Goal: Task Accomplishment & Management: Manage account settings

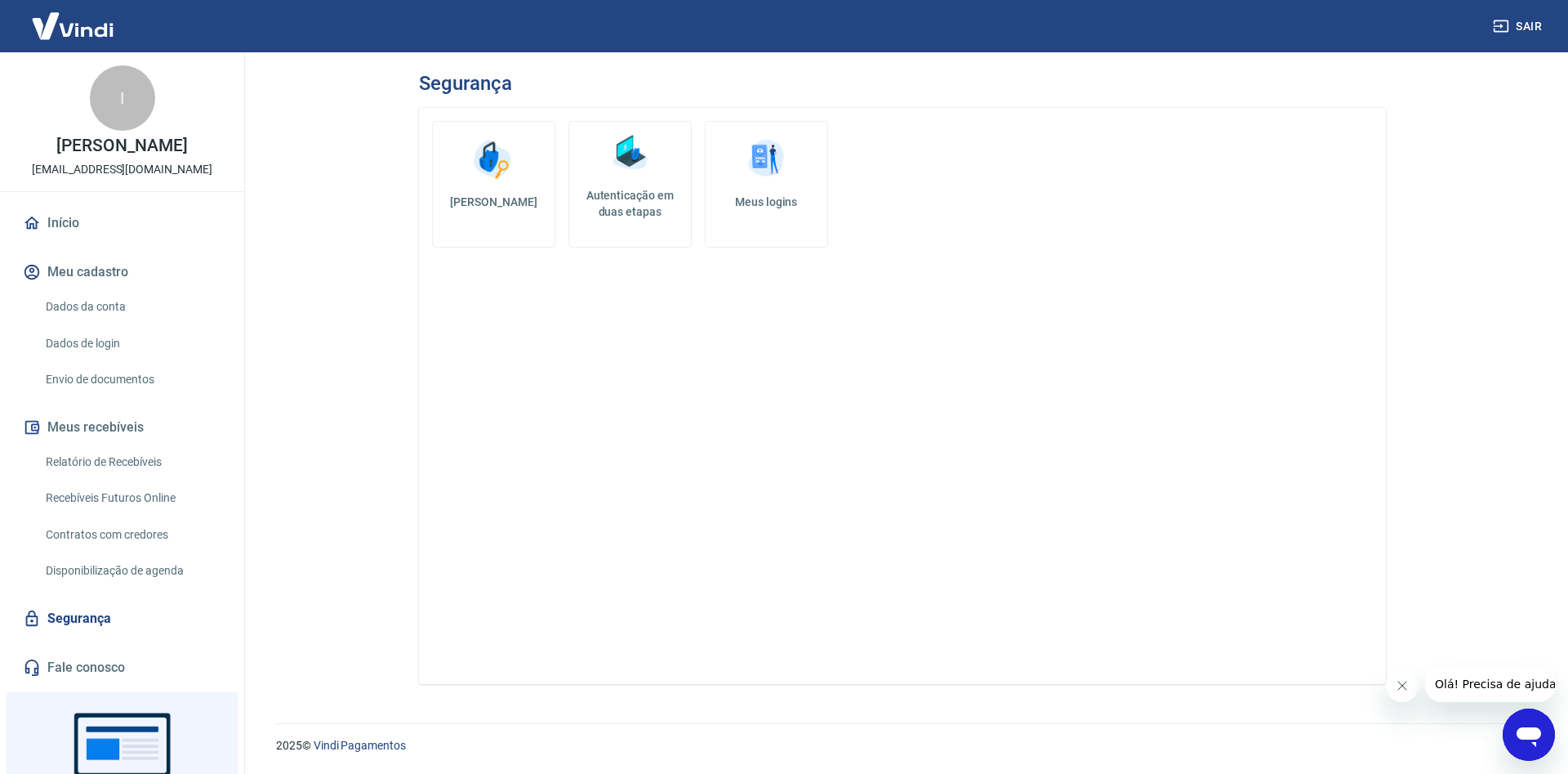
click at [610, 210] on h5 "Autenticação em duas etapas" at bounding box center [629, 203] width 109 height 33
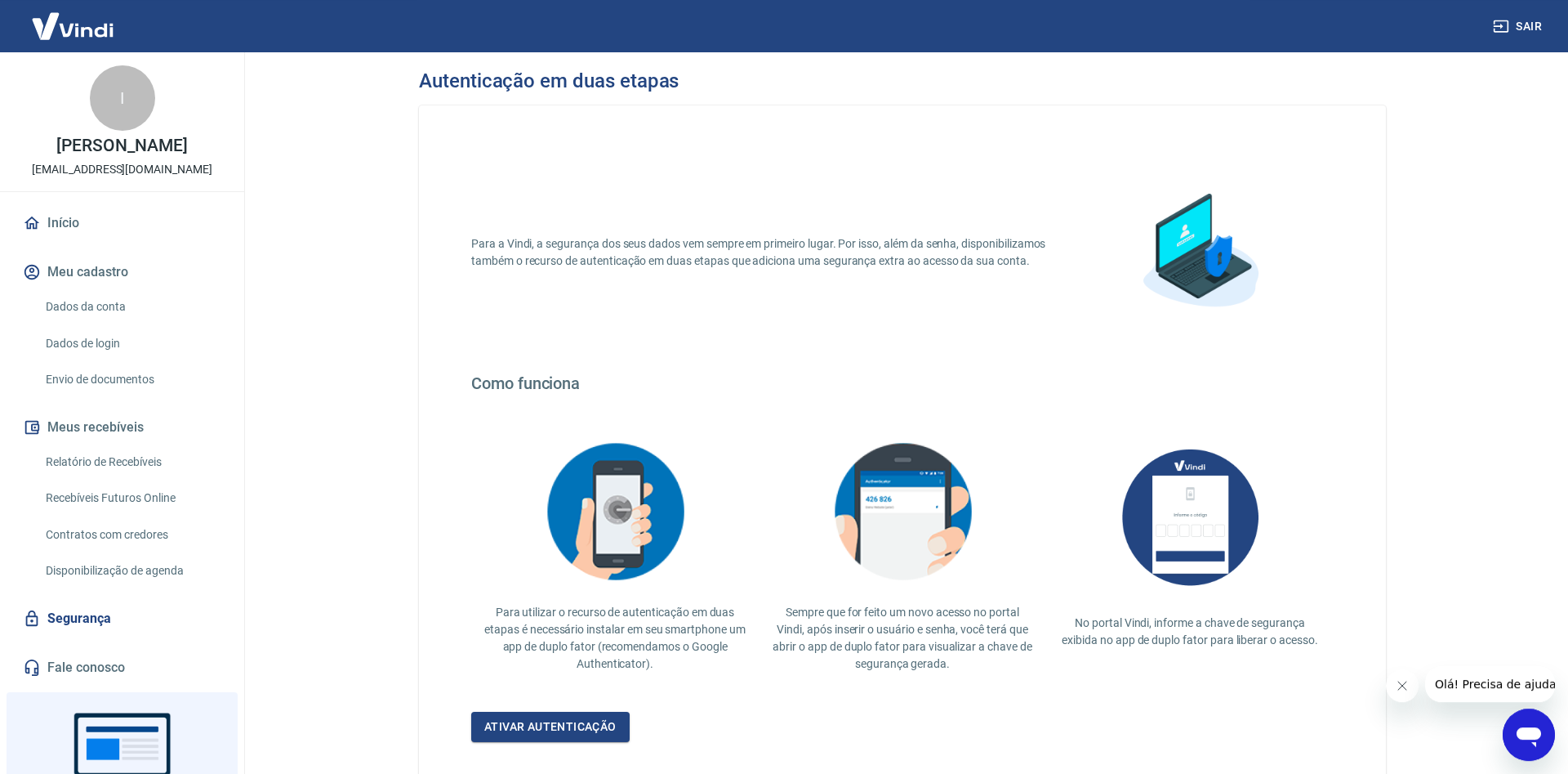
scroll to position [112, 0]
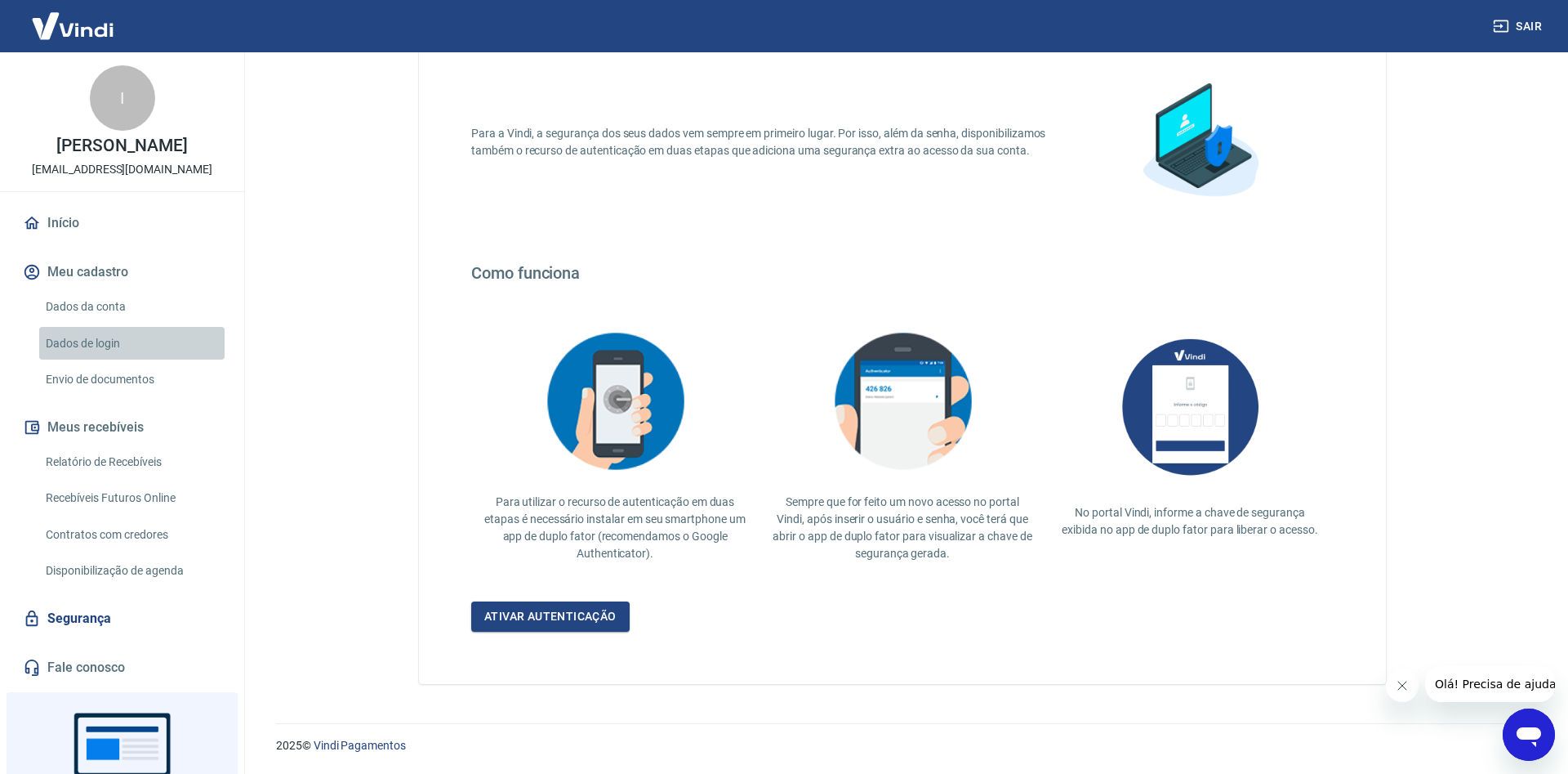
click at [94, 358] on link "Dados de login" at bounding box center [131, 343] width 185 height 33
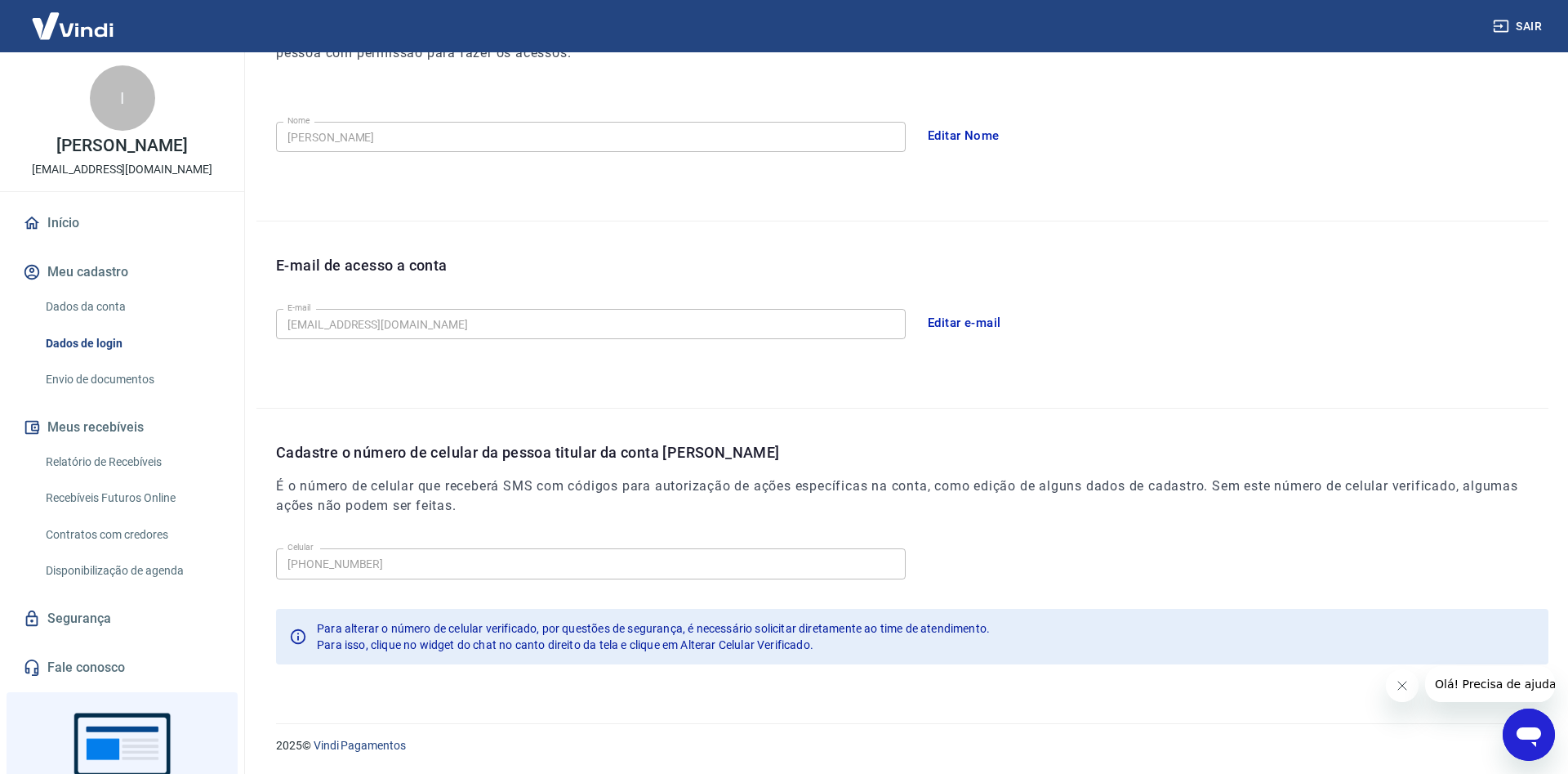
click at [111, 473] on link "Relatório de Recebíveis" at bounding box center [131, 461] width 185 height 33
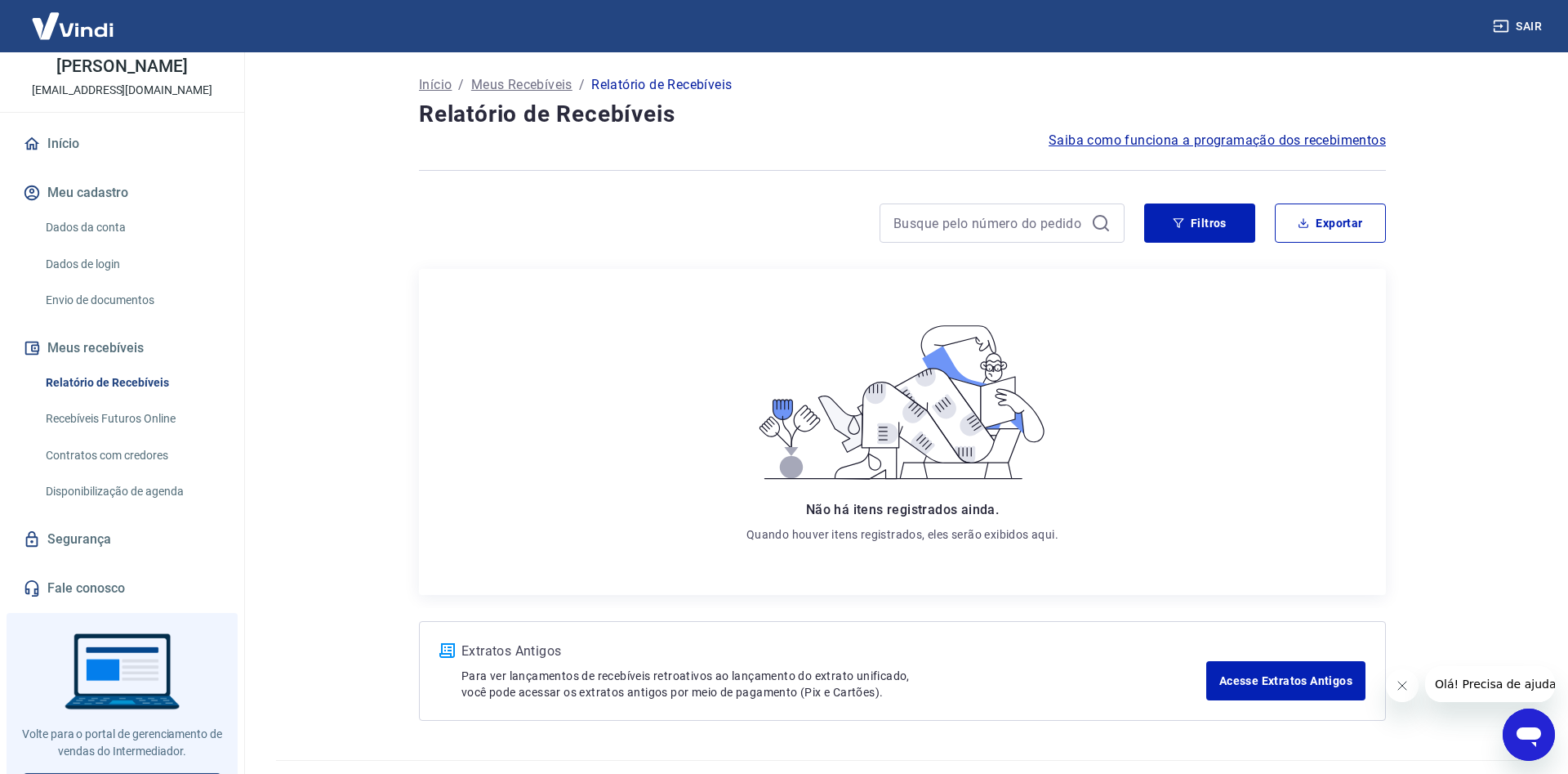
scroll to position [132, 0]
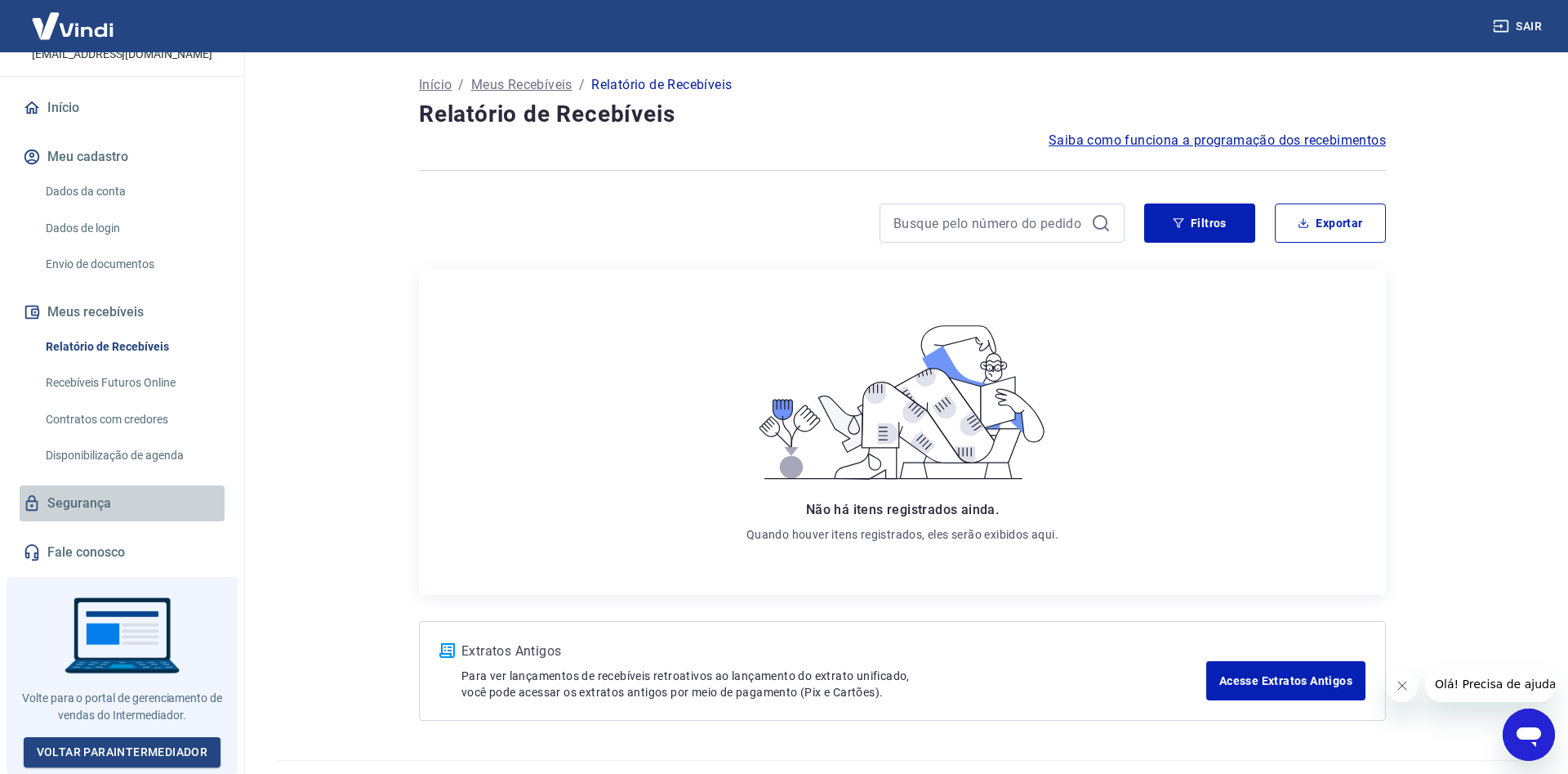
click at [124, 507] on link "Segurança" at bounding box center [122, 503] width 205 height 36
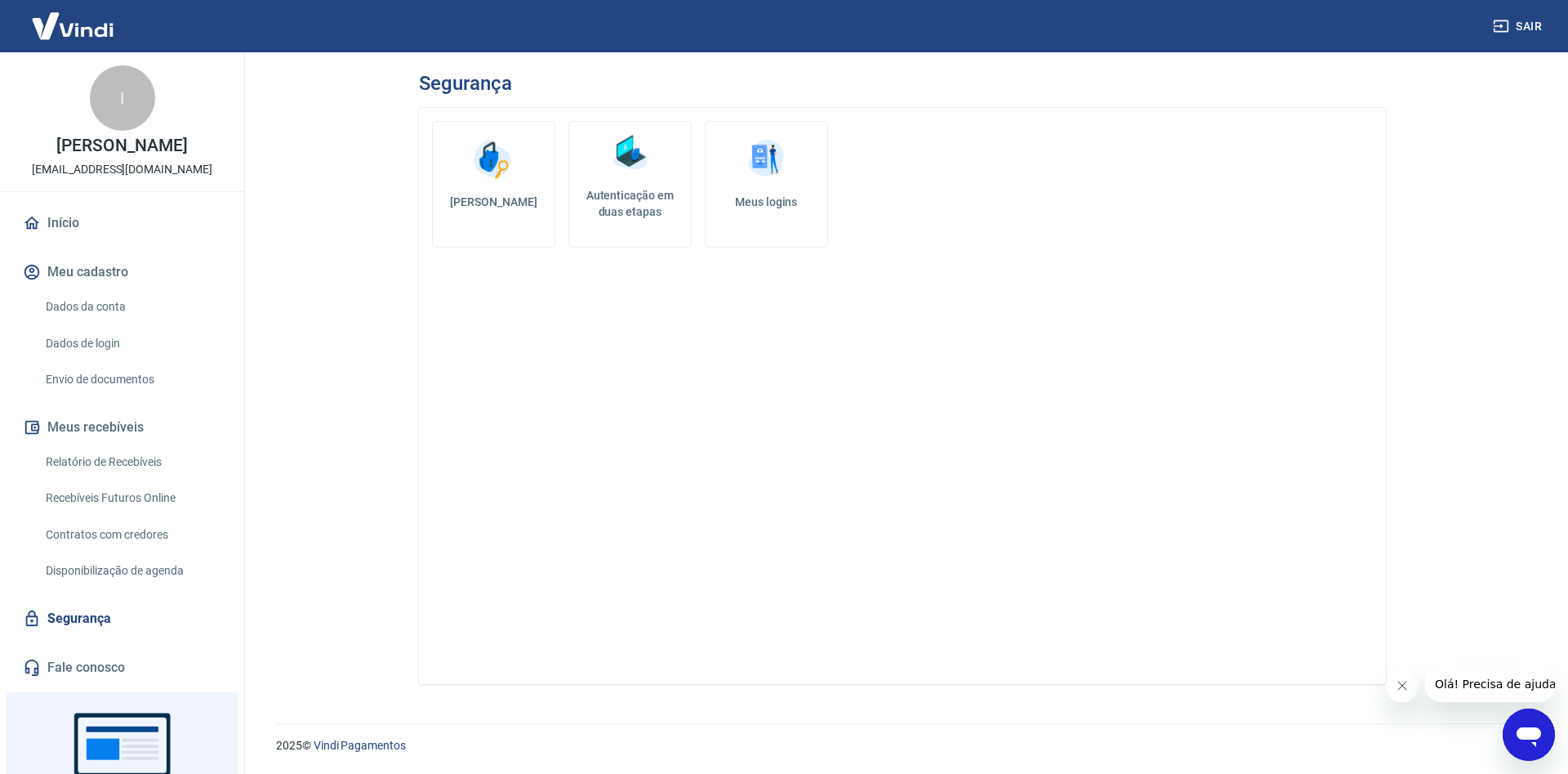
click at [120, 323] on link "Dados da conta" at bounding box center [131, 306] width 185 height 33
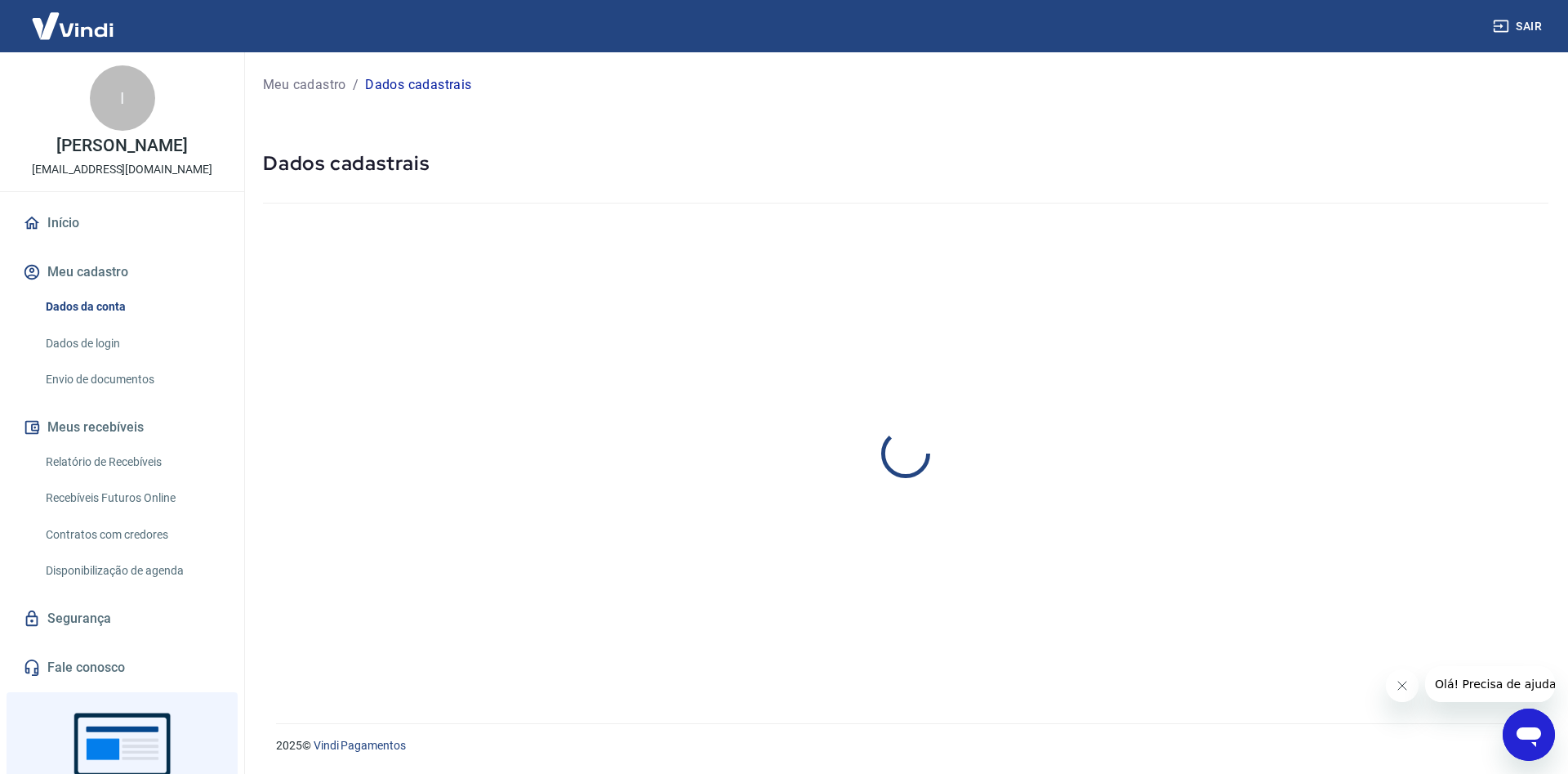
select select "RN"
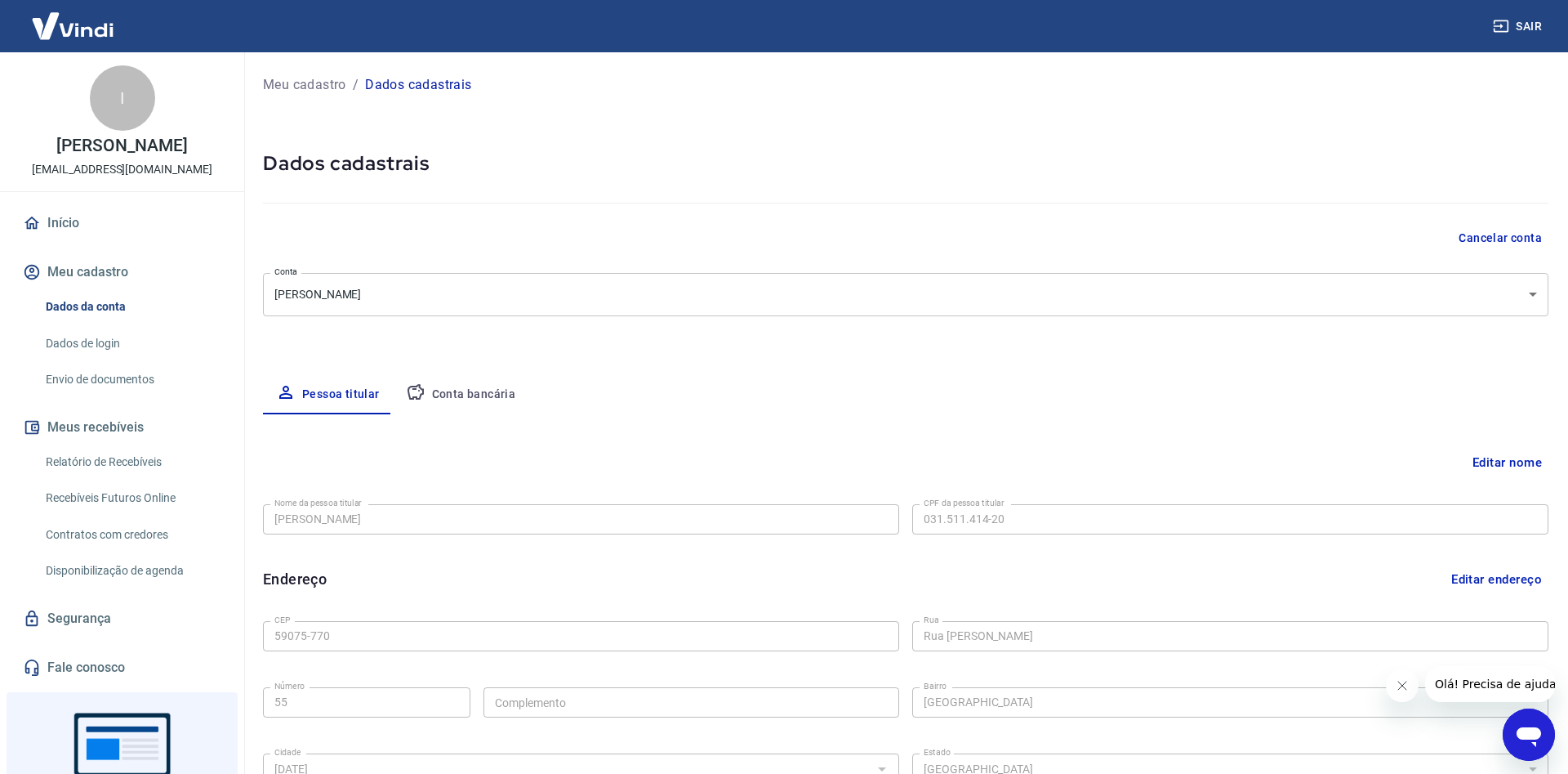
scroll to position [272, 0]
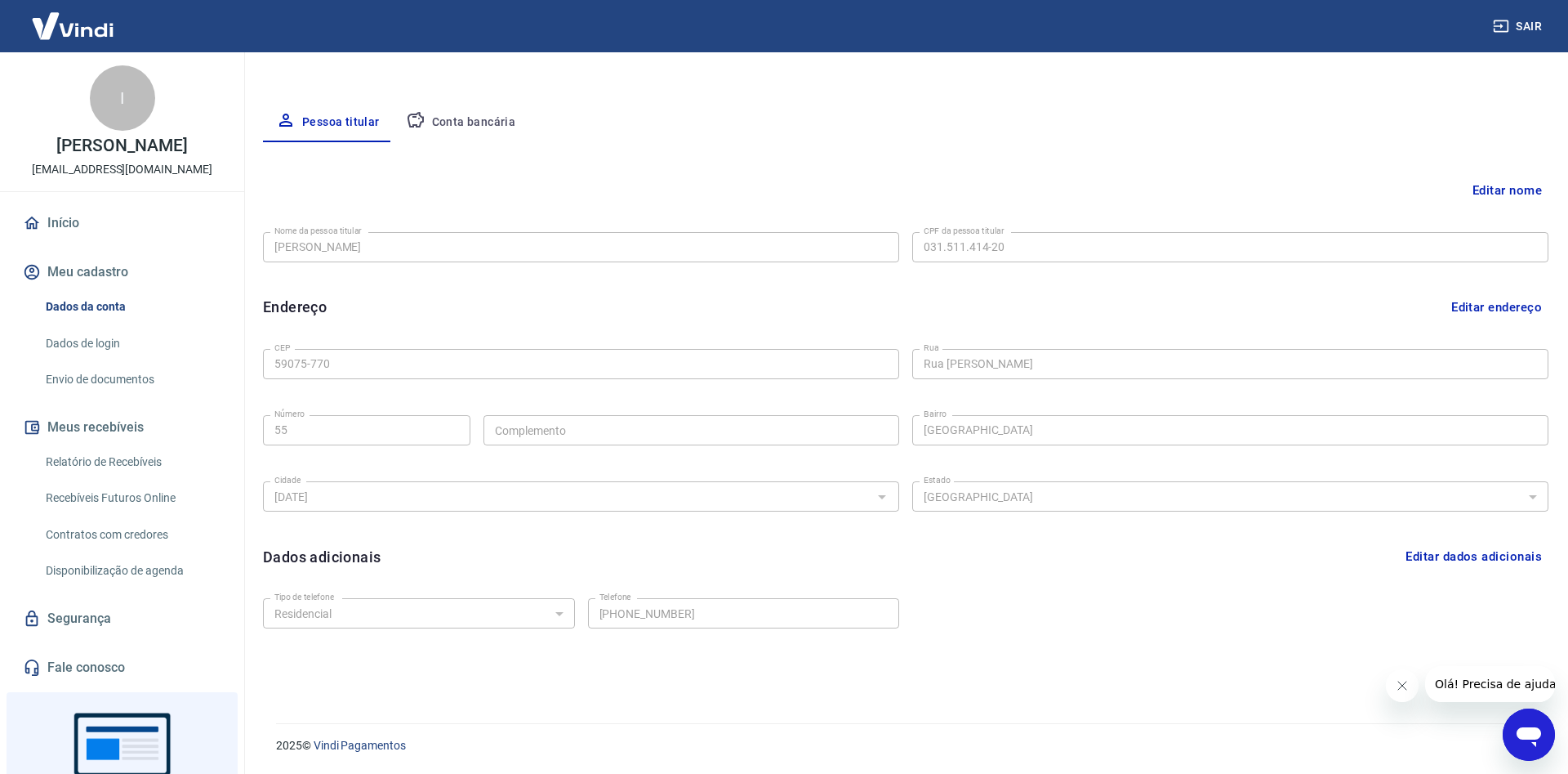
click at [134, 340] on div "Dados da conta Dados de login Envio de documentos" at bounding box center [122, 343] width 205 height 106
click at [140, 355] on link "Dados de login" at bounding box center [131, 343] width 185 height 33
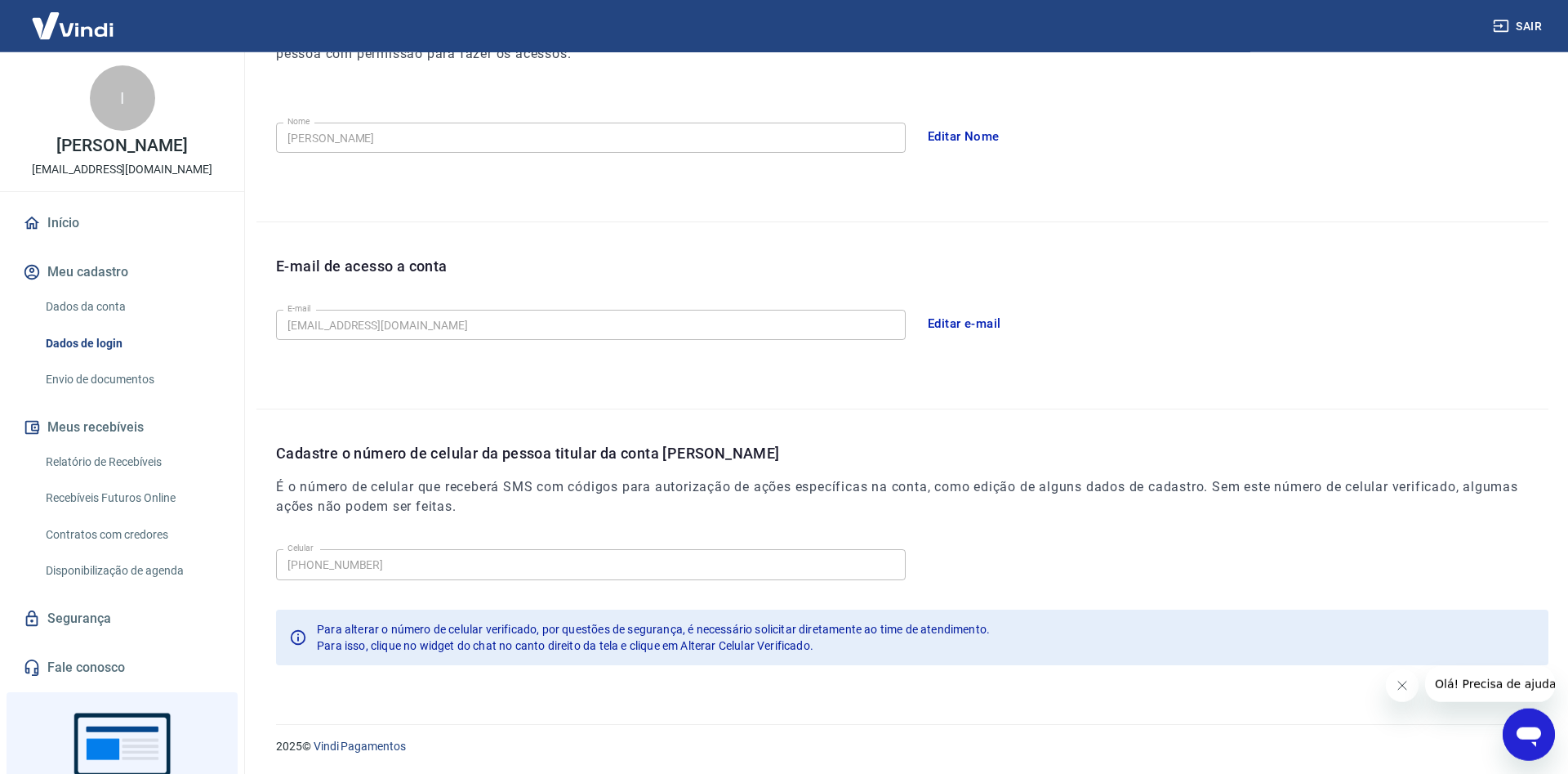
scroll to position [273, 0]
click at [164, 396] on link "Envio de documentos" at bounding box center [131, 379] width 185 height 33
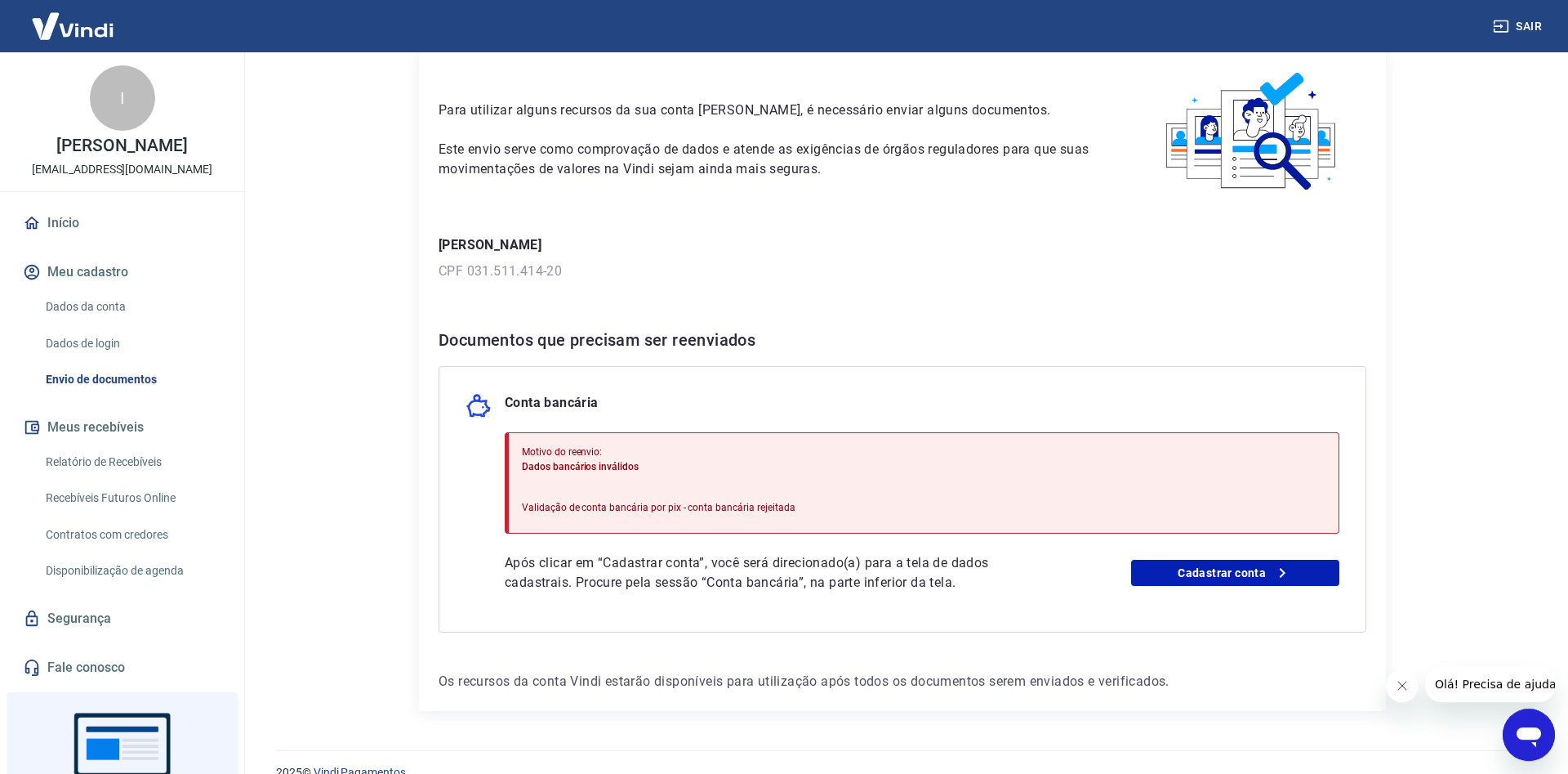
scroll to position [96, 0]
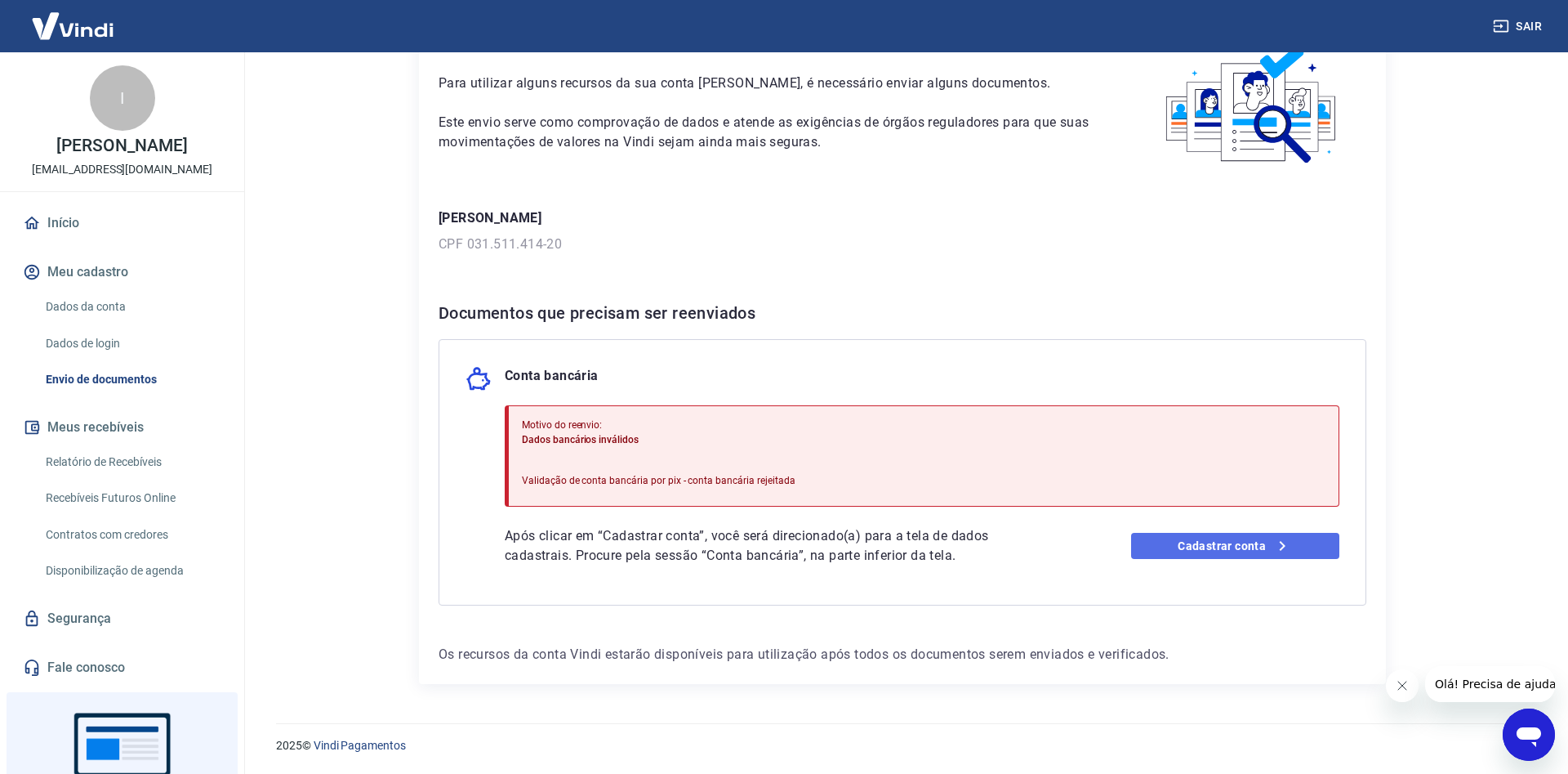
click at [1186, 541] on link "Cadastrar conta" at bounding box center [1235, 546] width 209 height 26
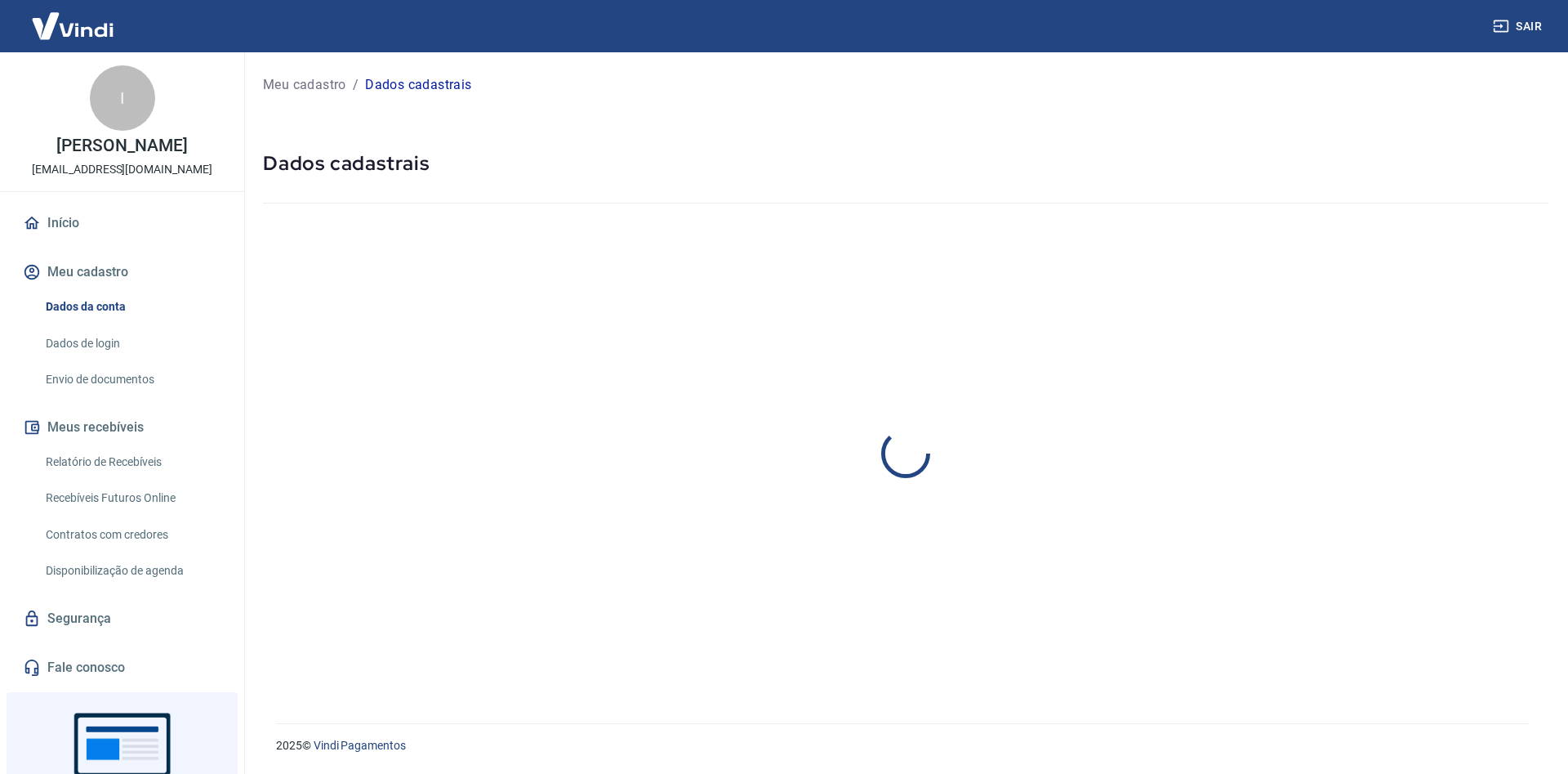
select select "RN"
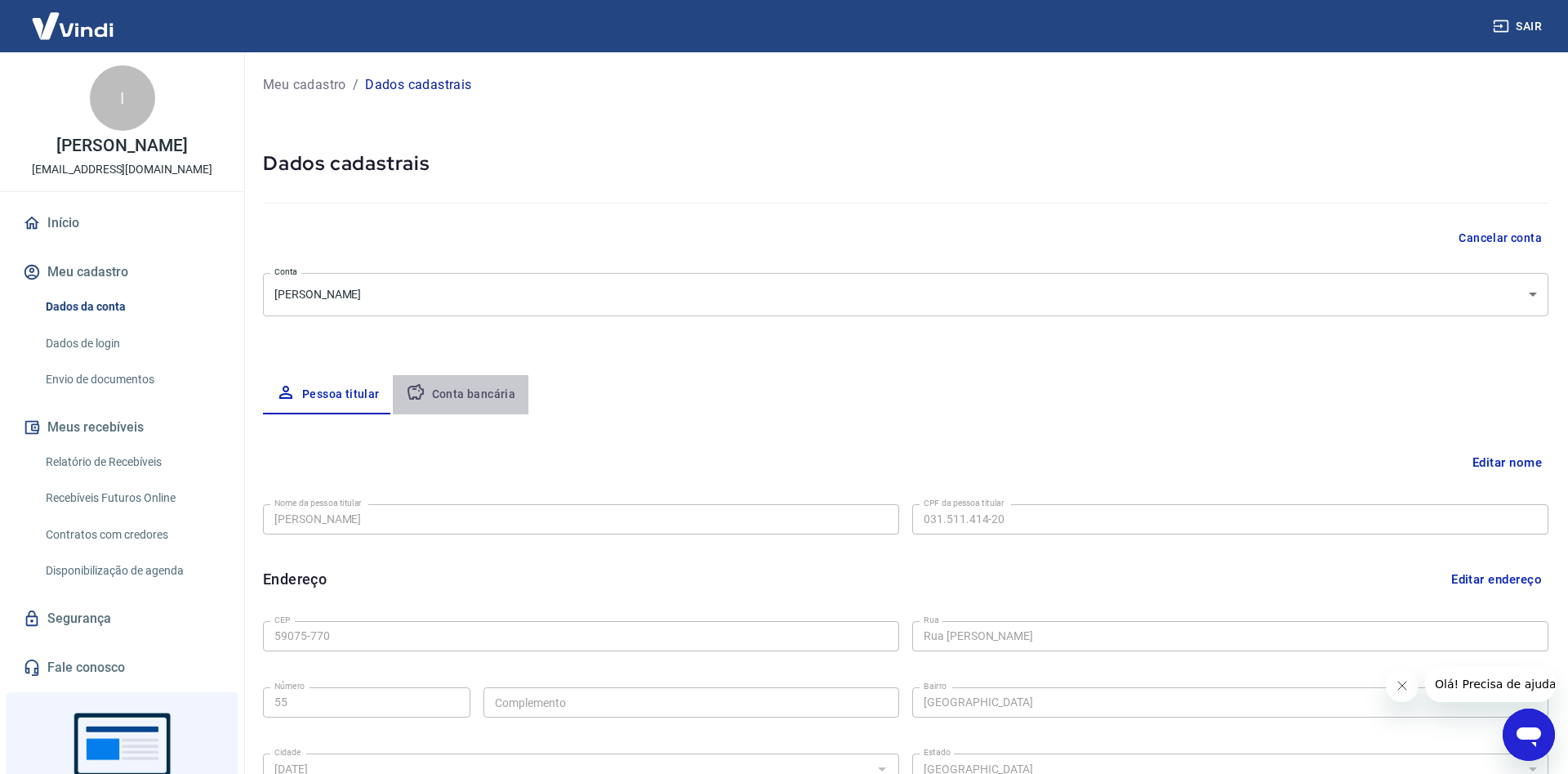
click at [480, 405] on button "Conta bancária" at bounding box center [461, 394] width 136 height 39
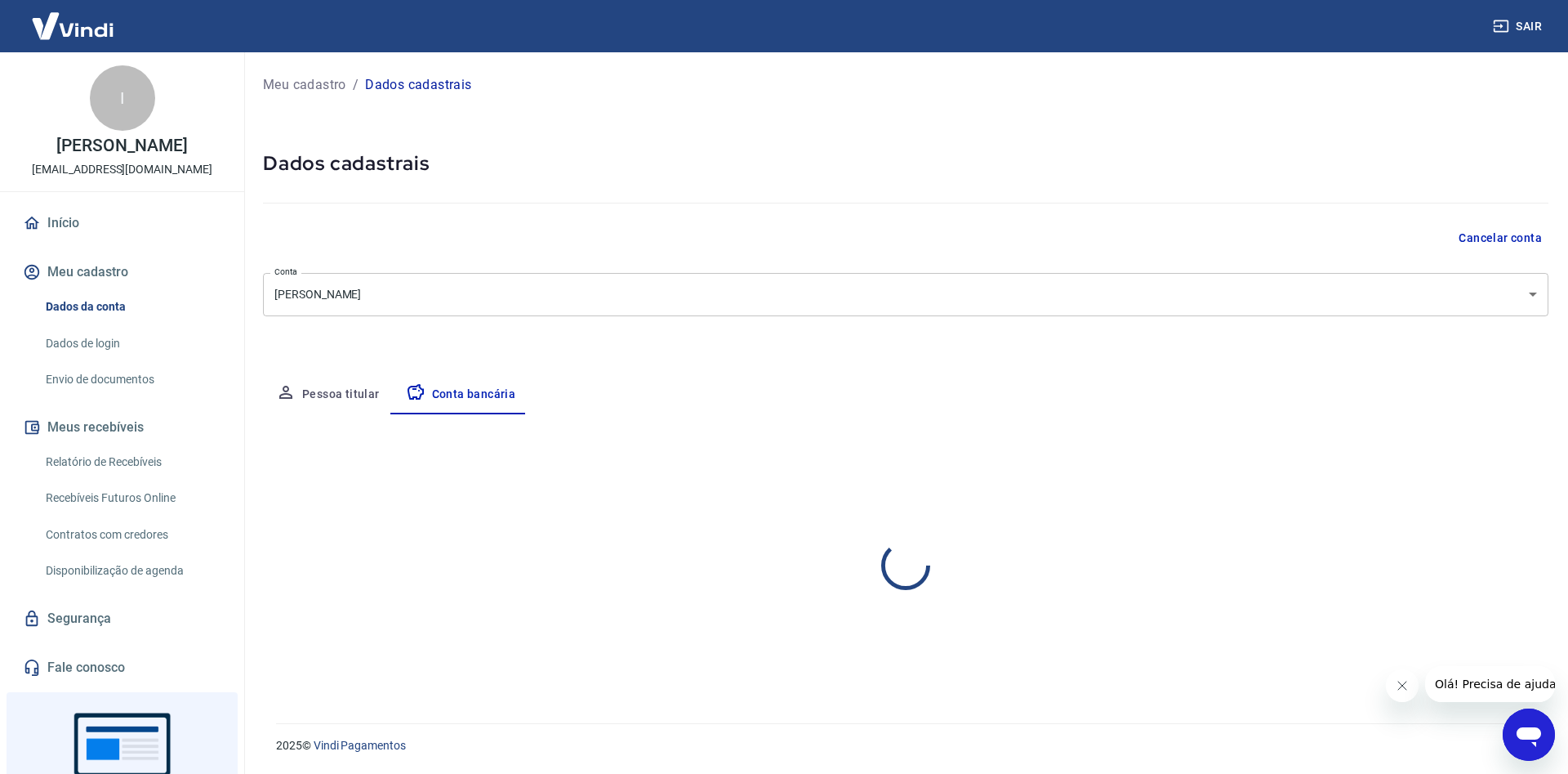
select select "1"
click at [87, 20] on img at bounding box center [73, 26] width 106 height 50
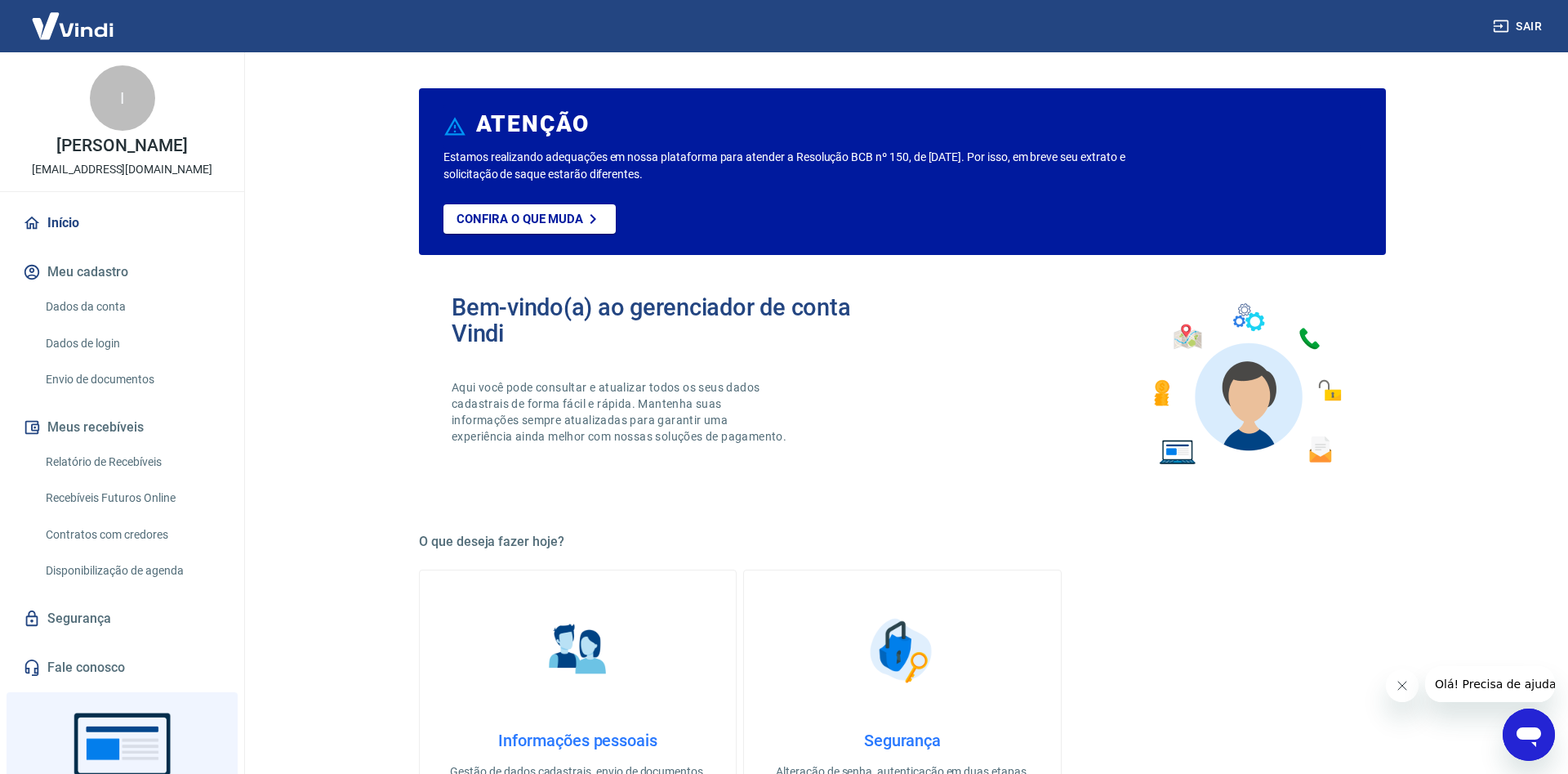
click at [78, 23] on img at bounding box center [73, 26] width 106 height 50
click at [120, 110] on div "I" at bounding box center [122, 97] width 65 height 65
click at [71, 232] on link "Início" at bounding box center [122, 223] width 205 height 36
click at [147, 231] on link "Início" at bounding box center [122, 223] width 205 height 36
click at [147, 232] on link "Início" at bounding box center [122, 223] width 205 height 36
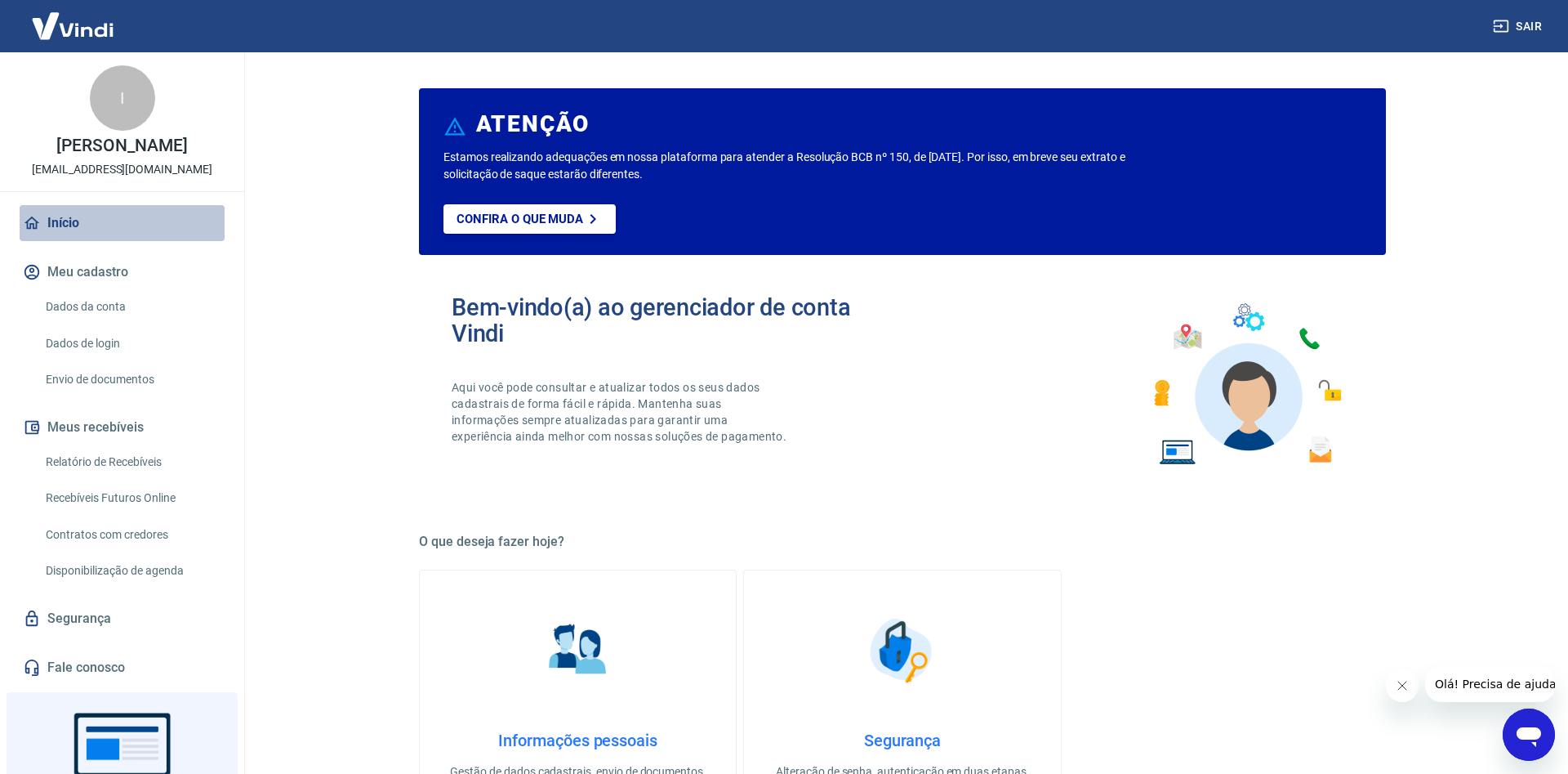
click at [147, 232] on link "Início" at bounding box center [122, 223] width 205 height 36
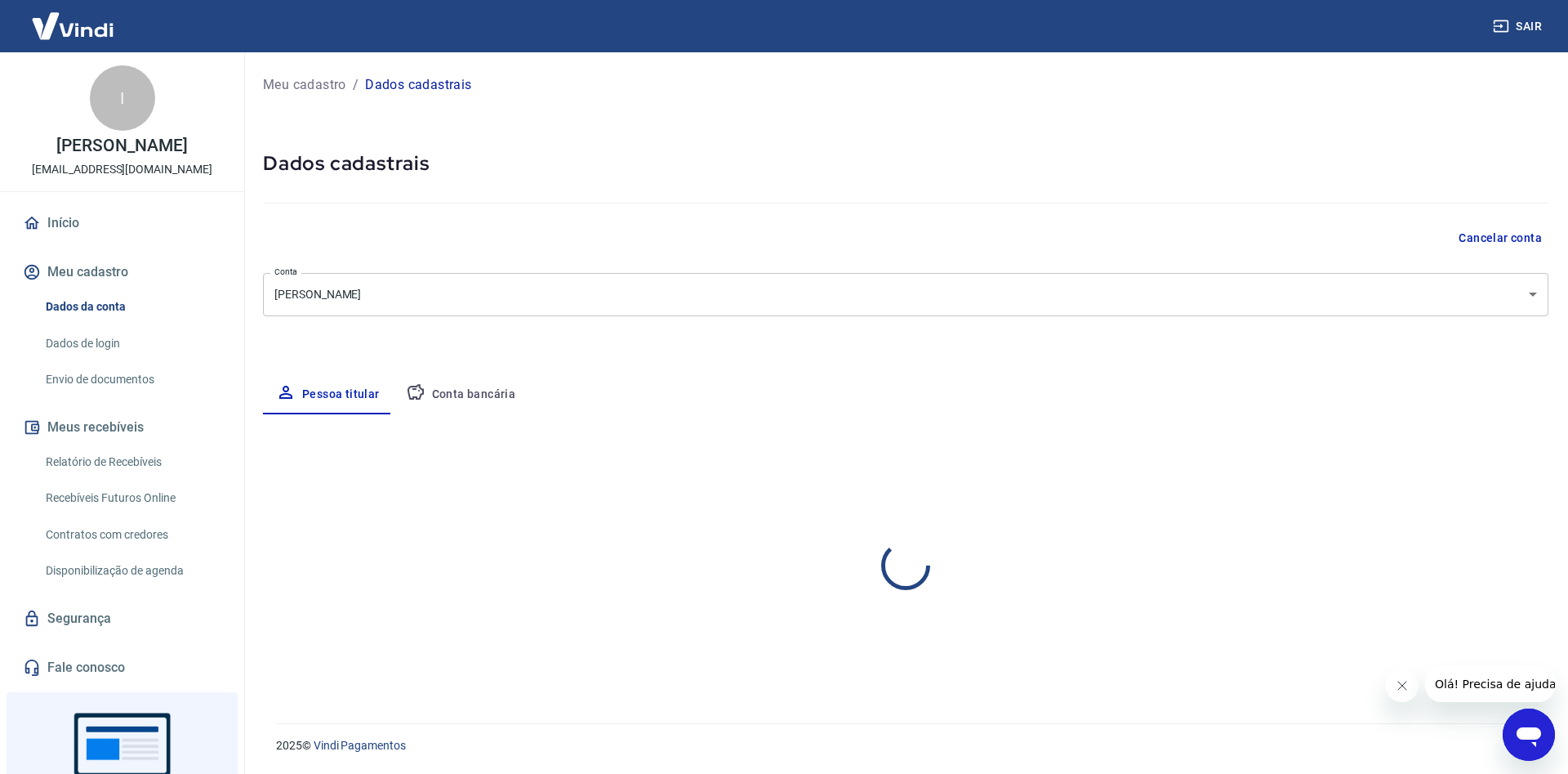
select select "RN"
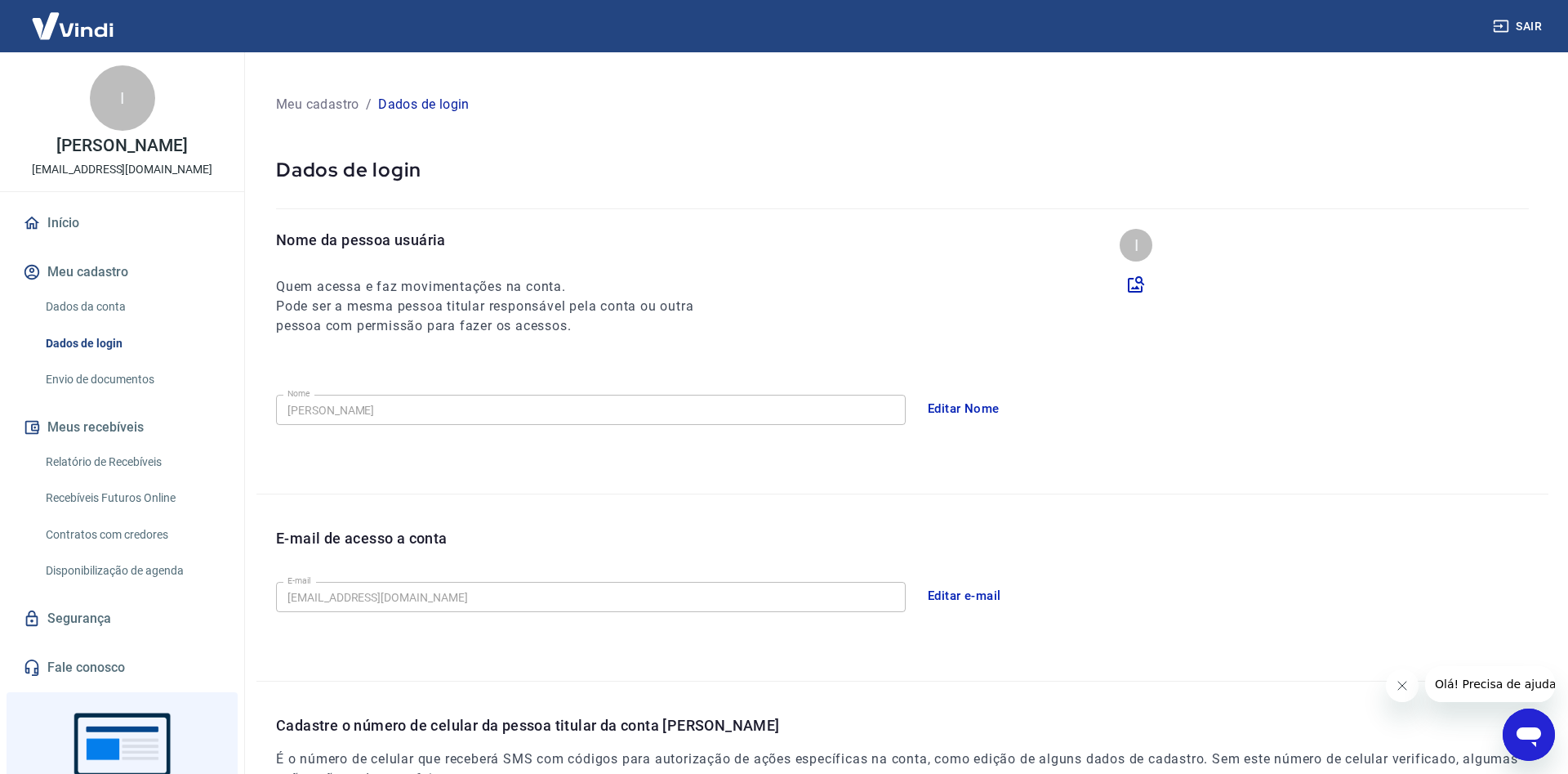
scroll to position [273, 0]
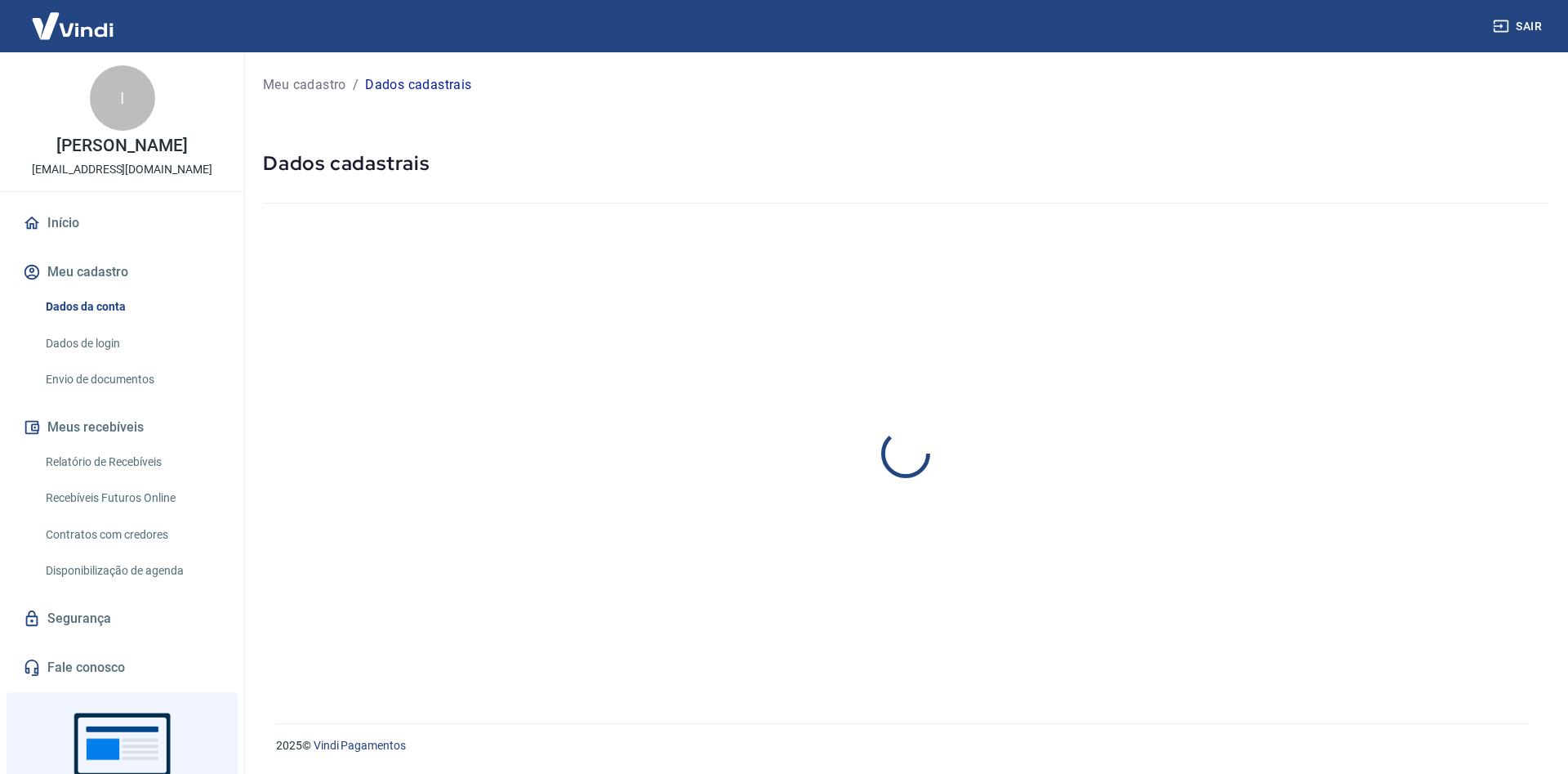
select select "RN"
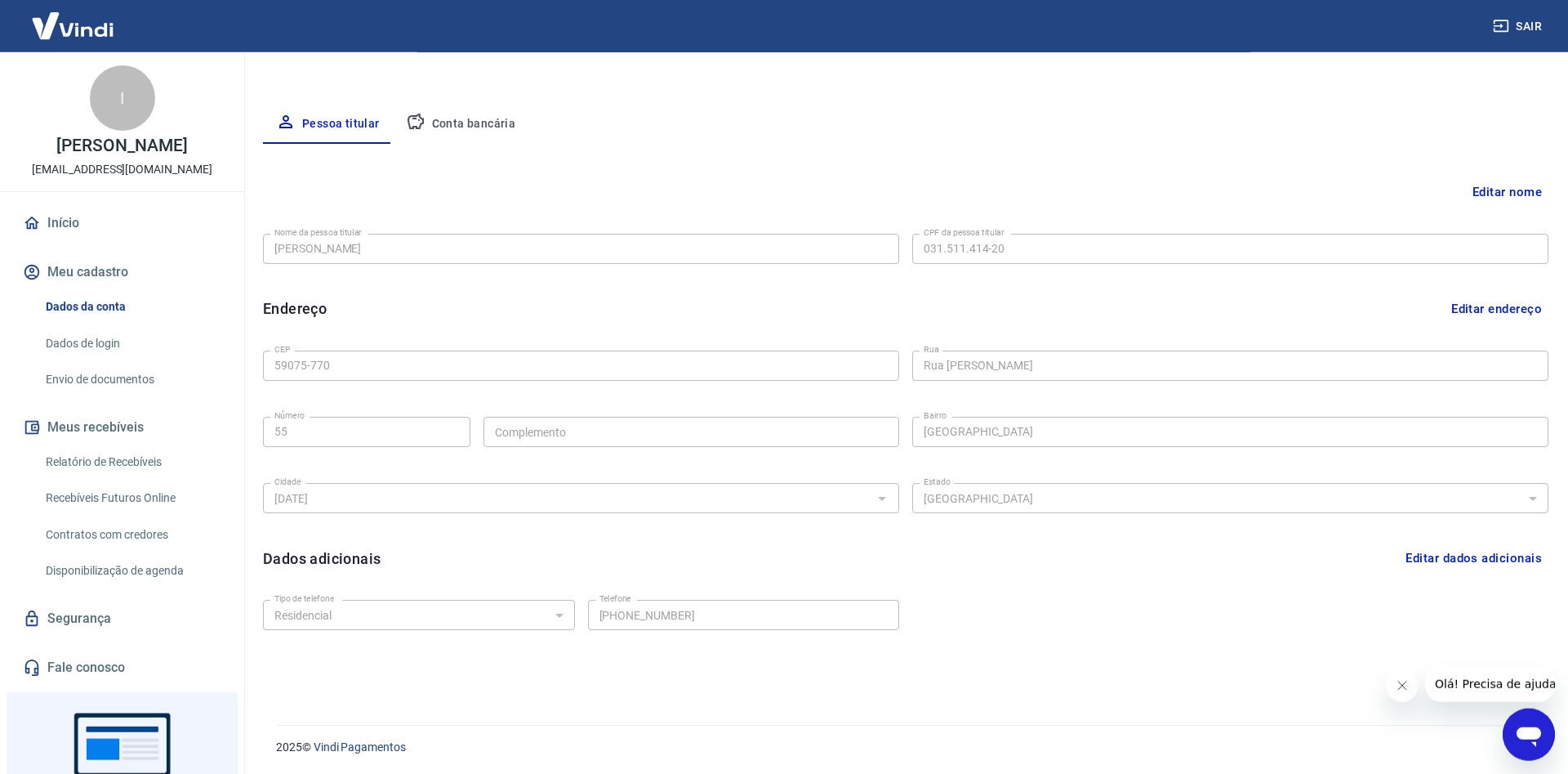
scroll to position [272, 0]
click at [143, 479] on link "Relatório de Recebíveis" at bounding box center [131, 461] width 185 height 33
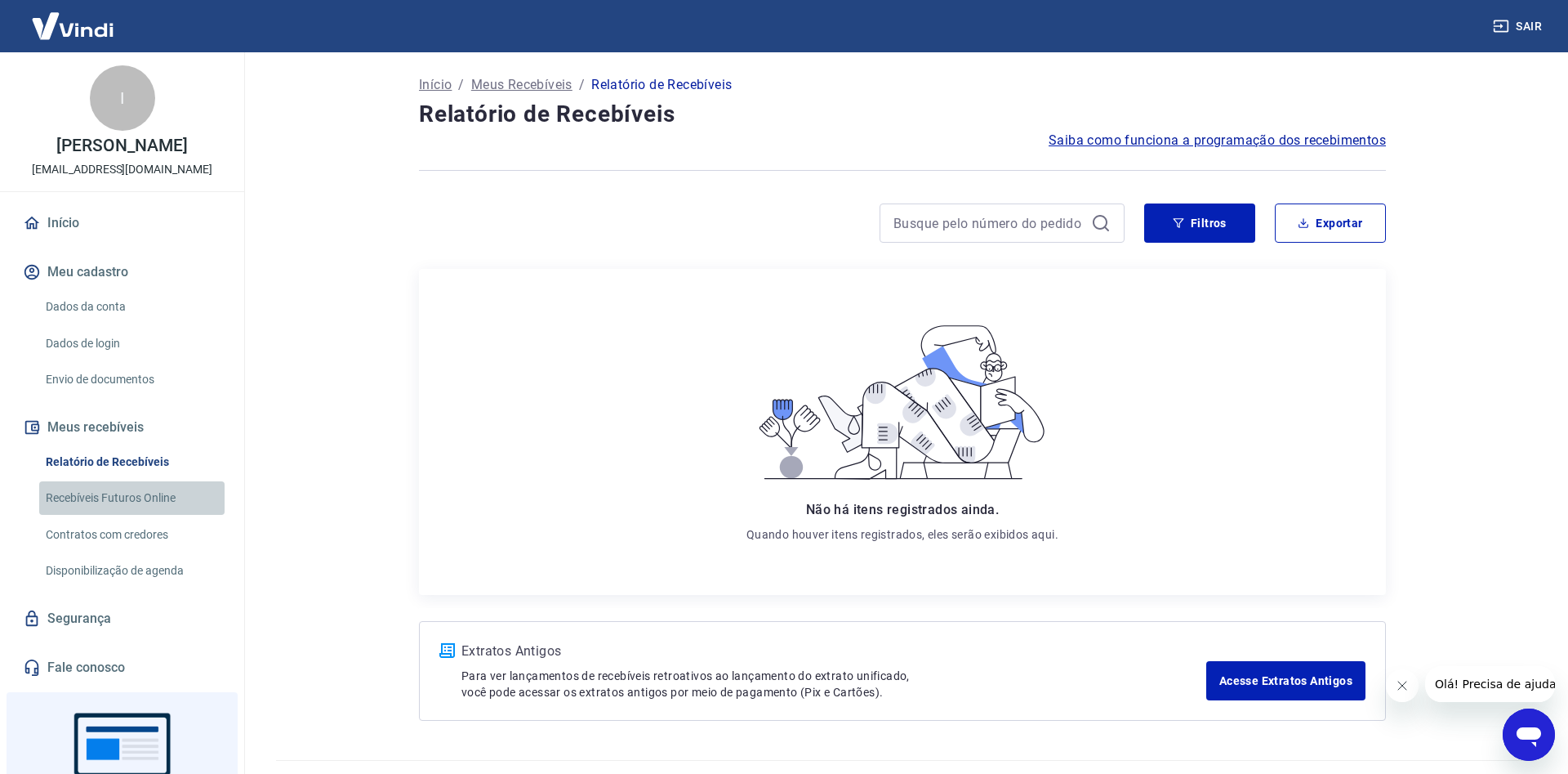
click at [152, 515] on link "Recebíveis Futuros Online" at bounding box center [131, 497] width 185 height 33
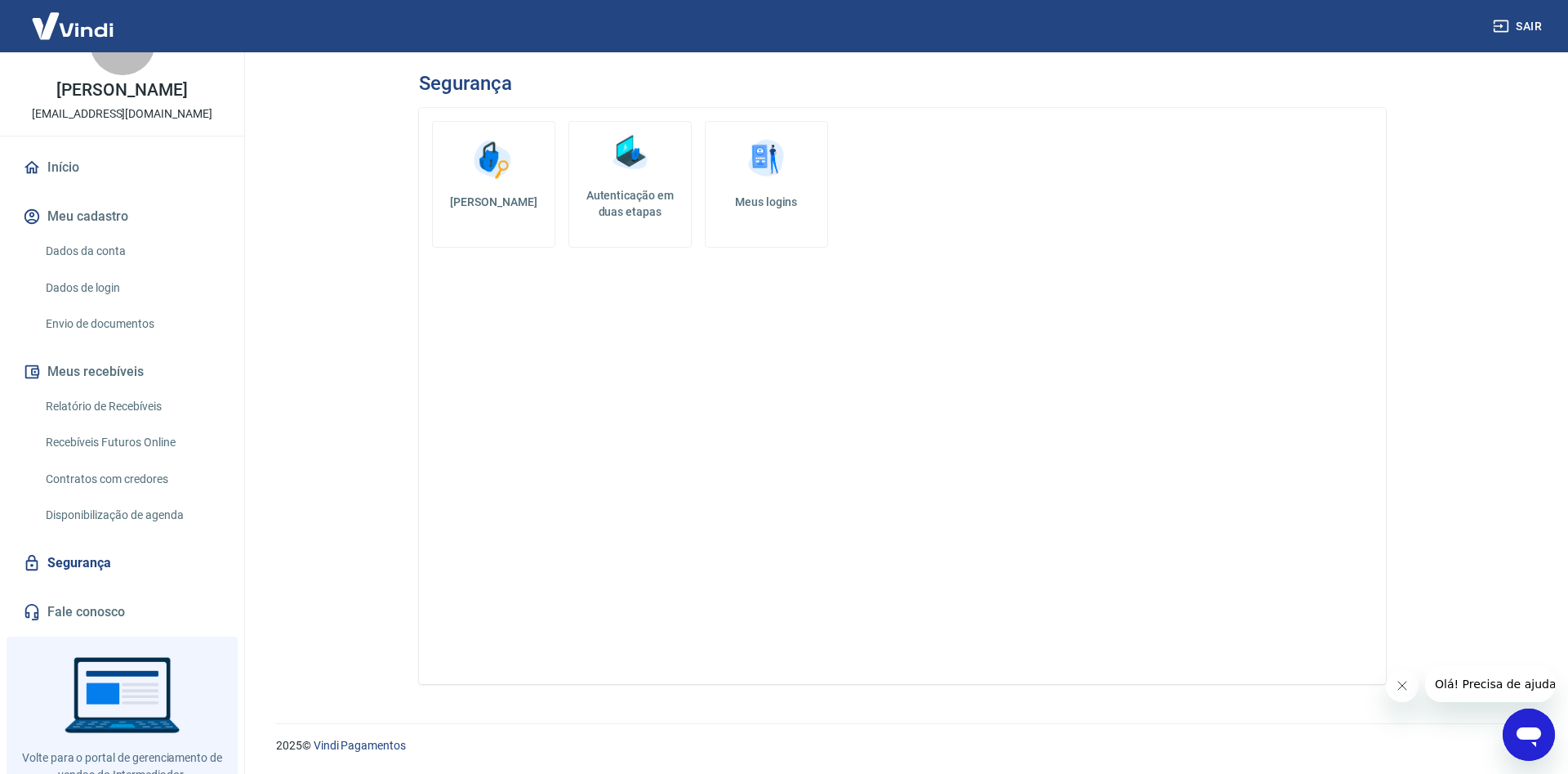
scroll to position [49, 0]
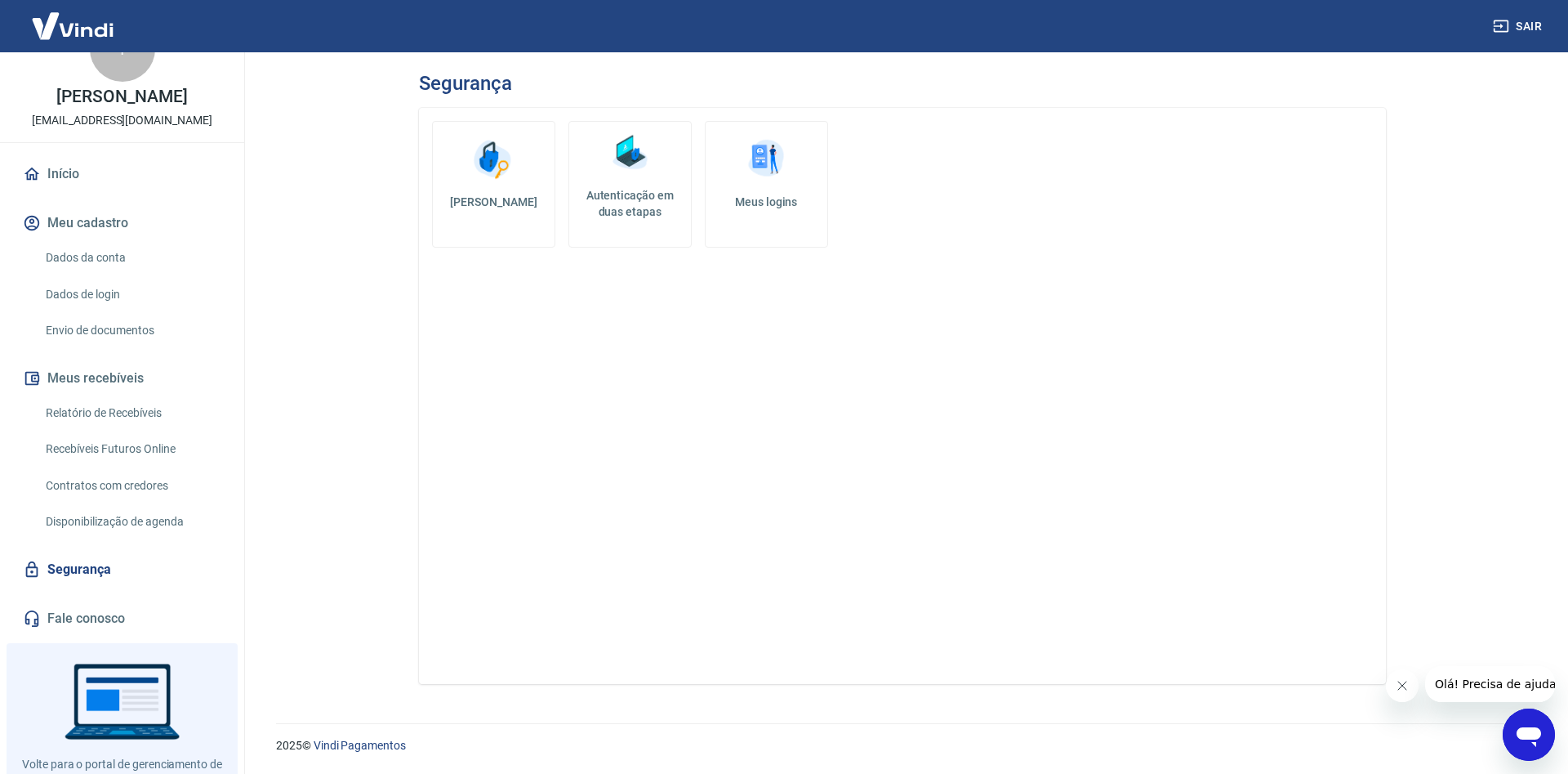
click at [124, 533] on link "Disponibilização de agenda" at bounding box center [131, 521] width 185 height 33
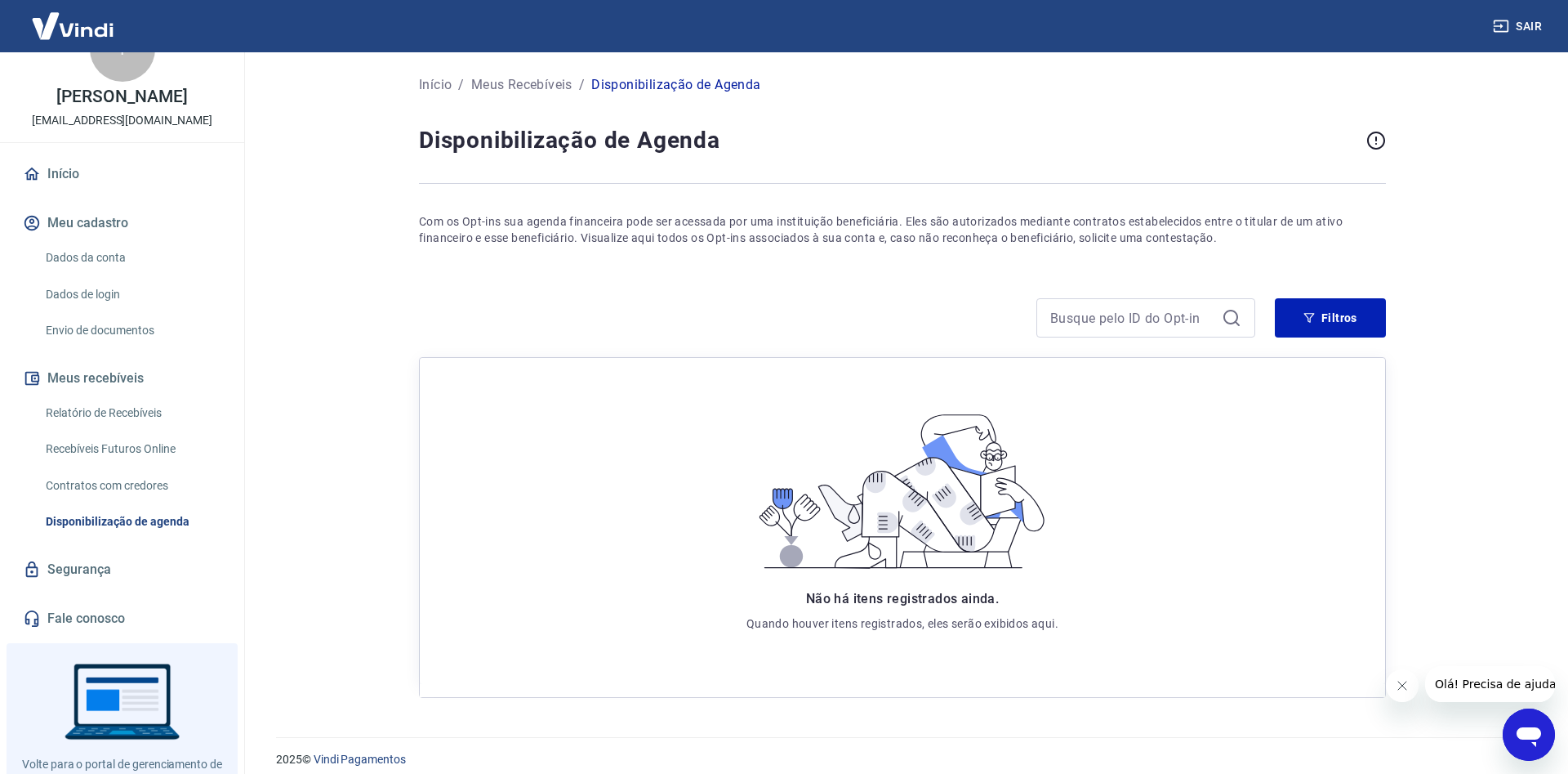
click at [137, 503] on link "Contratos com credores" at bounding box center [131, 485] width 185 height 33
click at [145, 466] on link "Recebíveis Futuros Online" at bounding box center [131, 448] width 185 height 33
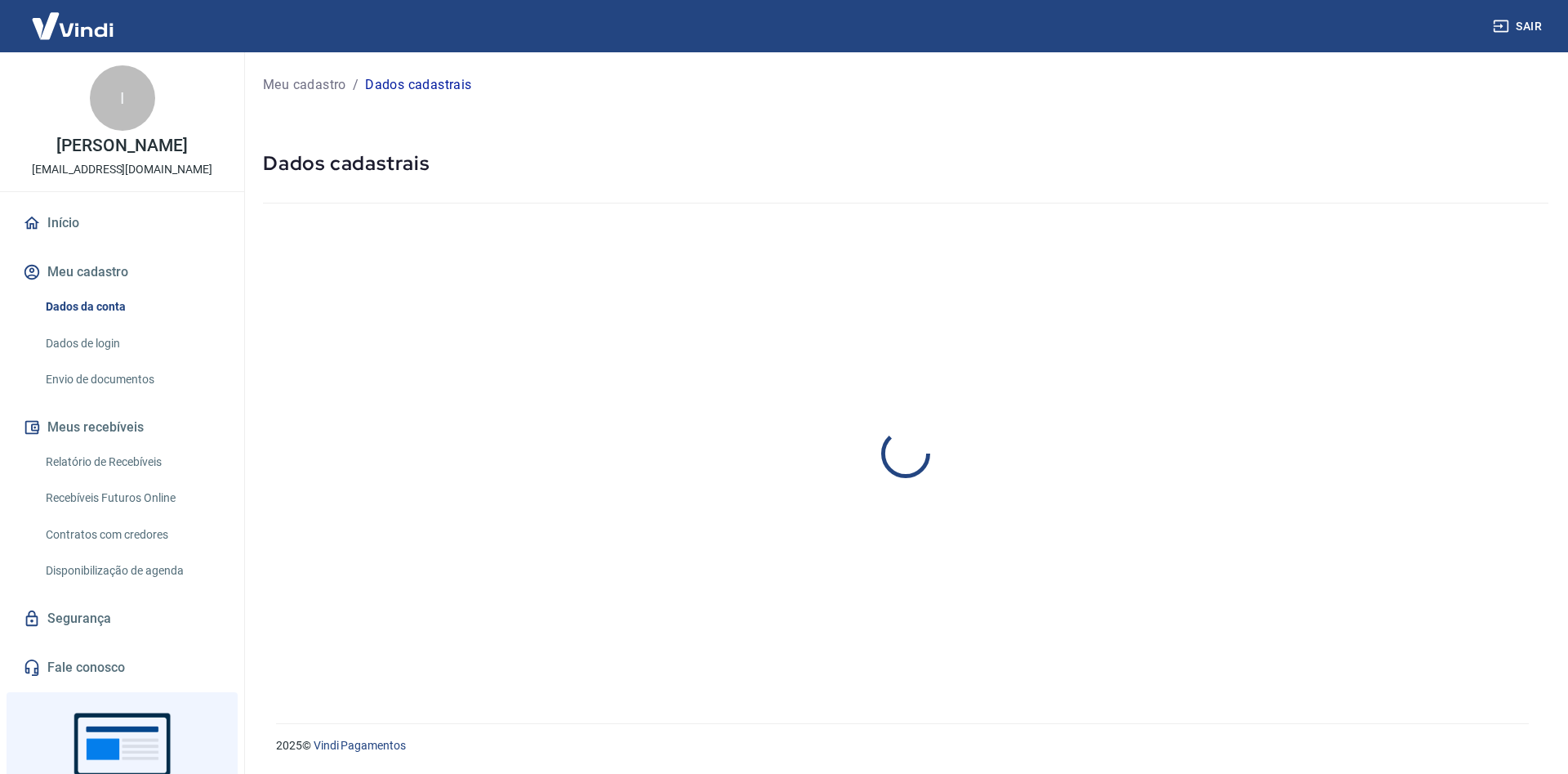
select select "RN"
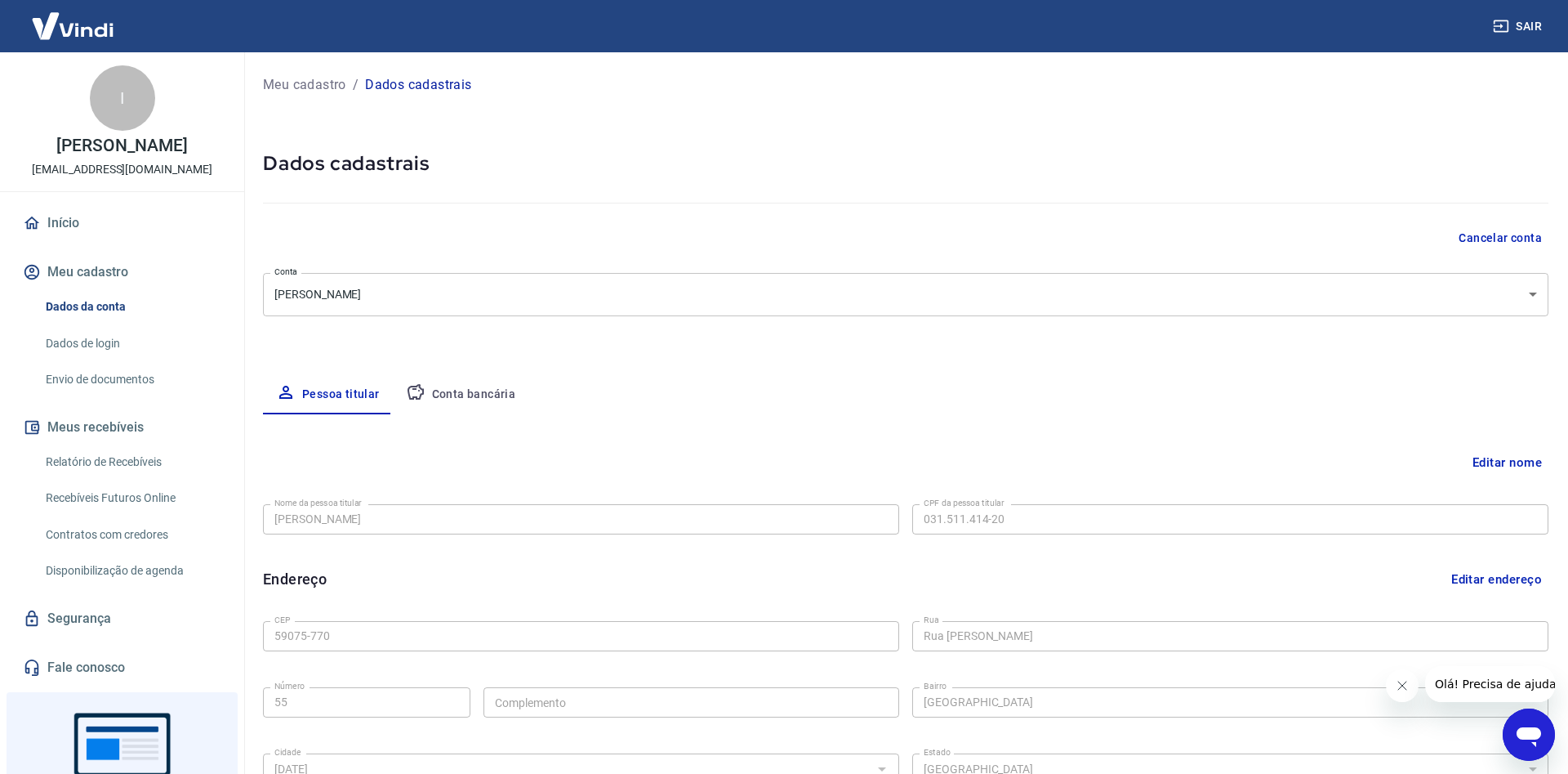
click at [180, 396] on link "Envio de documentos" at bounding box center [131, 379] width 185 height 33
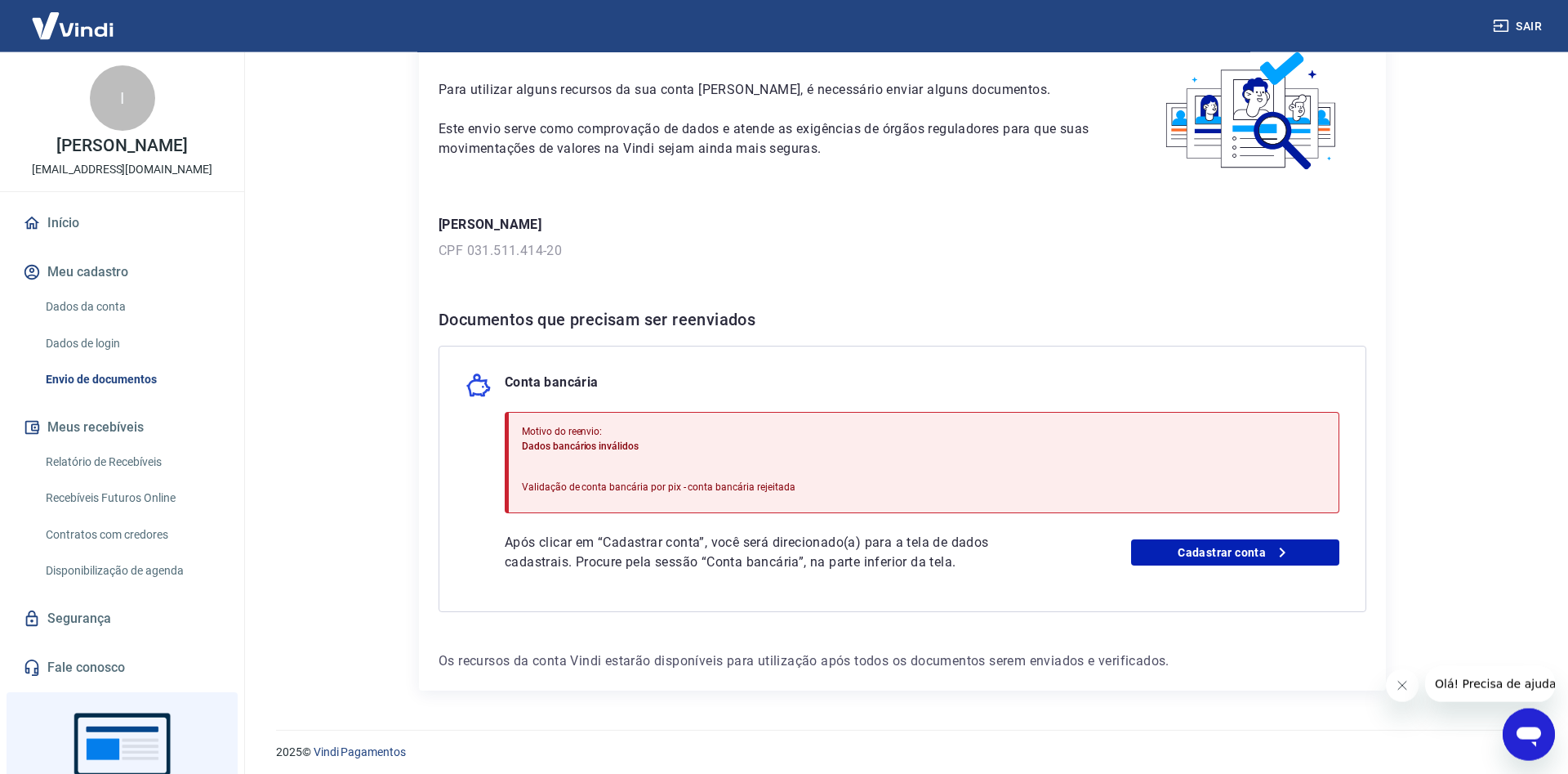
scroll to position [96, 0]
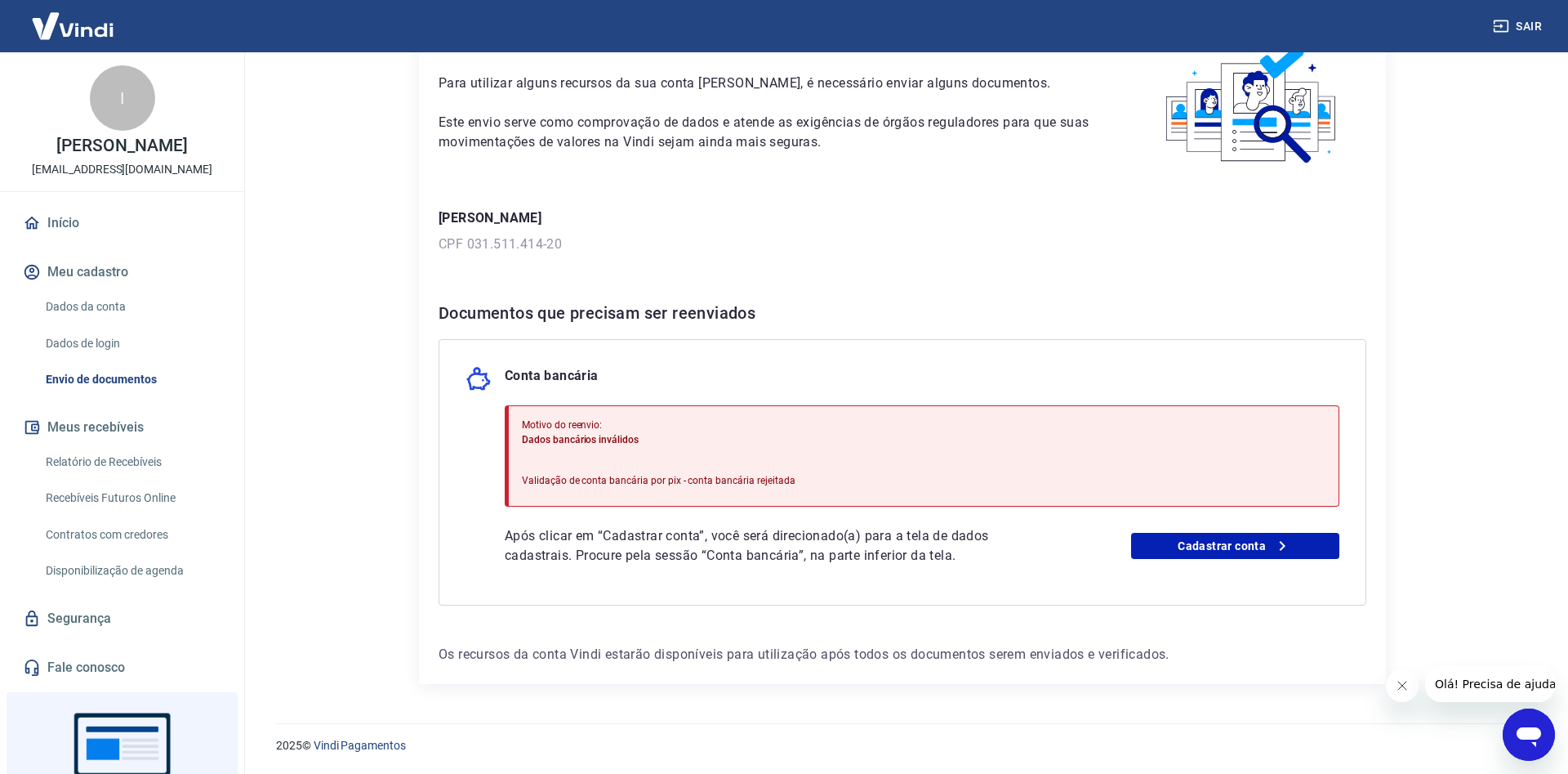
click at [609, 268] on div "Para utilizar alguns recursos da sua conta Vindi, é necessário enviar alguns do…" at bounding box center [901, 352] width 966 height 662
click at [672, 335] on div "Documentos que precisam ser reenviados Conta bancária Motivo do reenvio: Dados …" at bounding box center [902, 452] width 928 height 305
click at [673, 337] on div "Documentos que precisam ser reenviados Conta bancária Motivo do reenvio: Dados …" at bounding box center [902, 452] width 928 height 305
drag, startPoint x: 849, startPoint y: 564, endPoint x: 891, endPoint y: 564, distance: 42.0
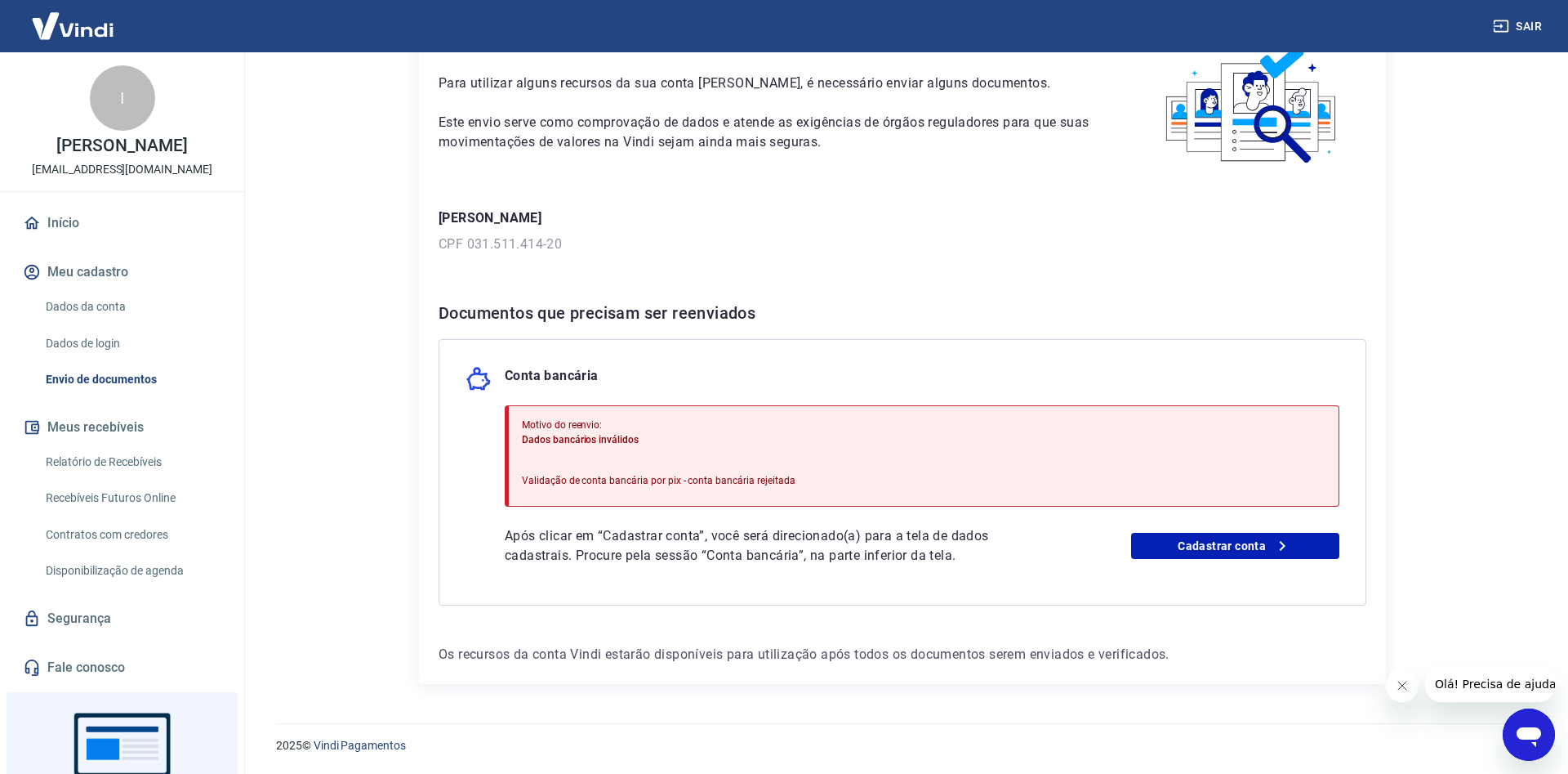
click at [850, 564] on p "Após clicar em “Cadastrar conta”, você será direcionado(a) para a tela de dados…" at bounding box center [775, 545] width 542 height 39
click at [1159, 558] on link "Cadastrar conta" at bounding box center [1235, 546] width 209 height 26
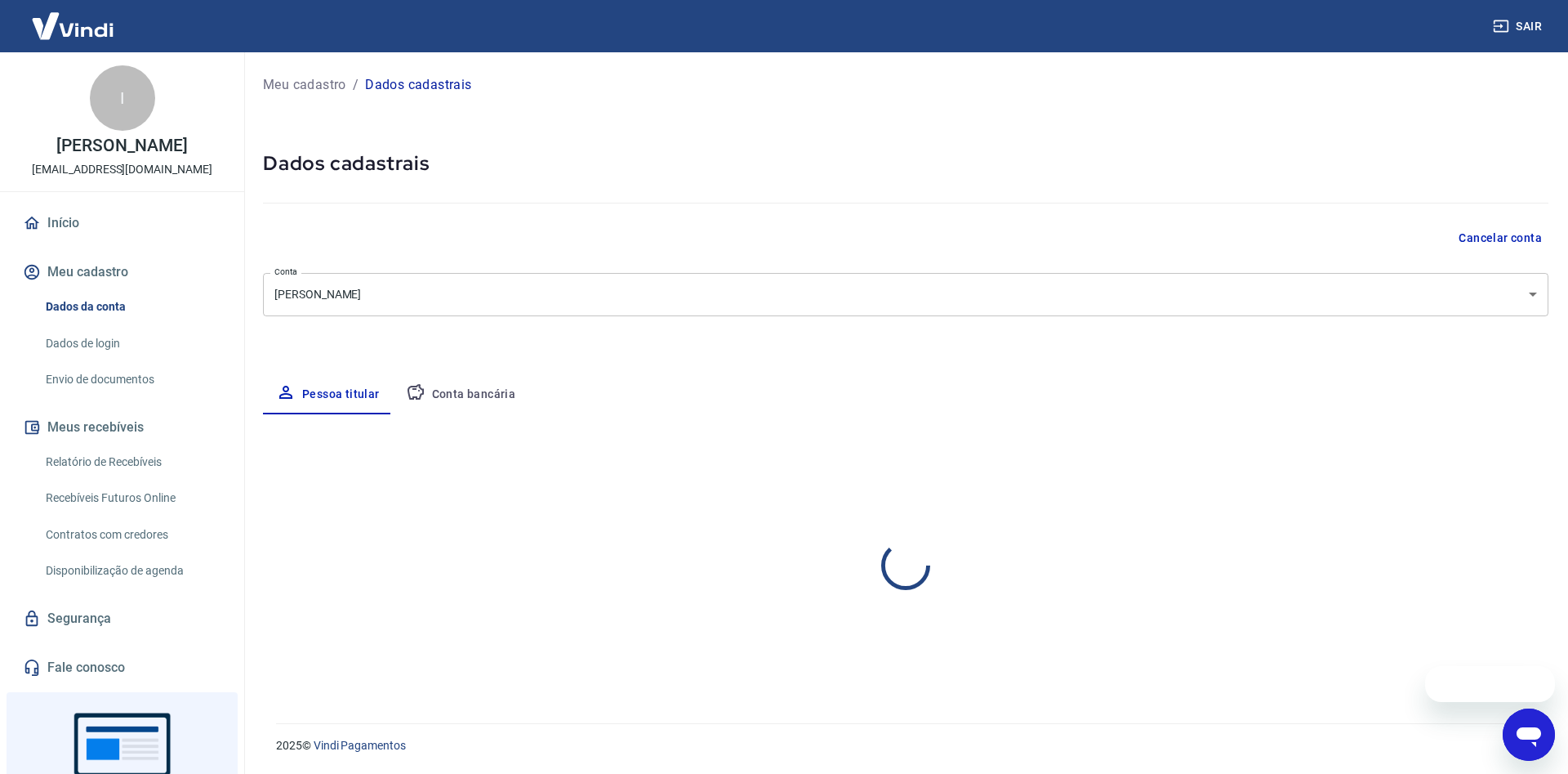
select select "RN"
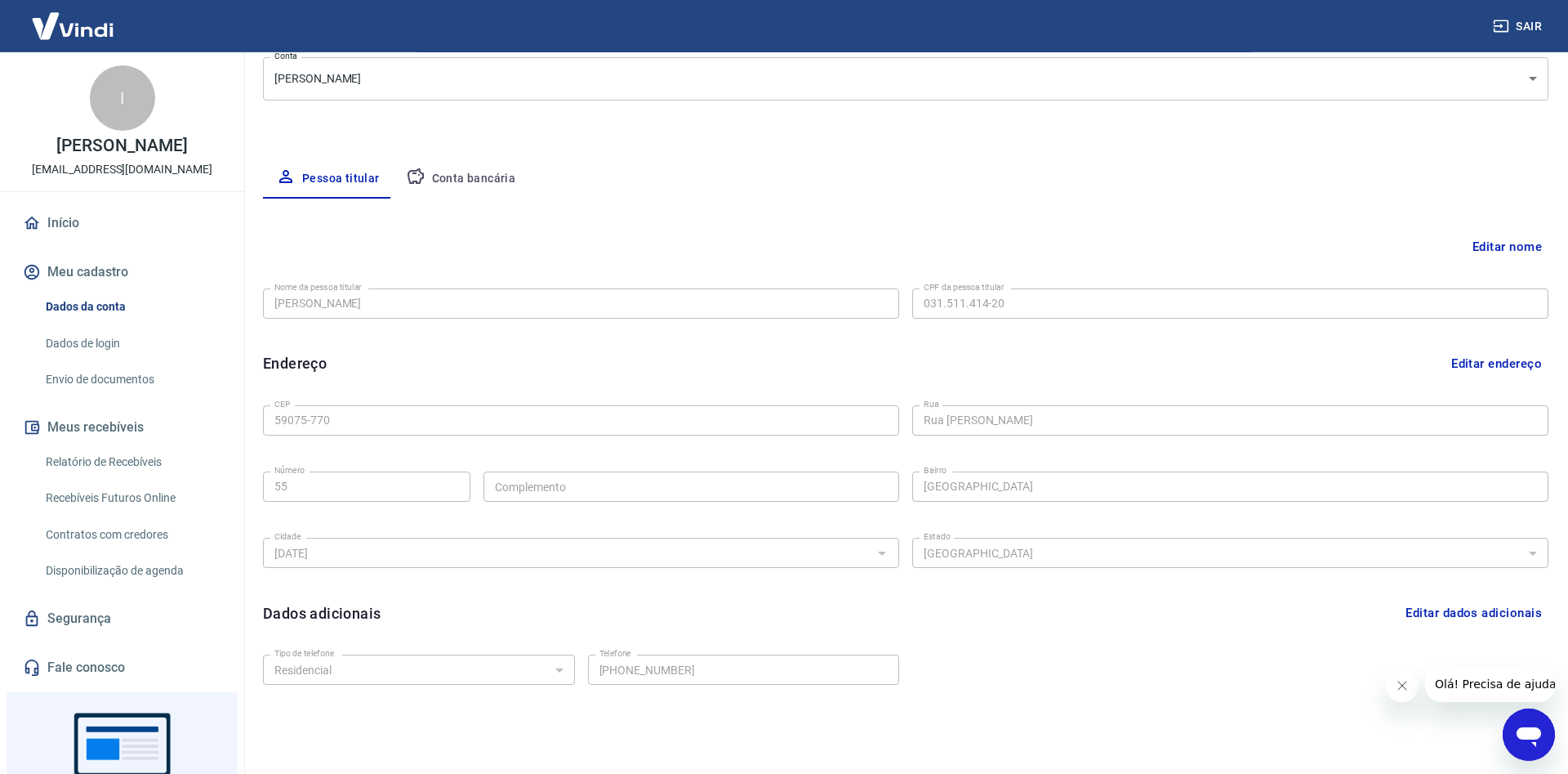
scroll to position [272, 0]
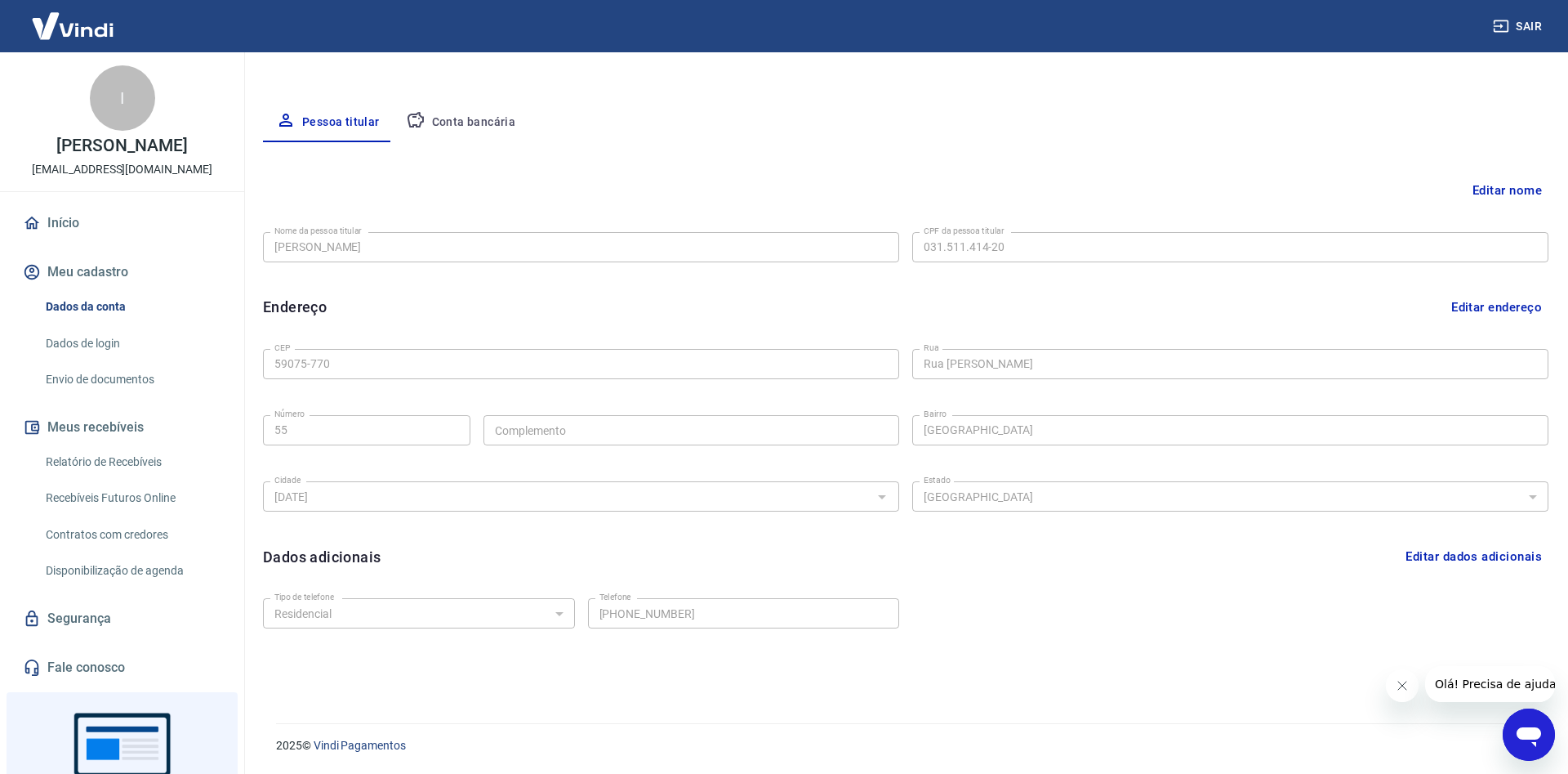
click at [1416, 551] on button "Editar dados adicionais" at bounding box center [1474, 556] width 149 height 31
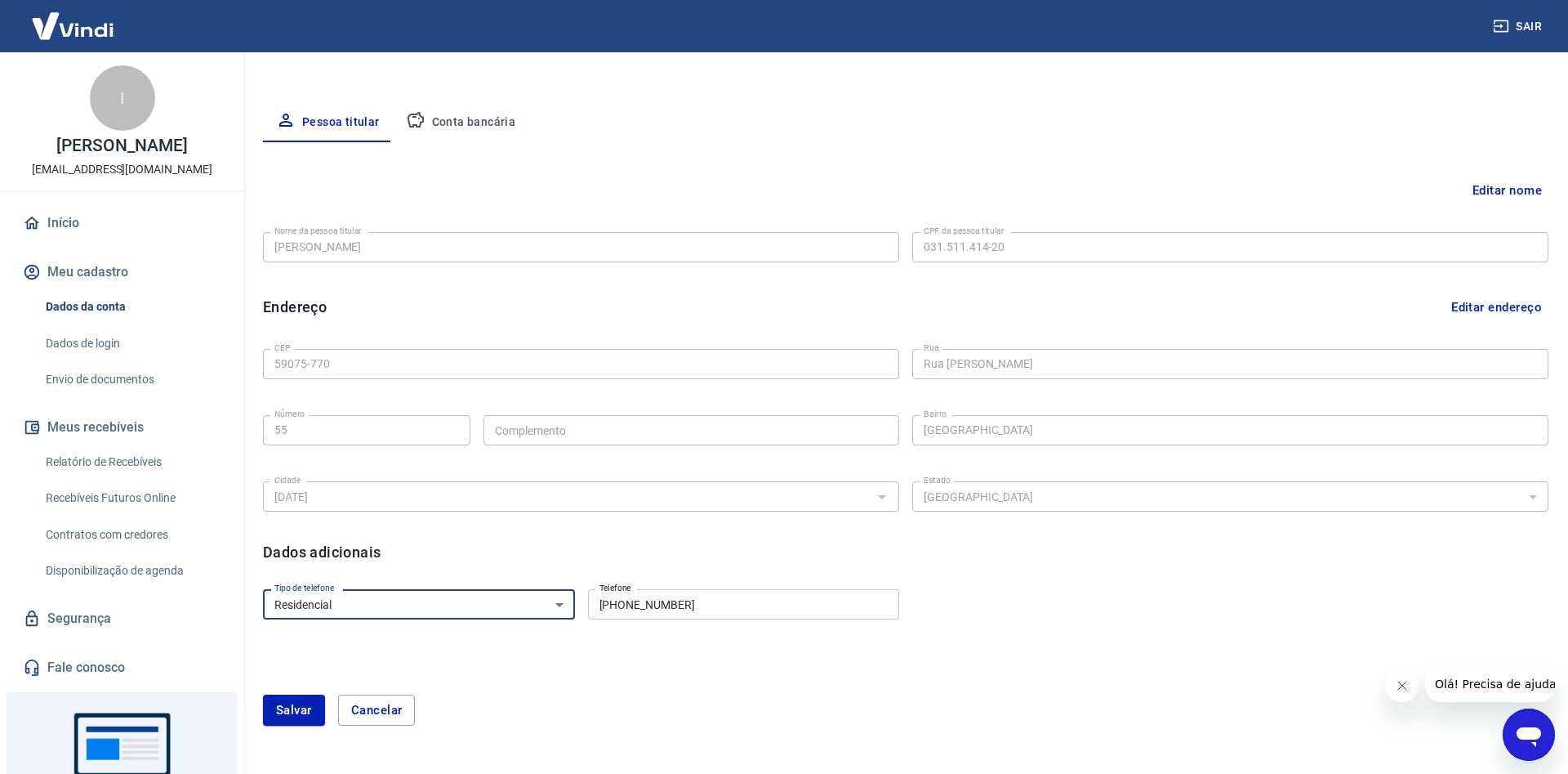
click at [263, 589] on select "Residencial Comercial" at bounding box center [418, 604] width 312 height 30
click at [646, 672] on form "Tipo de telefone Residencial Comercial Tipo de telefone Telefone [PHONE_NUMBER]…" at bounding box center [905, 663] width 1286 height 163
click at [455, 624] on div "Tipo de telefone Residencial Comercial Tipo de telefone Telefone [PHONE_NUMBER]…" at bounding box center [905, 615] width 1286 height 66
click at [263, 589] on select "Residencial Comercial" at bounding box center [418, 604] width 312 height 30
click at [520, 574] on div "Editar nome Nome da pessoa titular [PERSON_NAME] Kamada Nome da pessoa titular …" at bounding box center [905, 443] width 1286 height 604
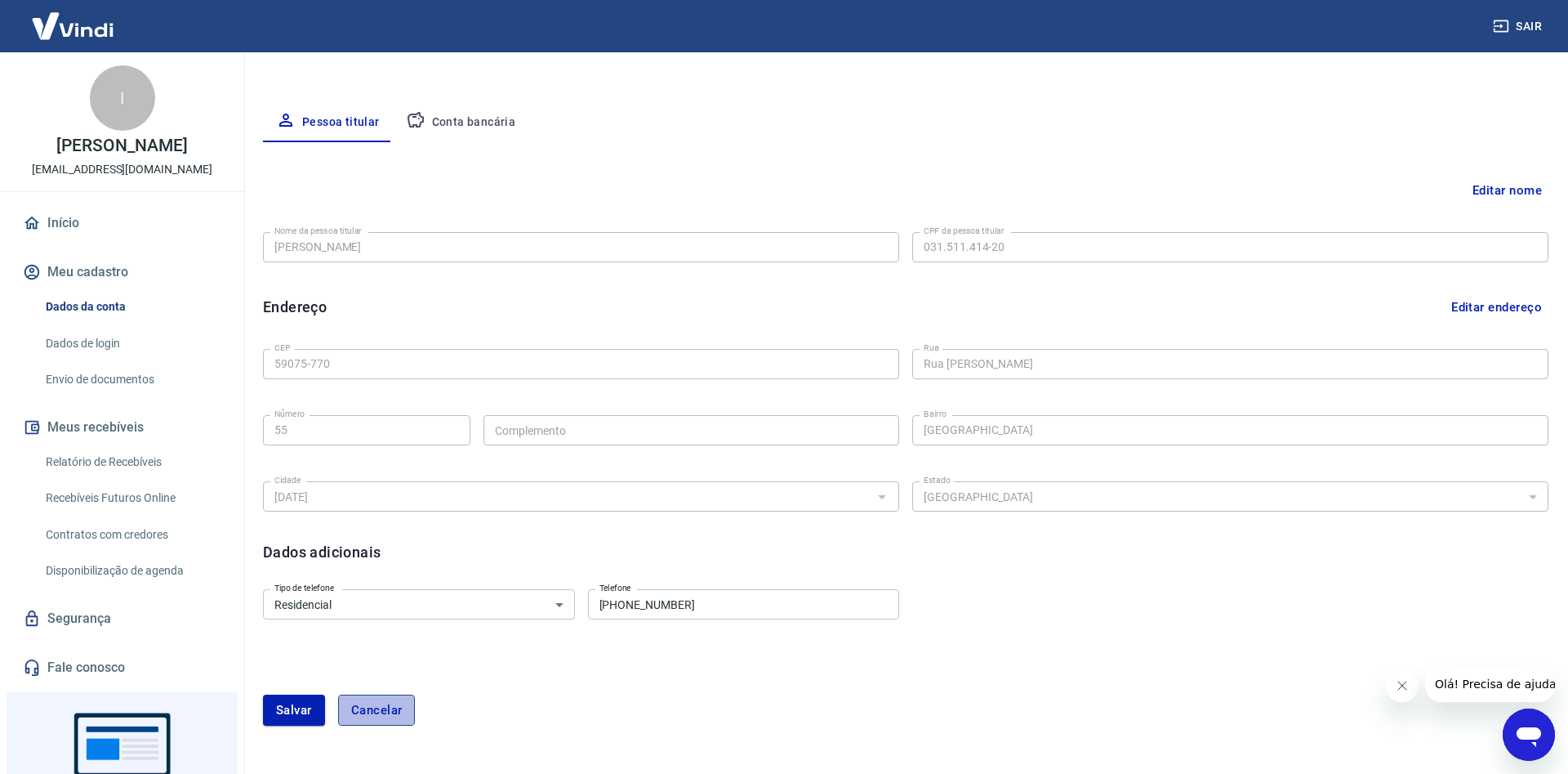
click at [401, 713] on button "Cancelar" at bounding box center [377, 710] width 77 height 31
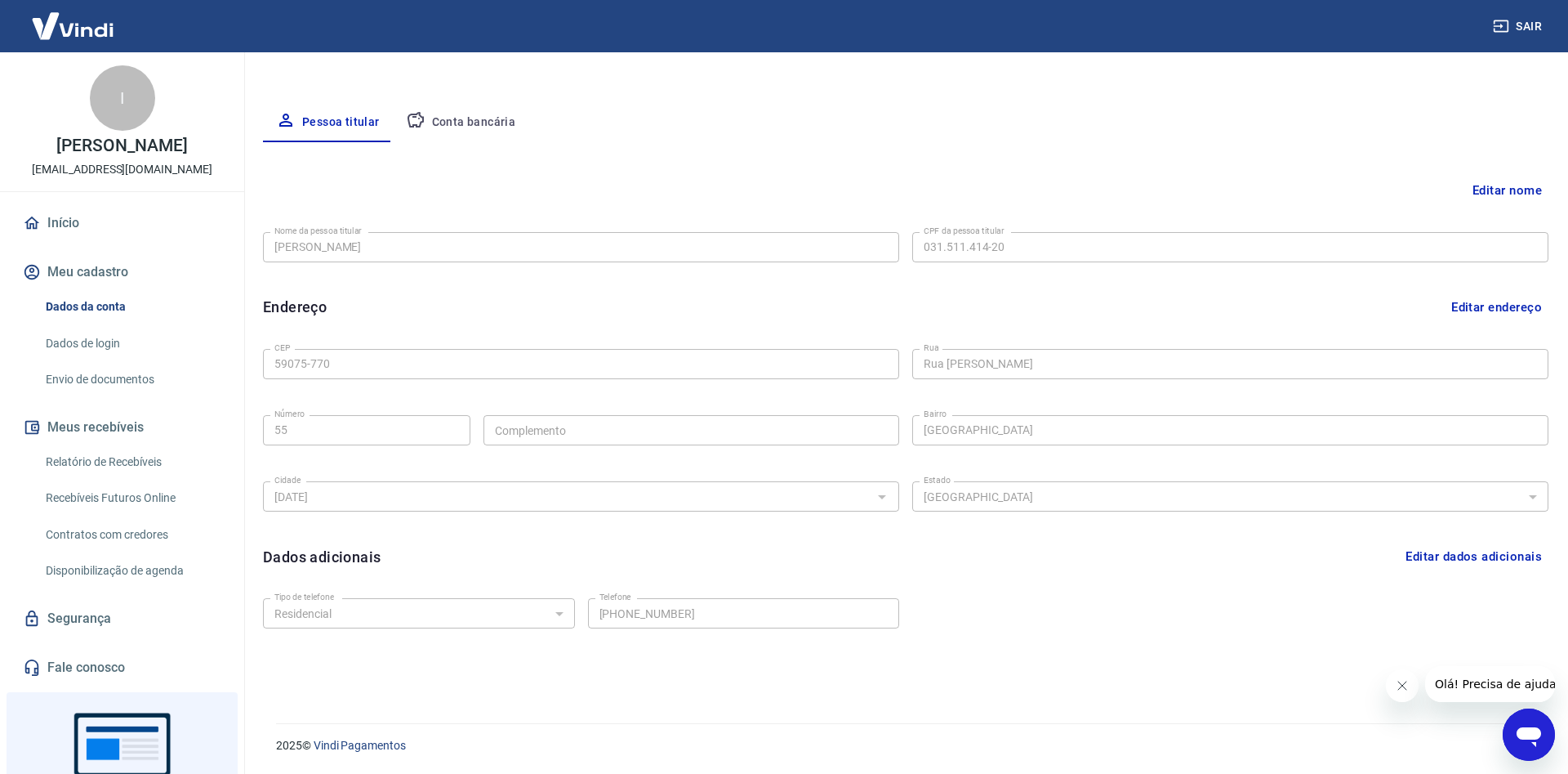
click at [480, 106] on button "Conta bancária" at bounding box center [461, 122] width 136 height 39
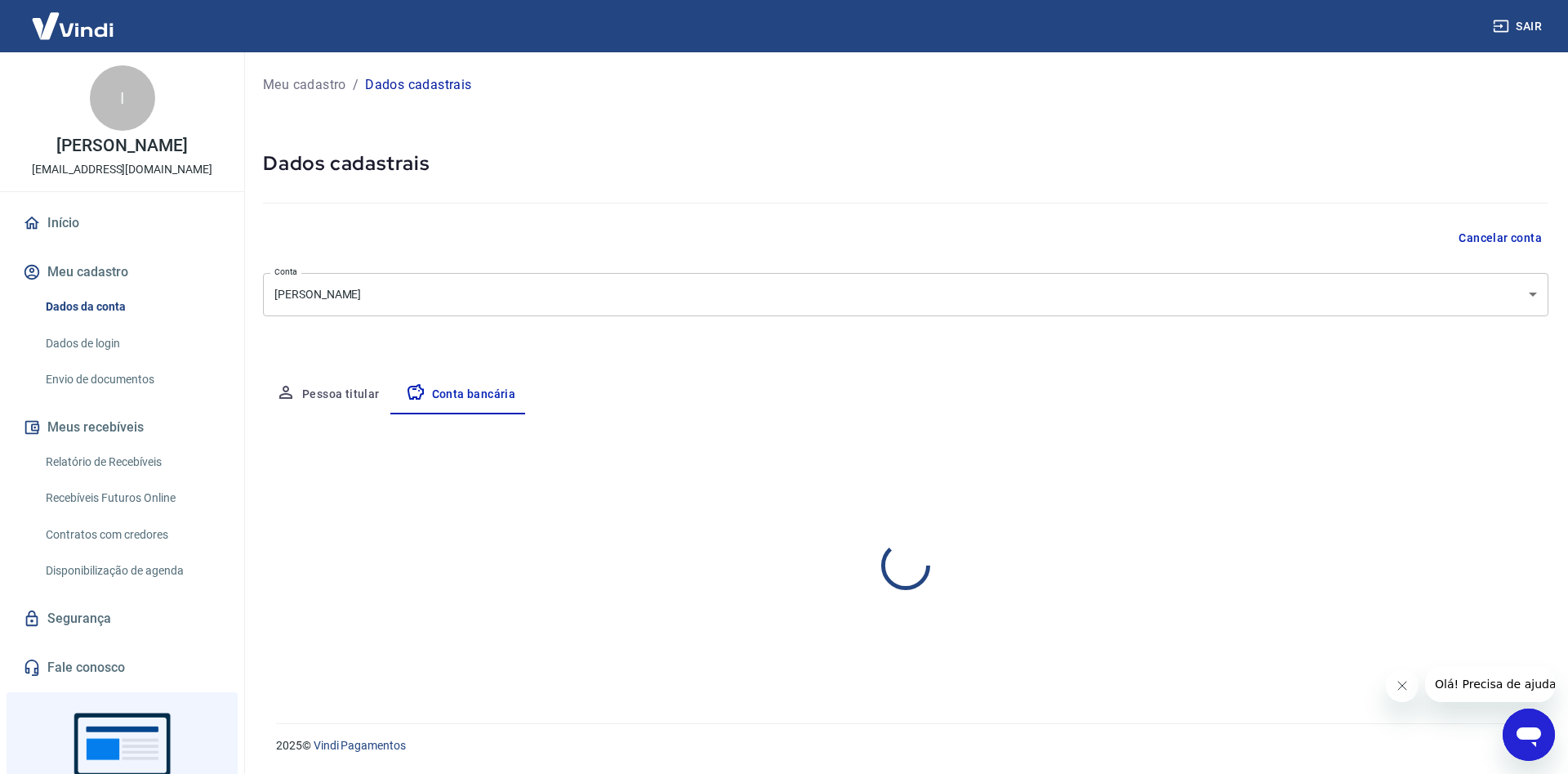
select select "1"
click at [133, 479] on link "Relatório de Recebíveis" at bounding box center [131, 461] width 185 height 33
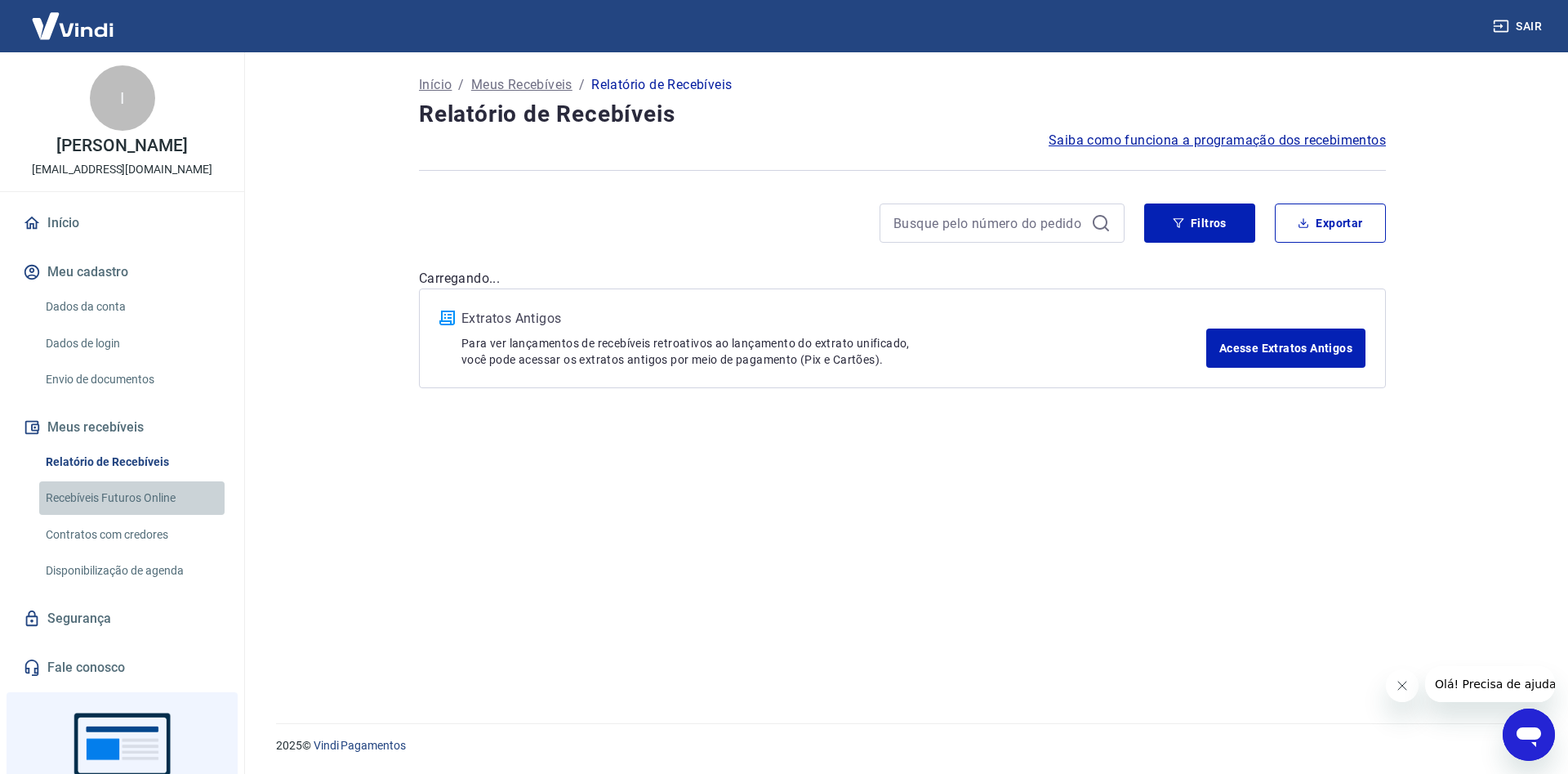
click at [165, 515] on link "Recebíveis Futuros Online" at bounding box center [131, 497] width 185 height 33
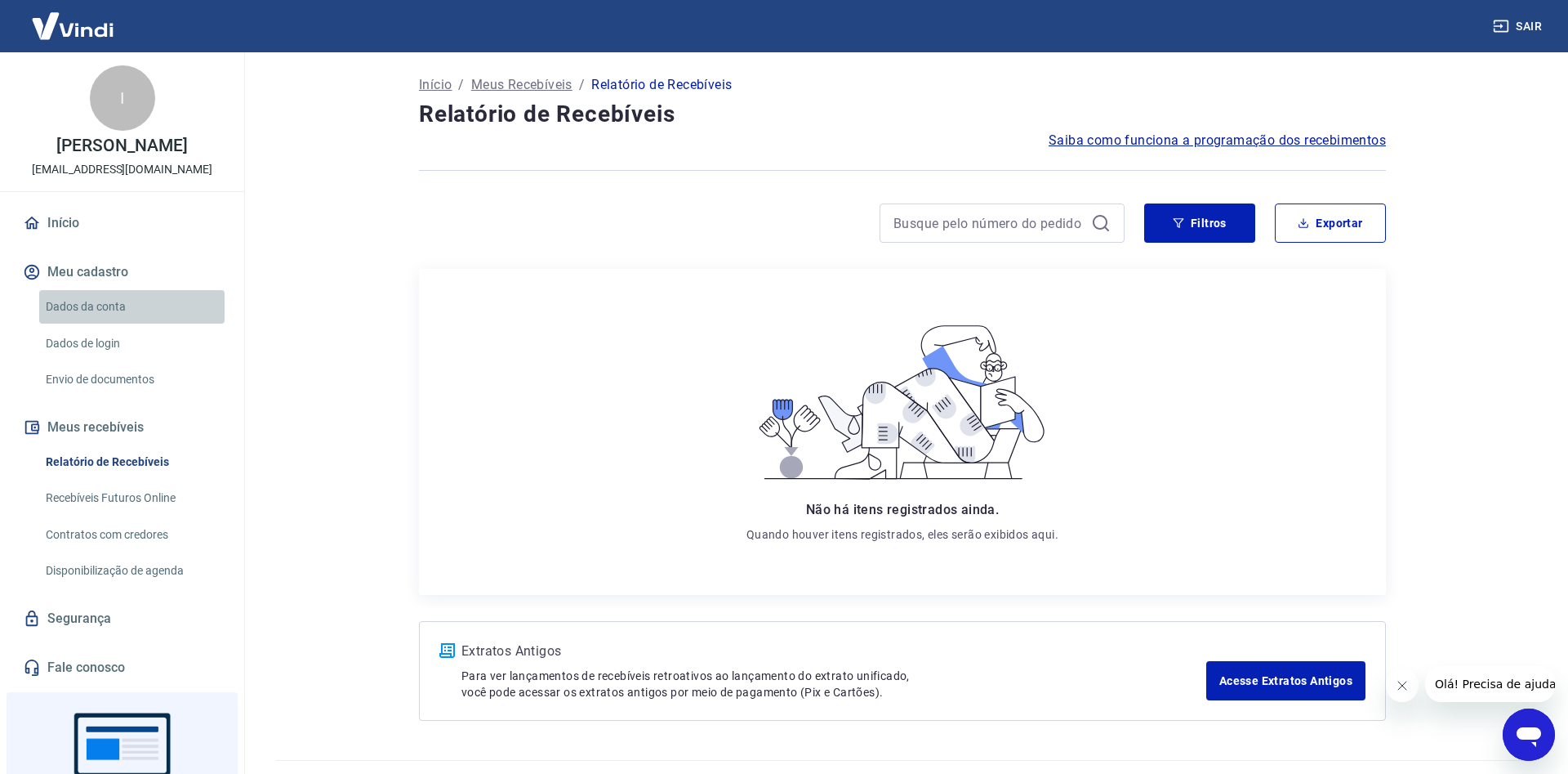
click at [154, 323] on link "Dados da conta" at bounding box center [131, 306] width 185 height 33
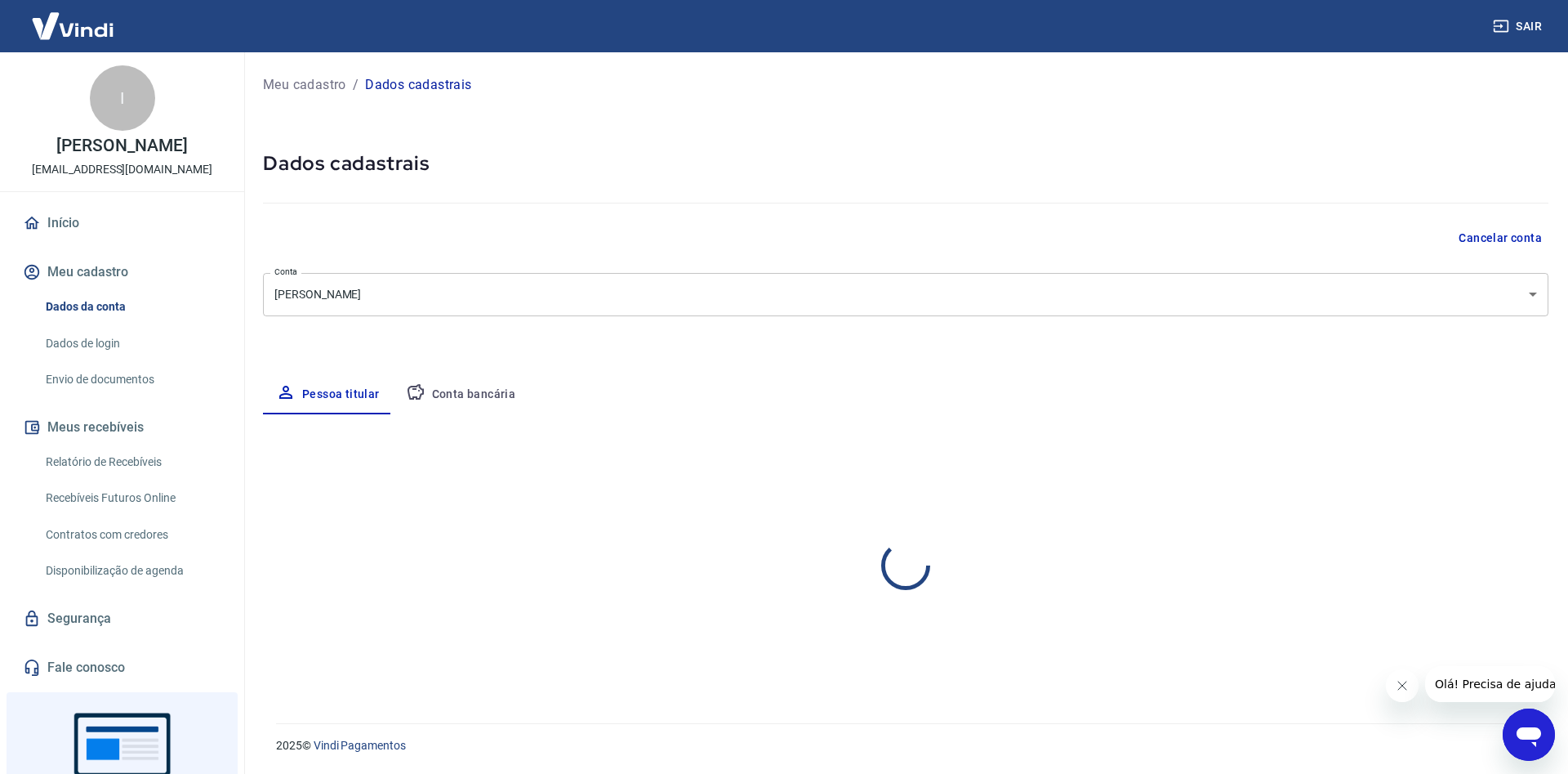
select select "RN"
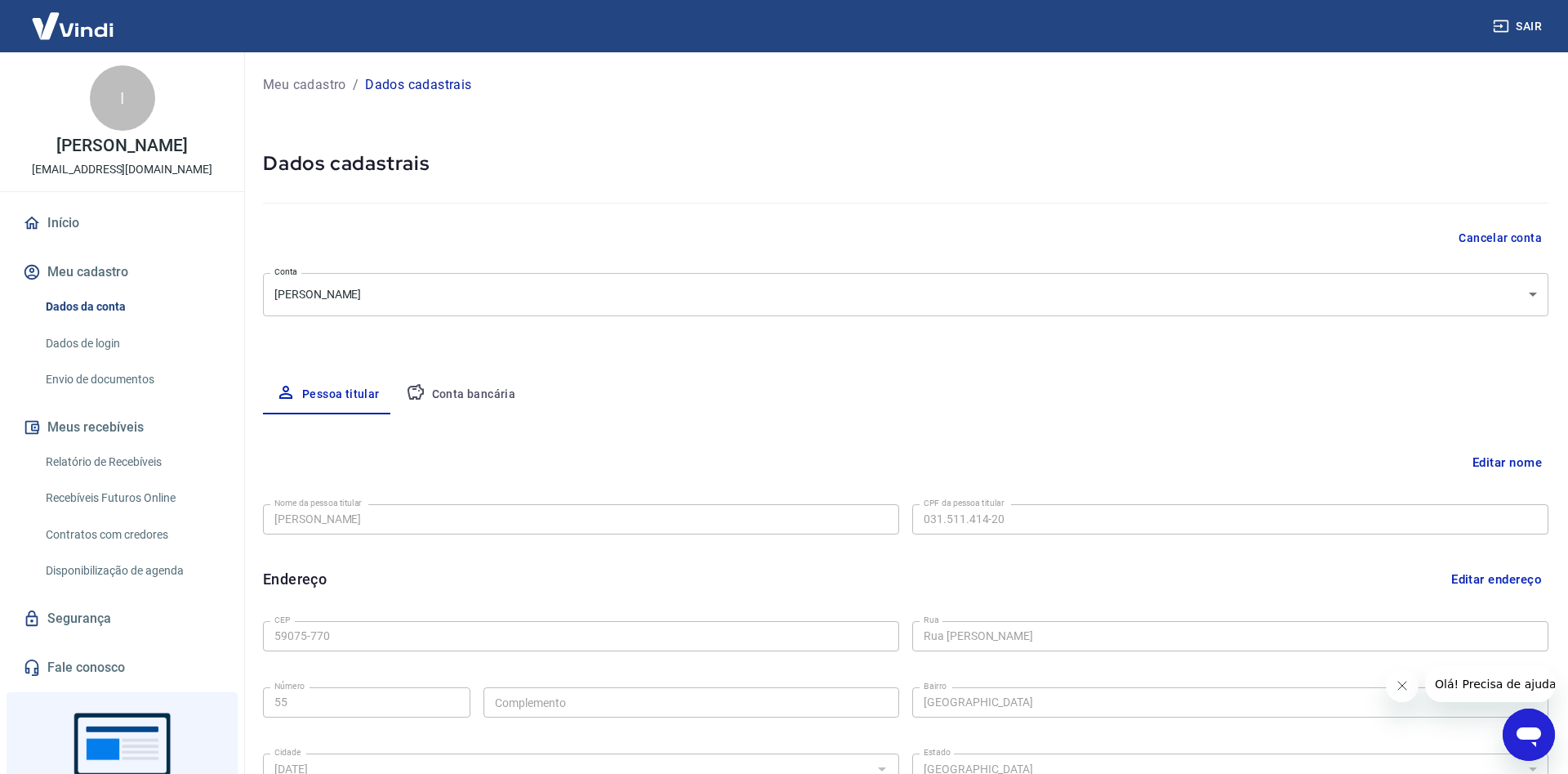
click at [149, 357] on link "Dados de login" at bounding box center [131, 343] width 185 height 33
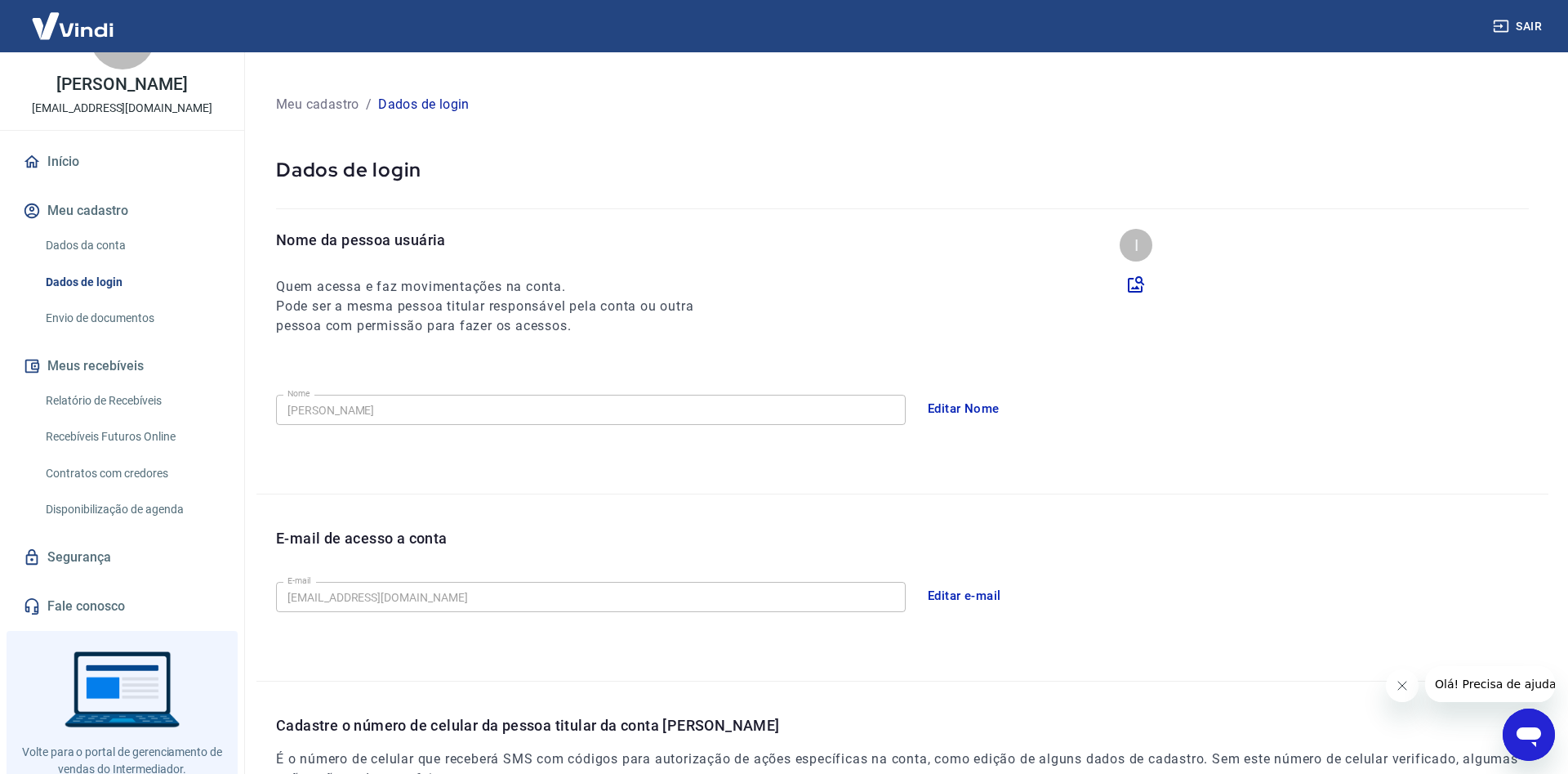
scroll to position [132, 0]
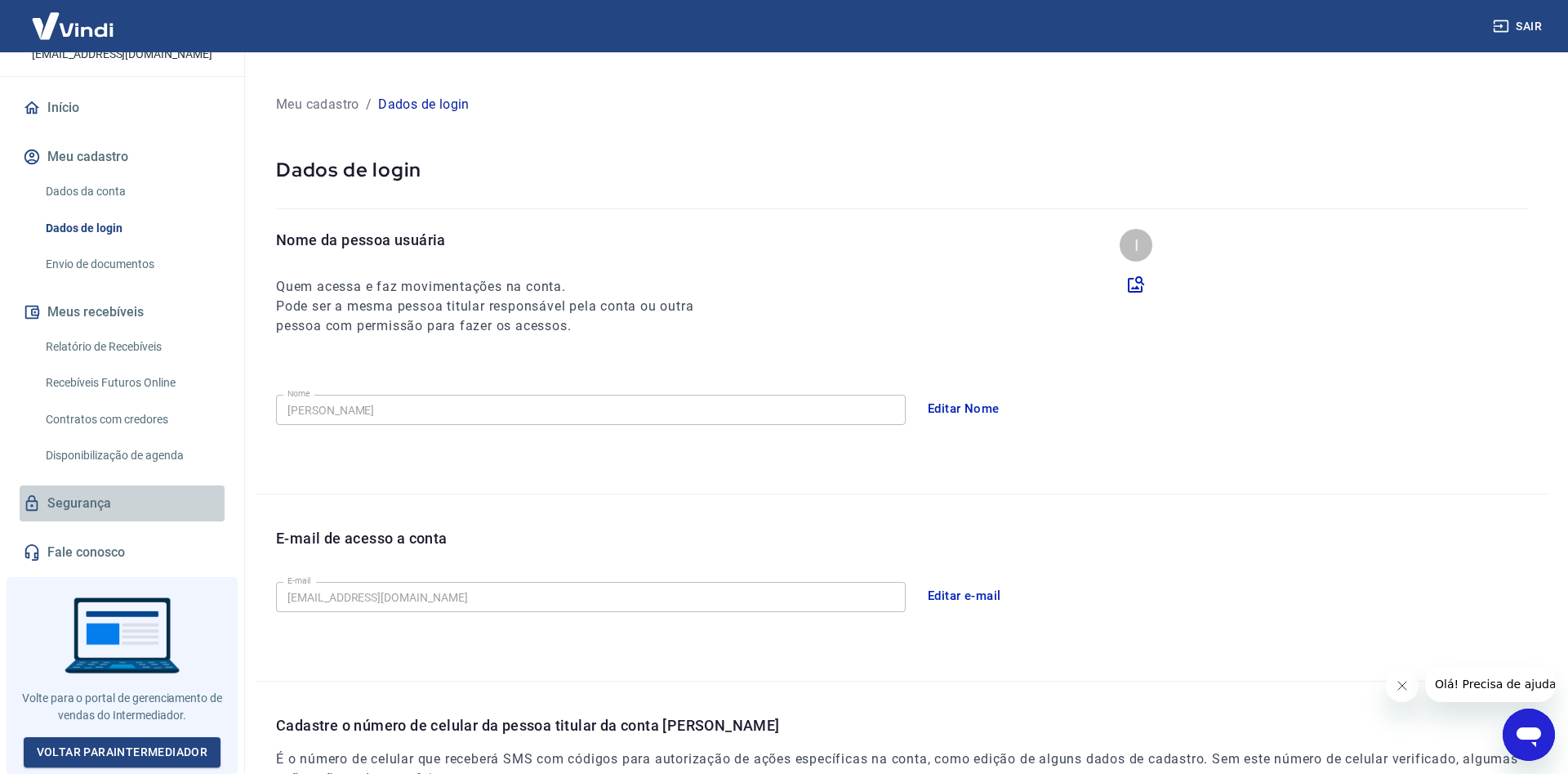
click at [111, 501] on link "Segurança" at bounding box center [122, 503] width 205 height 36
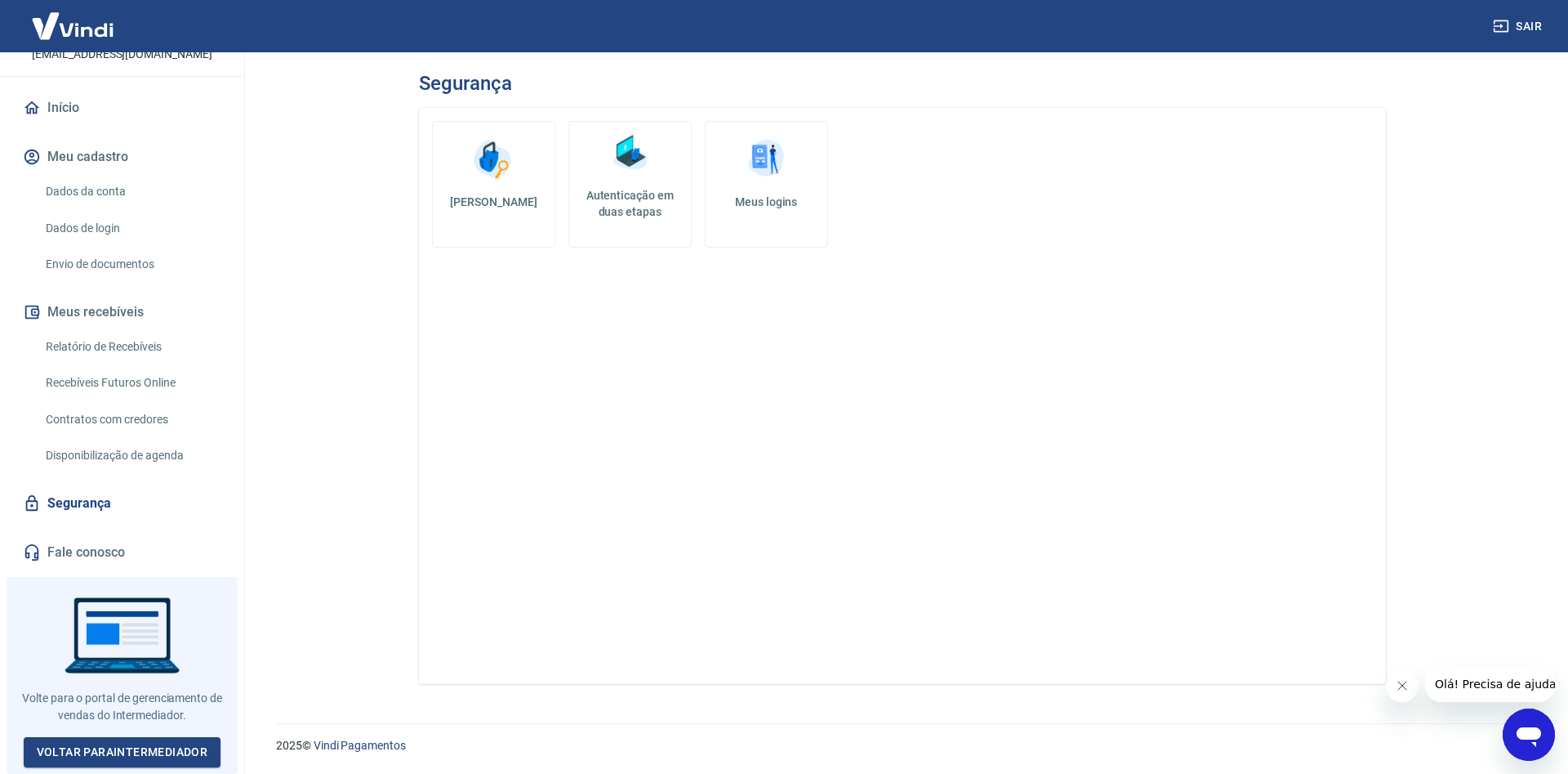
click at [629, 202] on h5 "Autenticação em duas etapas" at bounding box center [629, 203] width 109 height 33
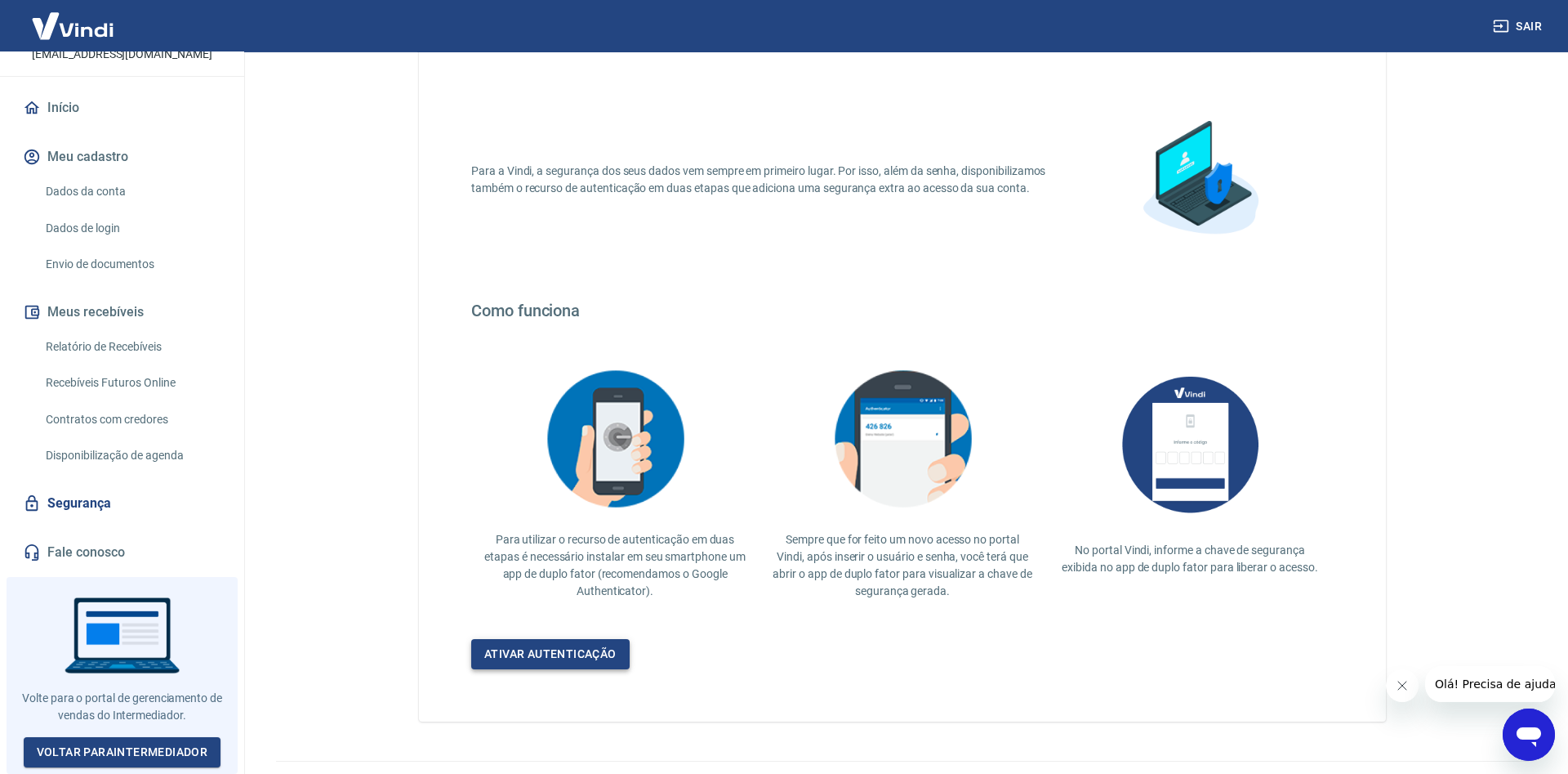
scroll to position [112, 0]
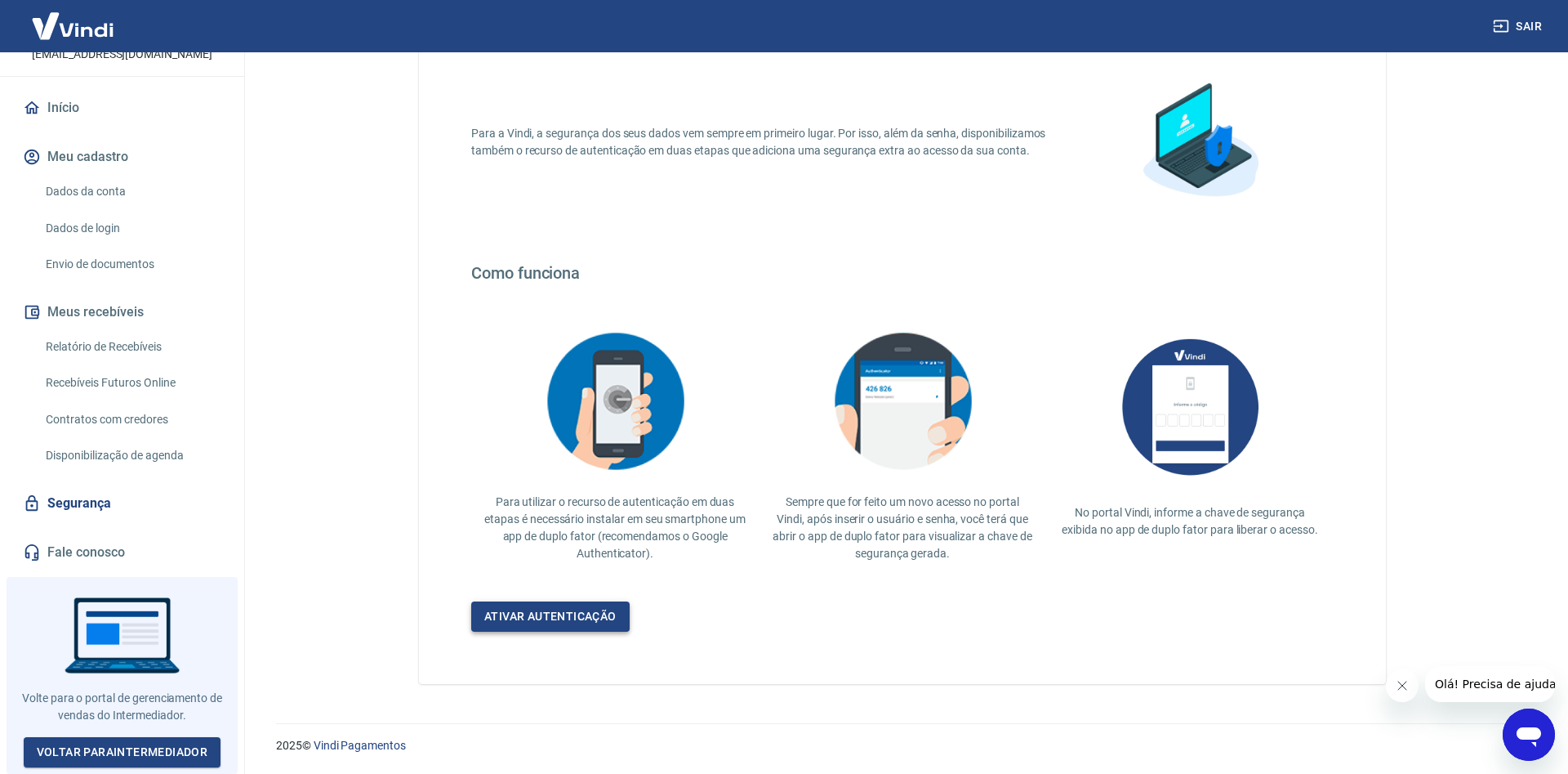
click at [588, 603] on link "Ativar autenticação" at bounding box center [551, 616] width 159 height 30
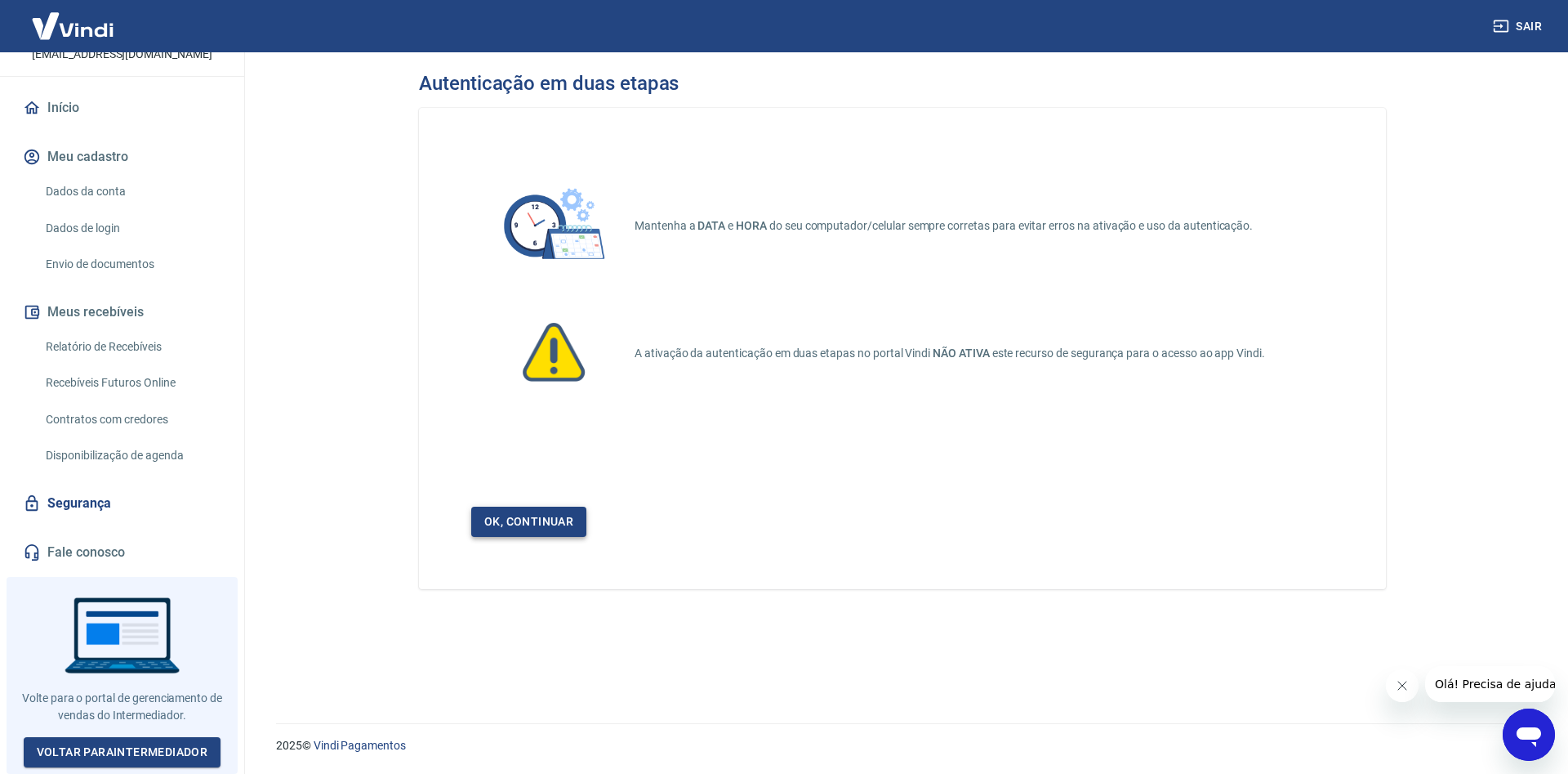
click at [519, 531] on link "Ok, continuar" at bounding box center [529, 522] width 115 height 30
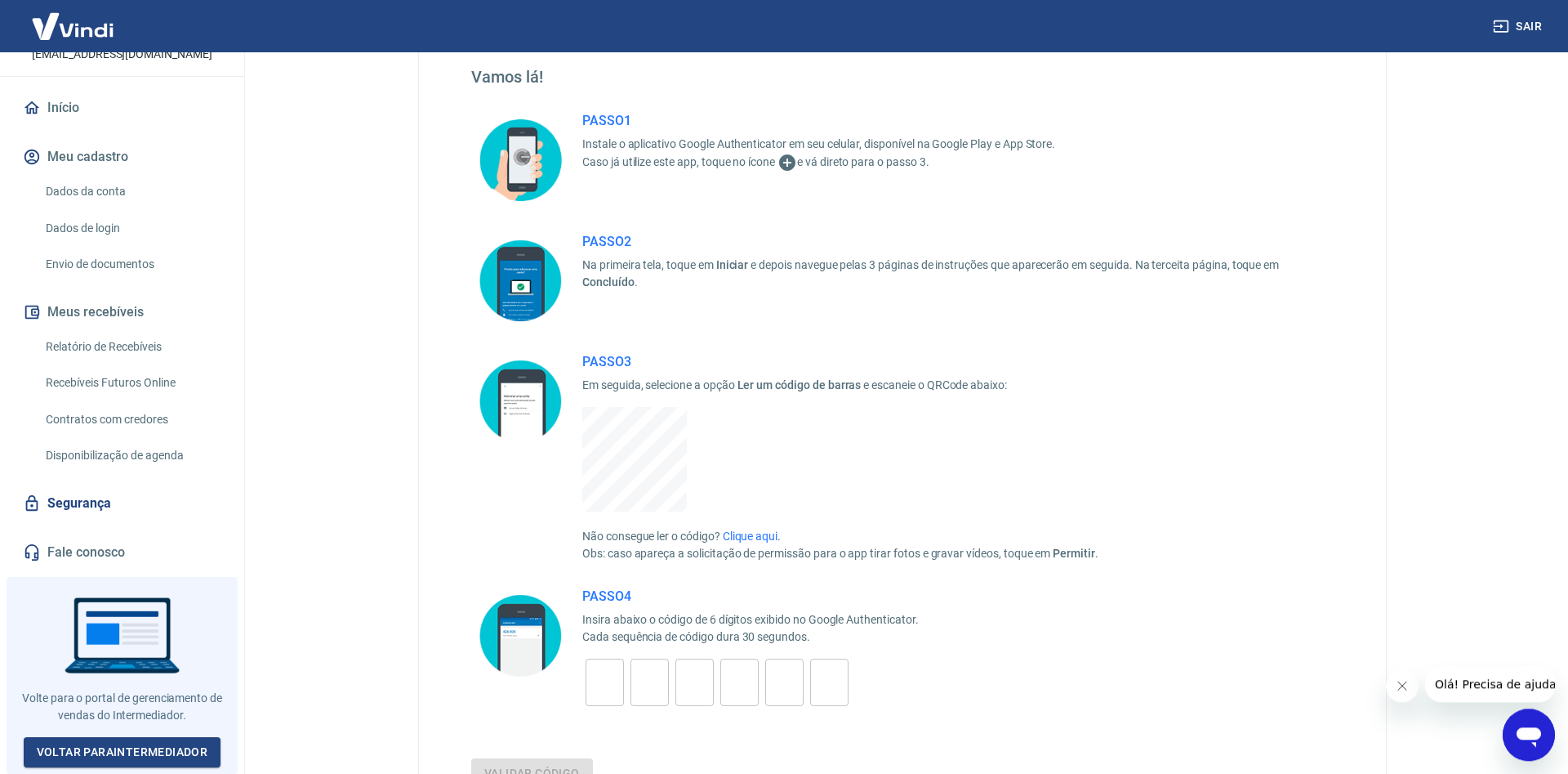
scroll to position [83, 0]
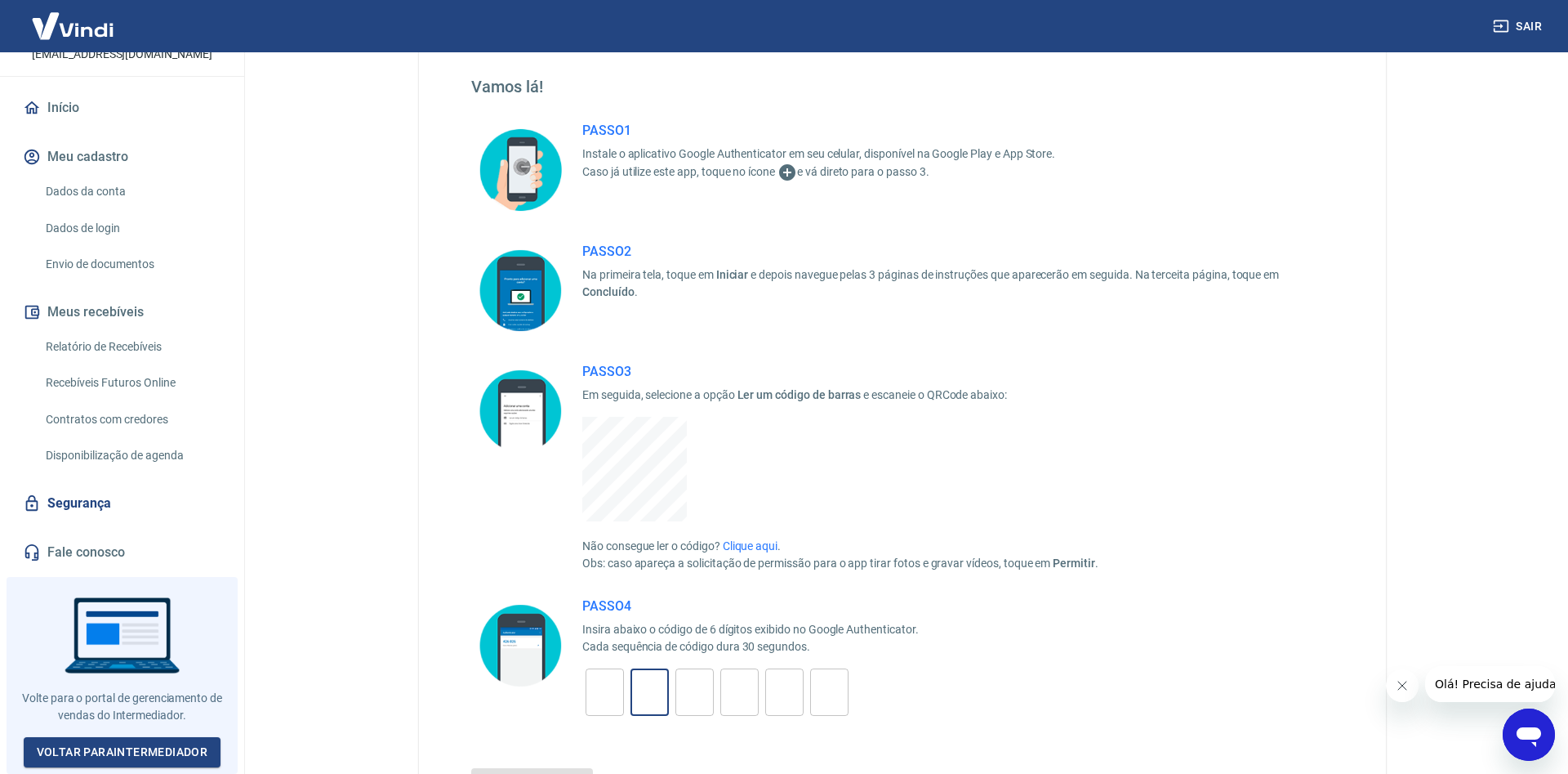
click at [646, 703] on input "tel" at bounding box center [649, 692] width 39 height 35
click at [606, 690] on input "tel" at bounding box center [605, 692] width 39 height 35
type input "1"
type input "7"
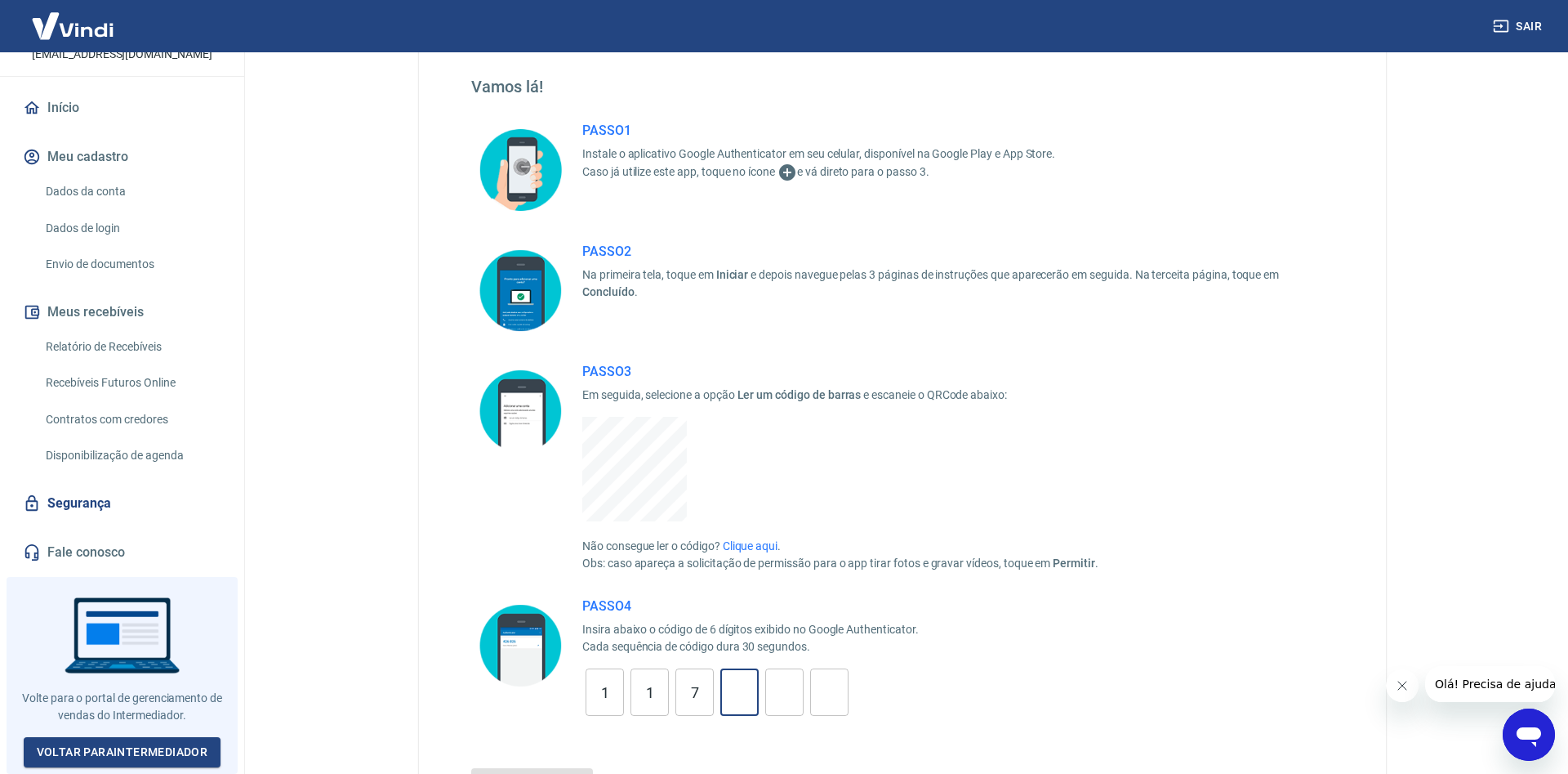
type input "5"
type input "6"
type input "7"
click at [471, 768] on button "Validar código" at bounding box center [532, 783] width 122 height 30
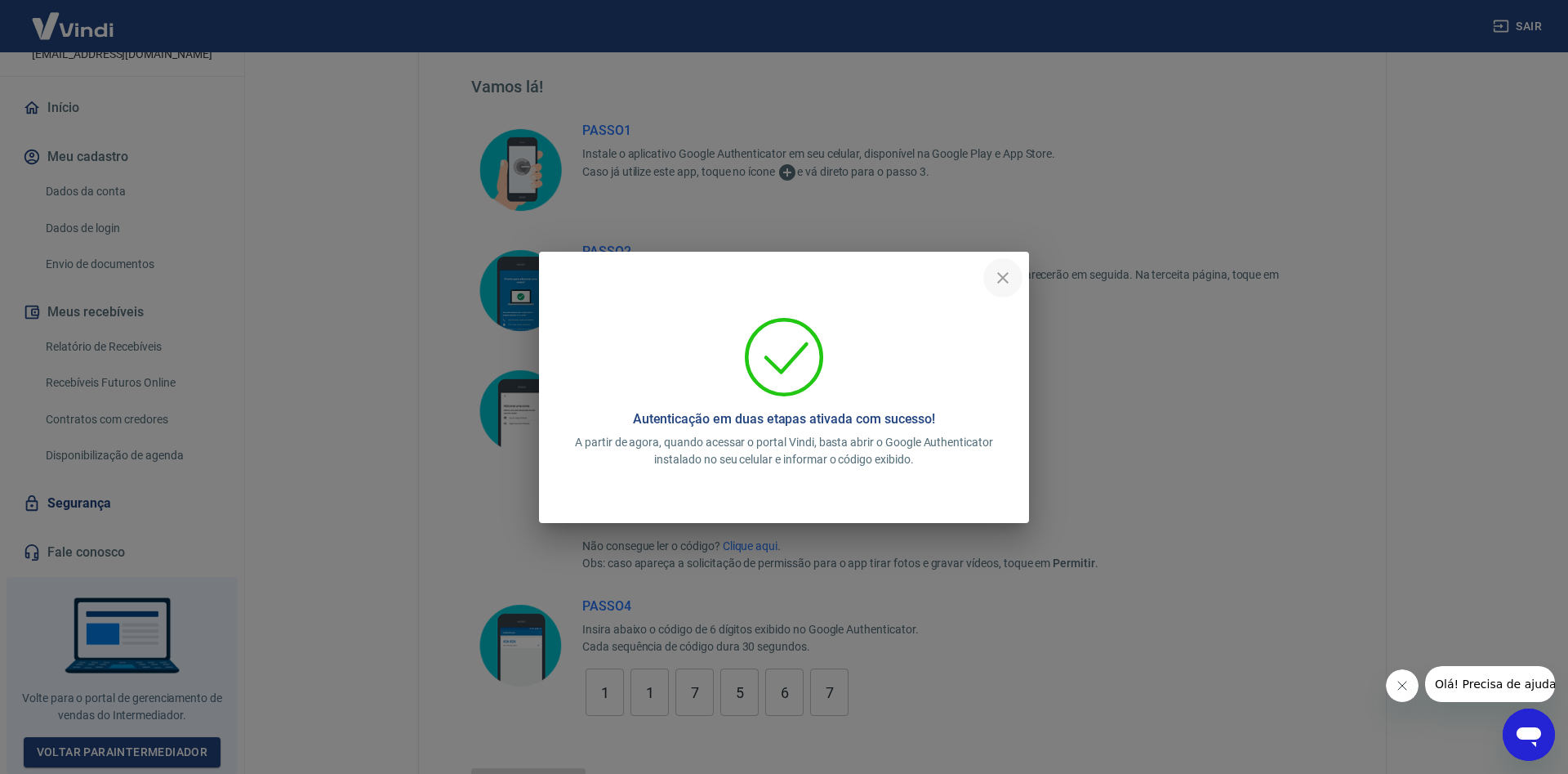
click at [1009, 276] on icon "close" at bounding box center [1002, 278] width 20 height 20
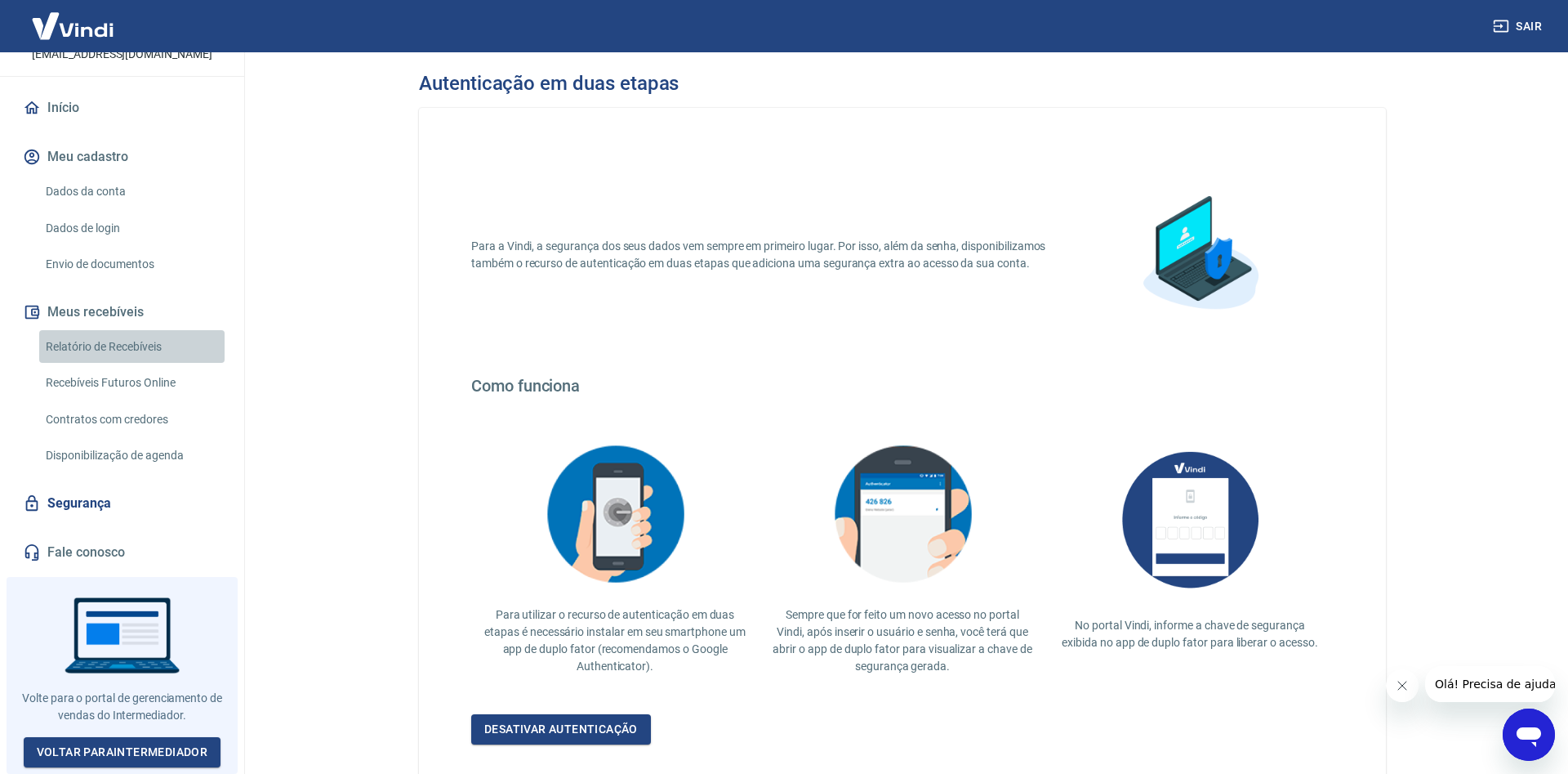
click at [160, 348] on link "Relatório de Recebíveis" at bounding box center [131, 346] width 185 height 33
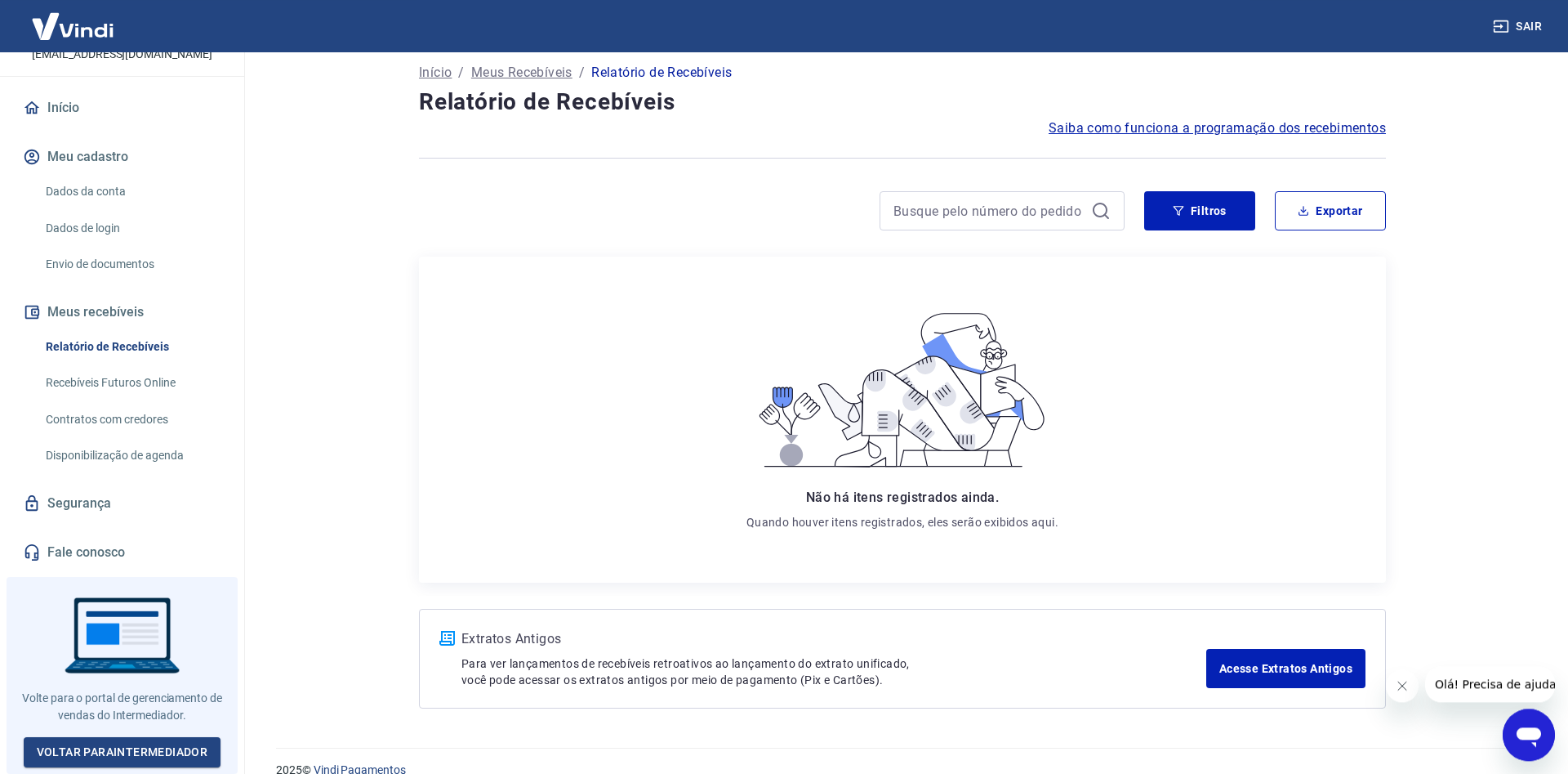
scroll to position [38, 0]
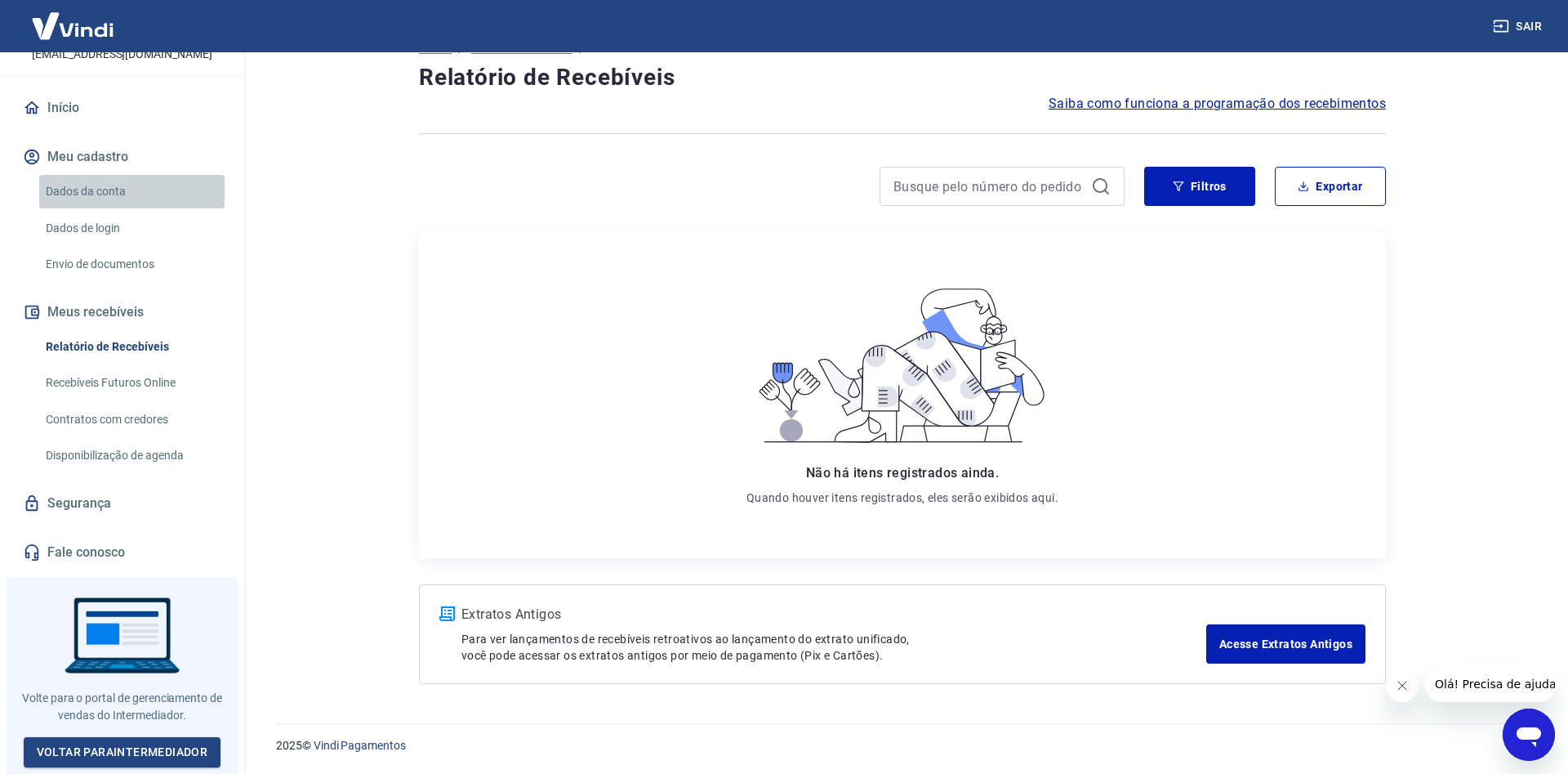
click at [96, 182] on link "Dados da conta" at bounding box center [131, 191] width 185 height 33
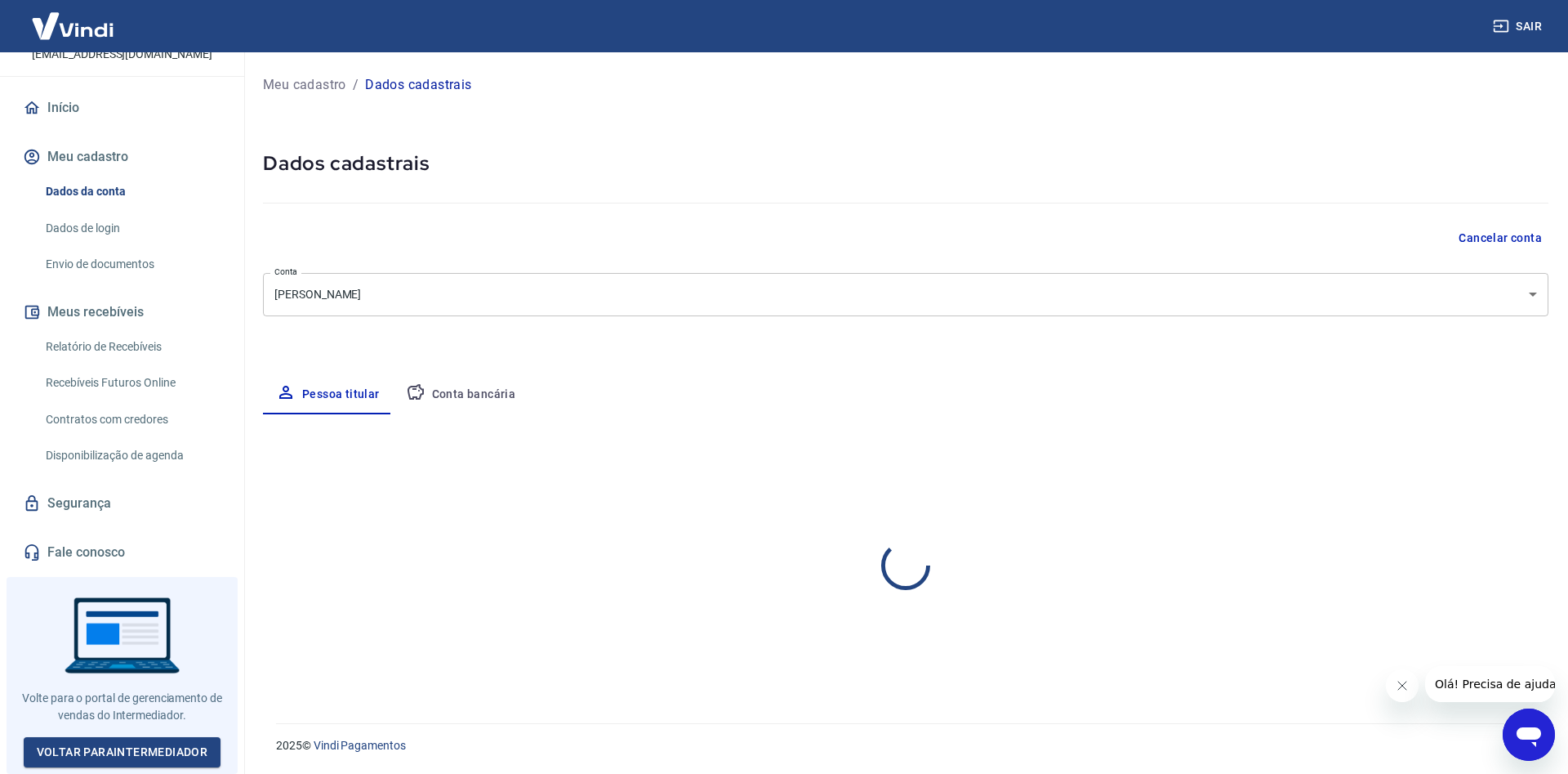
select select "RN"
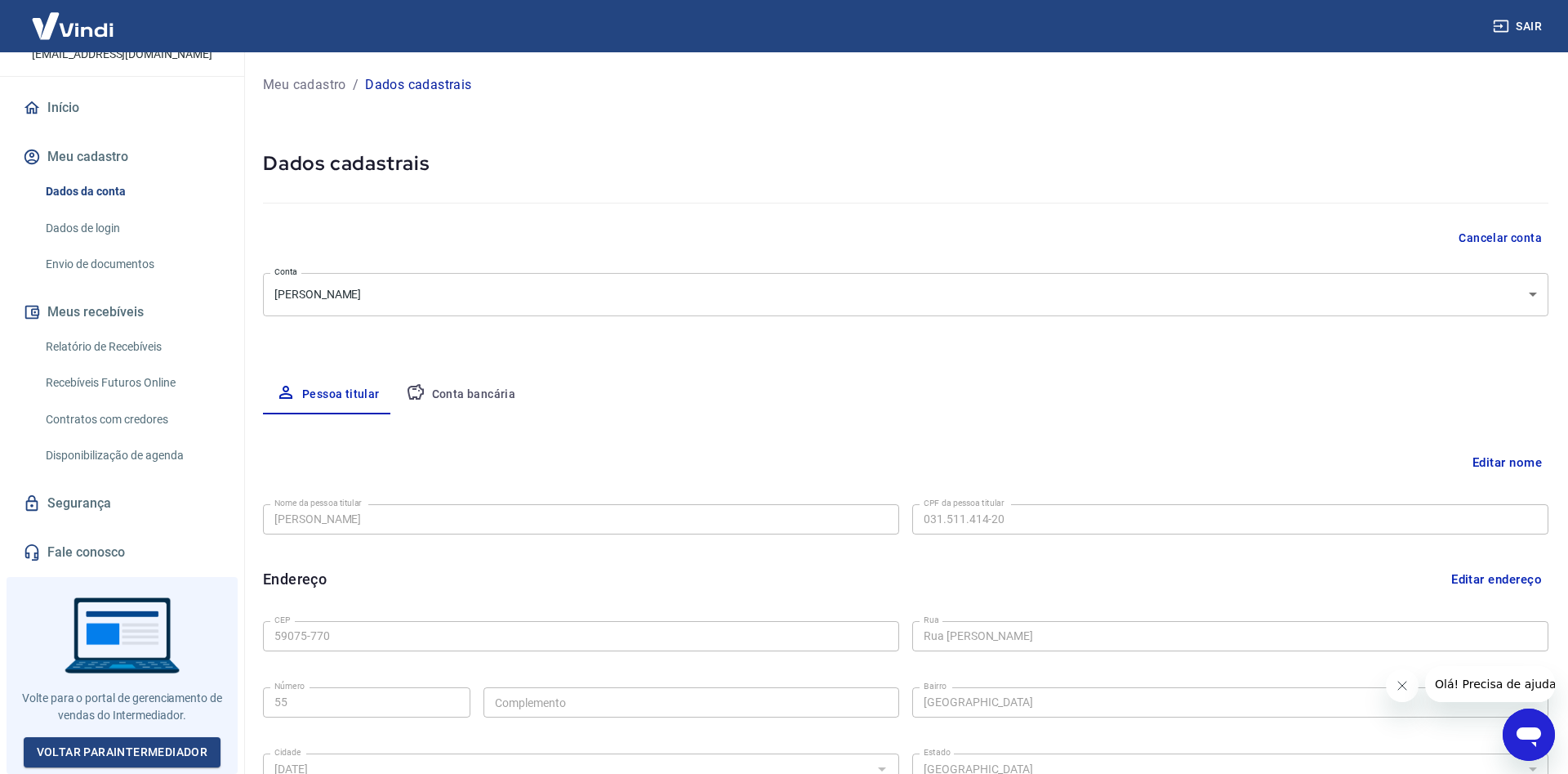
click at [129, 283] on div "Início Meu cadastro Dados da conta Dados de login Envio de documentos Meus rece…" at bounding box center [122, 330] width 244 height 480
click at [129, 266] on link "Envio de documentos" at bounding box center [131, 264] width 185 height 33
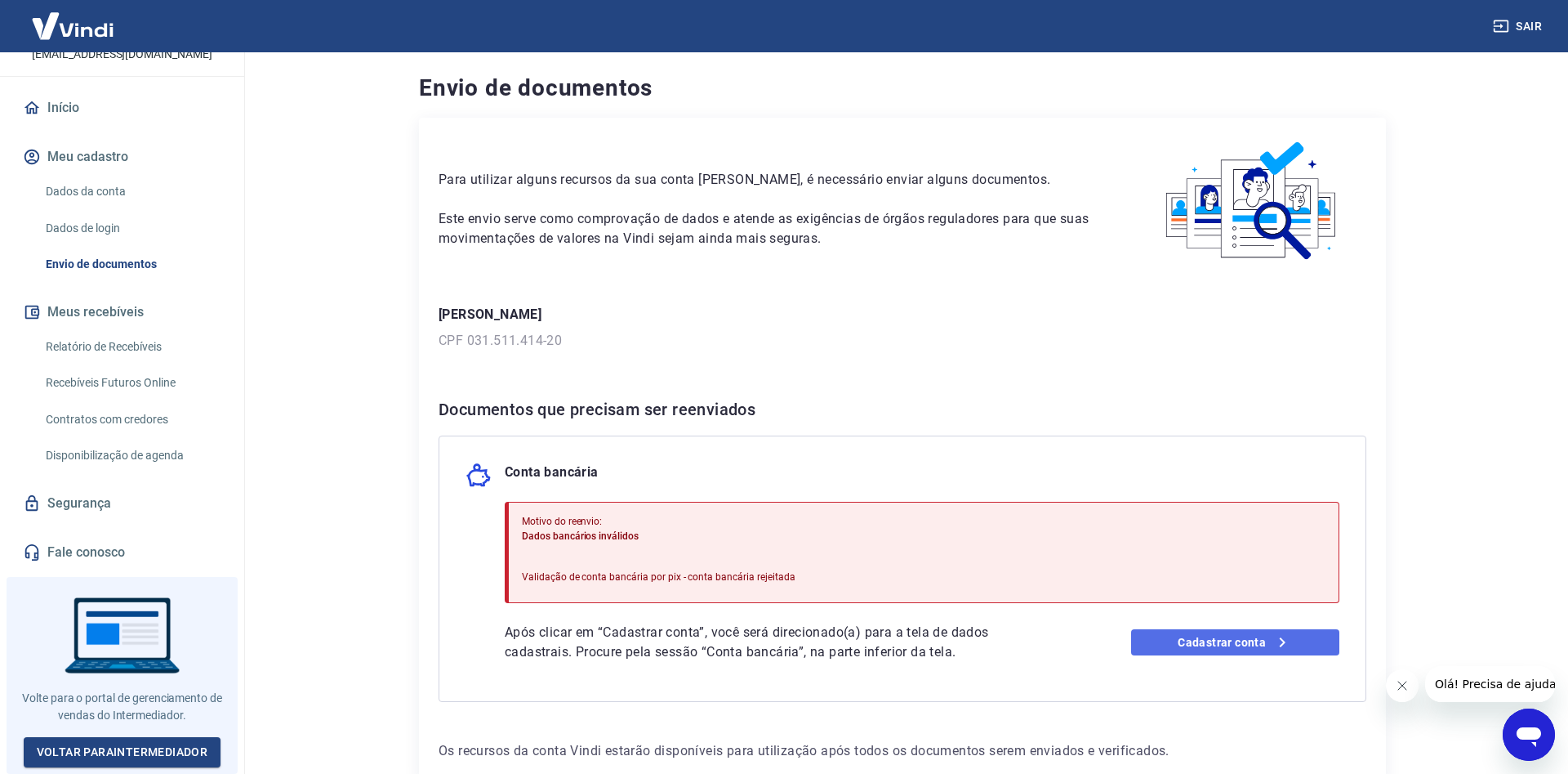
click at [1183, 637] on link "Cadastrar conta" at bounding box center [1235, 643] width 209 height 26
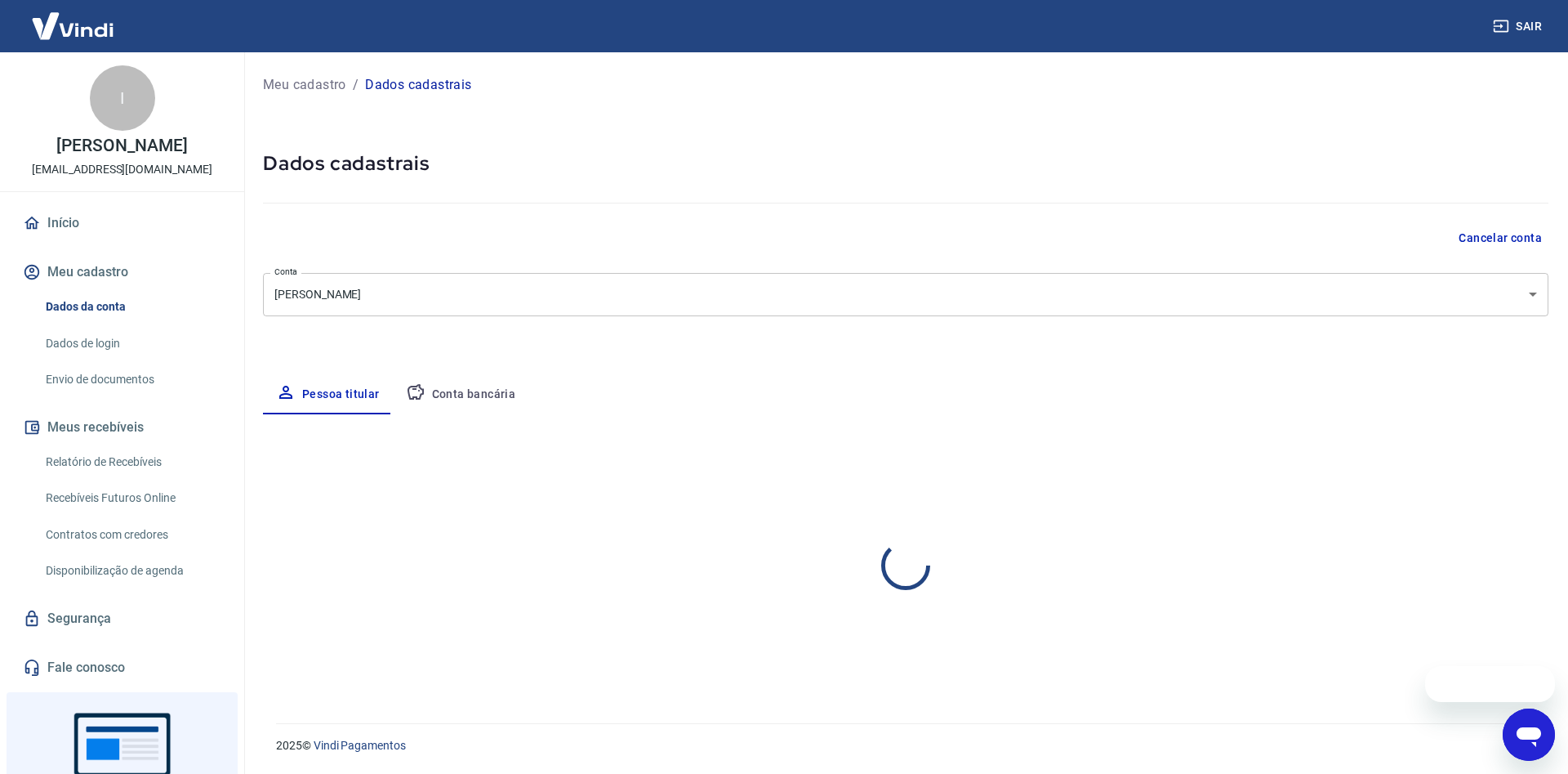
select select "RN"
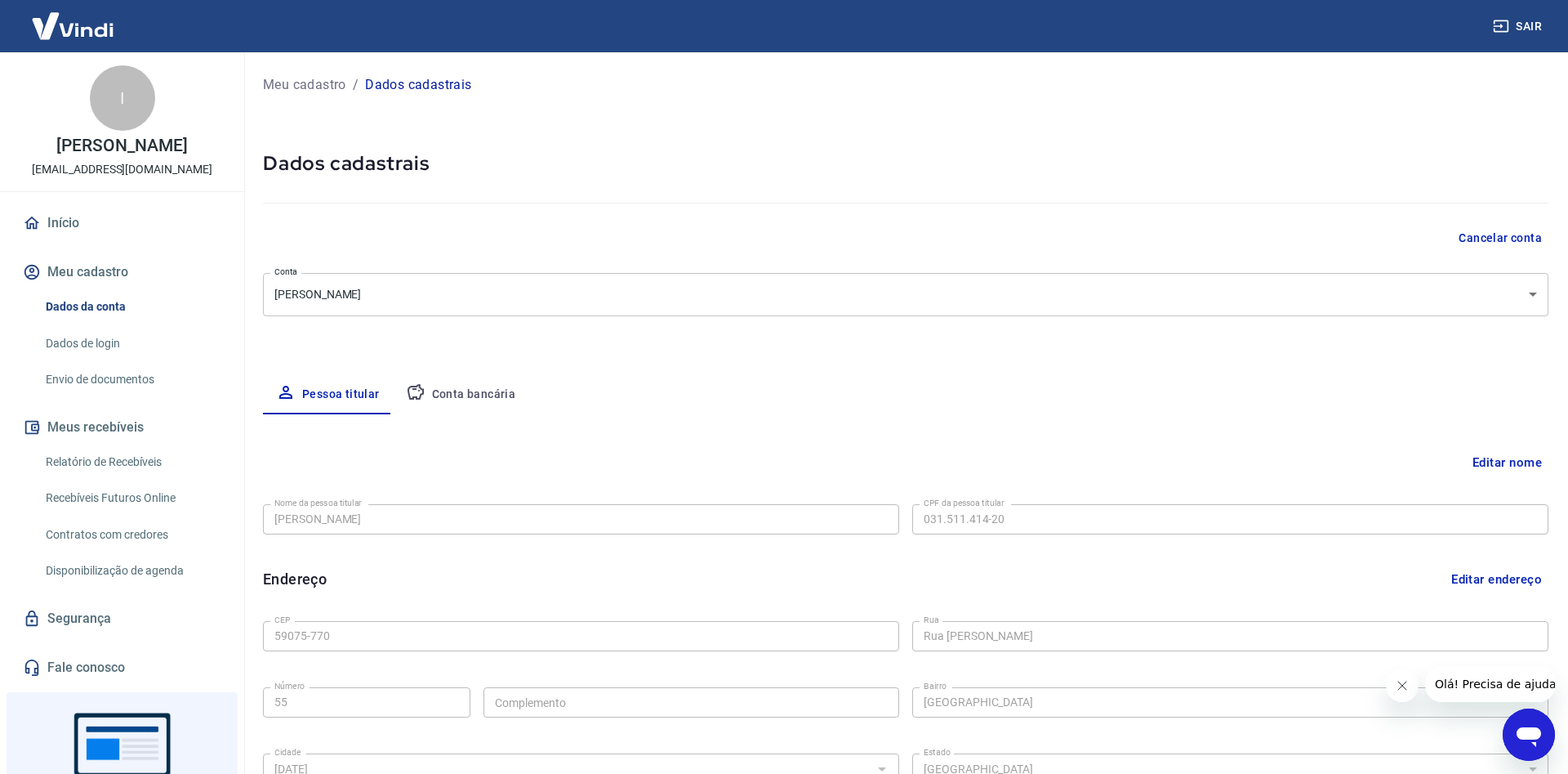
click at [162, 225] on link "Início" at bounding box center [122, 223] width 205 height 36
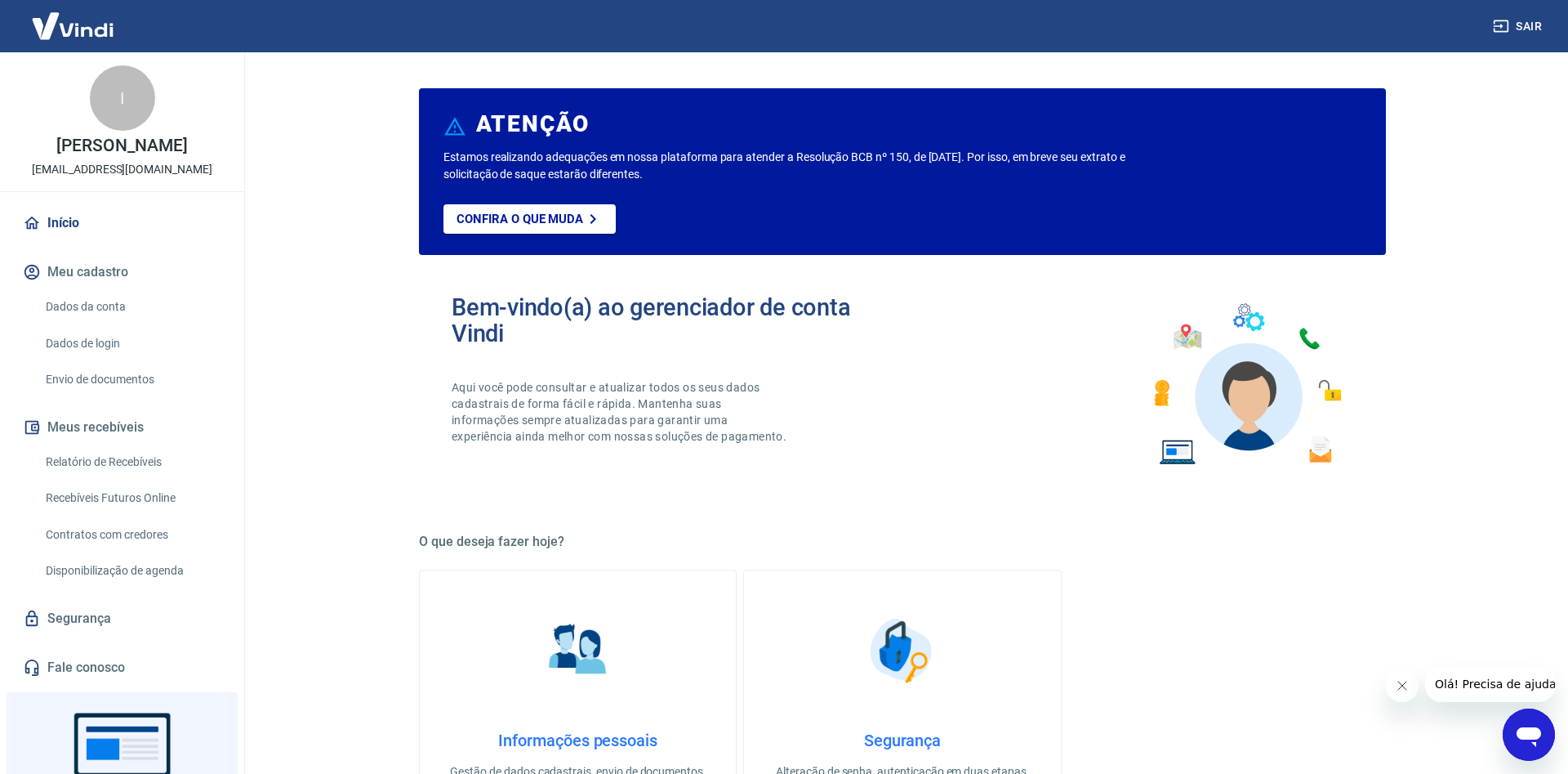
click at [63, 24] on img at bounding box center [73, 26] width 106 height 50
click at [88, 23] on img at bounding box center [73, 26] width 106 height 50
click at [88, 21] on img at bounding box center [73, 26] width 106 height 50
click at [87, 25] on img at bounding box center [73, 26] width 106 height 50
